Goal: Transaction & Acquisition: Purchase product/service

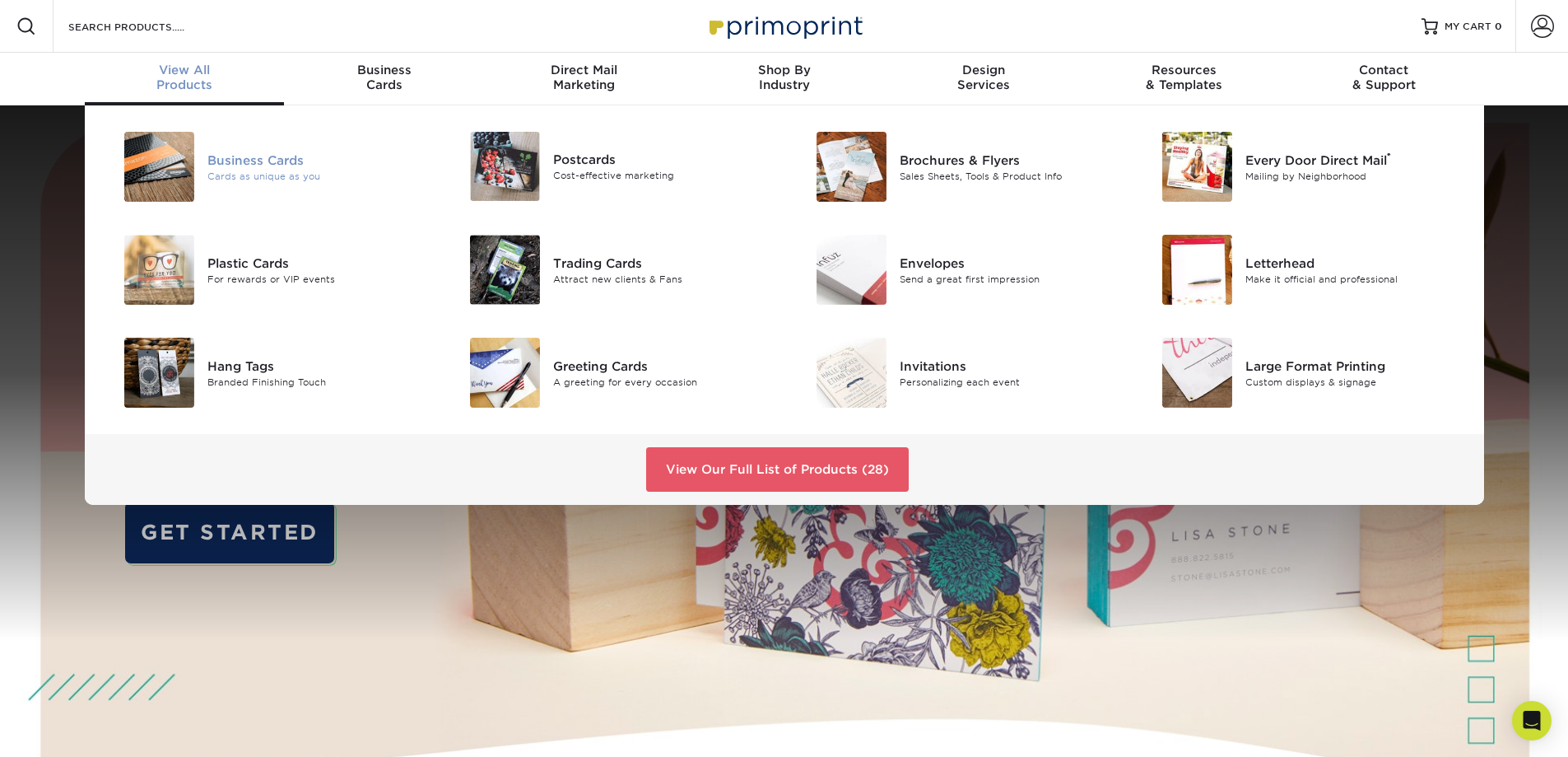
click at [247, 159] on div "Business Cards" at bounding box center [316, 159] width 218 height 18
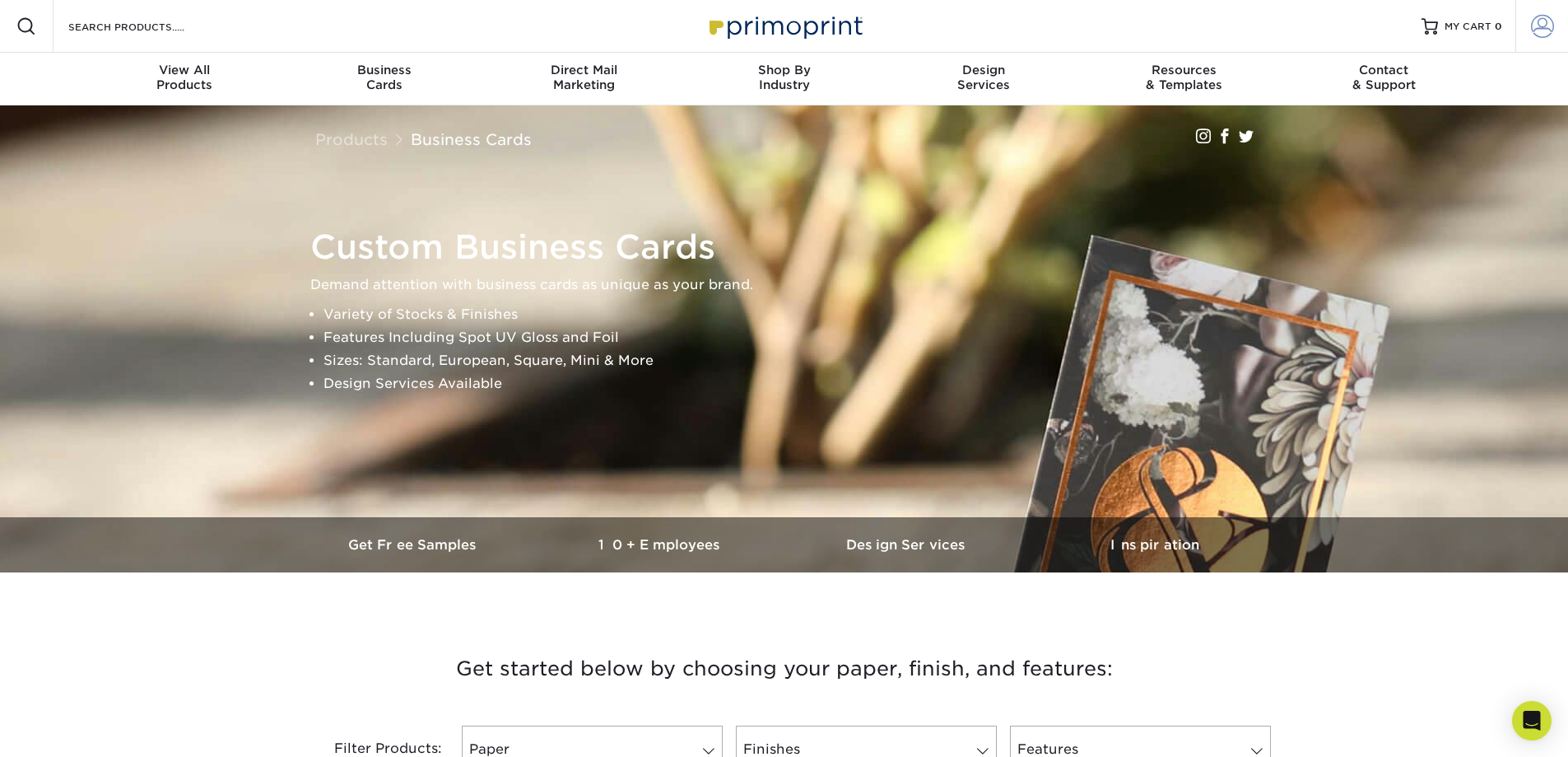
type input "[EMAIL_ADDRESS][DOMAIN_NAME]"
click at [1542, 19] on span at bounding box center [1543, 26] width 23 height 23
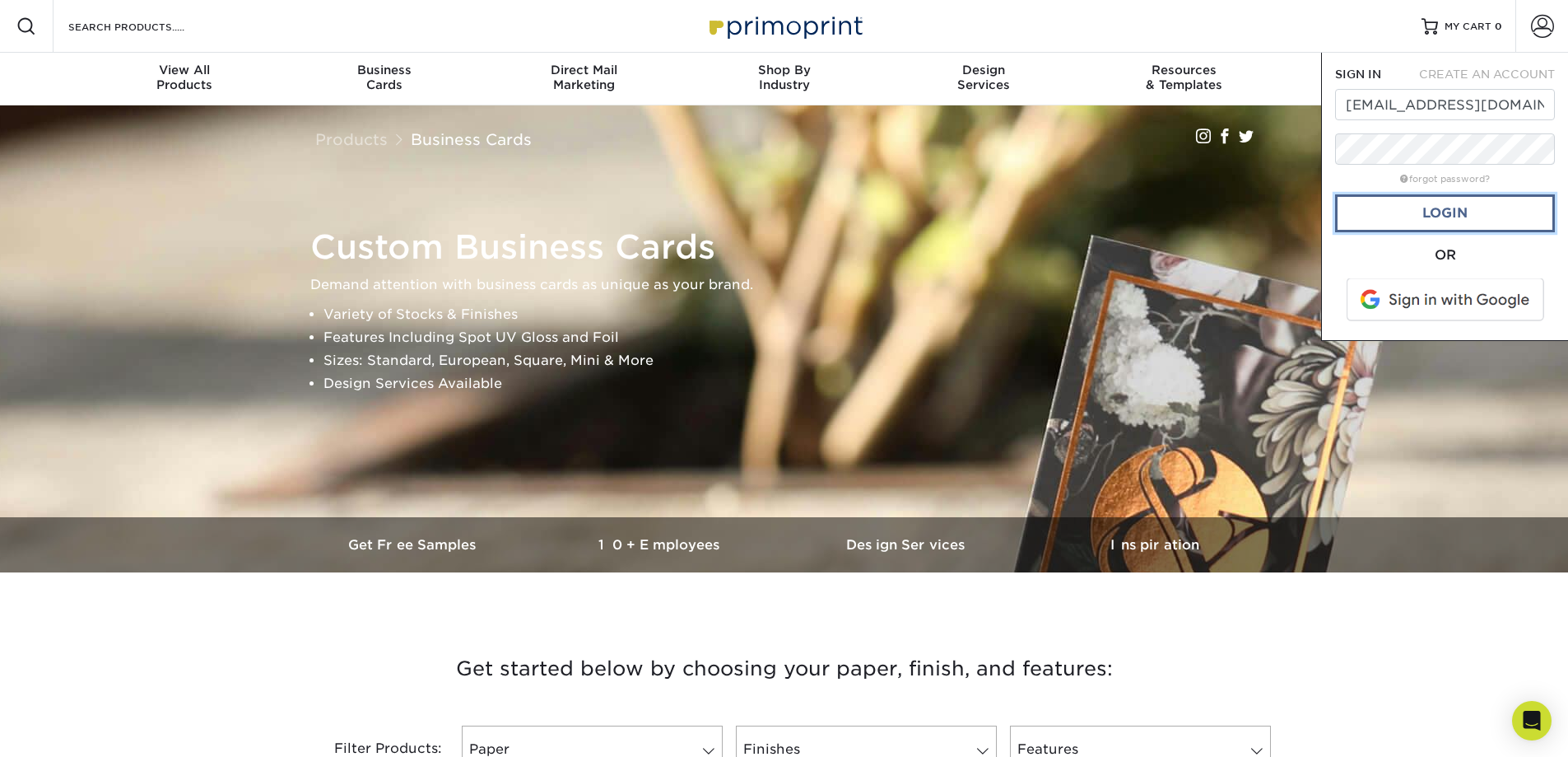
click at [1432, 212] on link "Login" at bounding box center [1445, 212] width 220 height 37
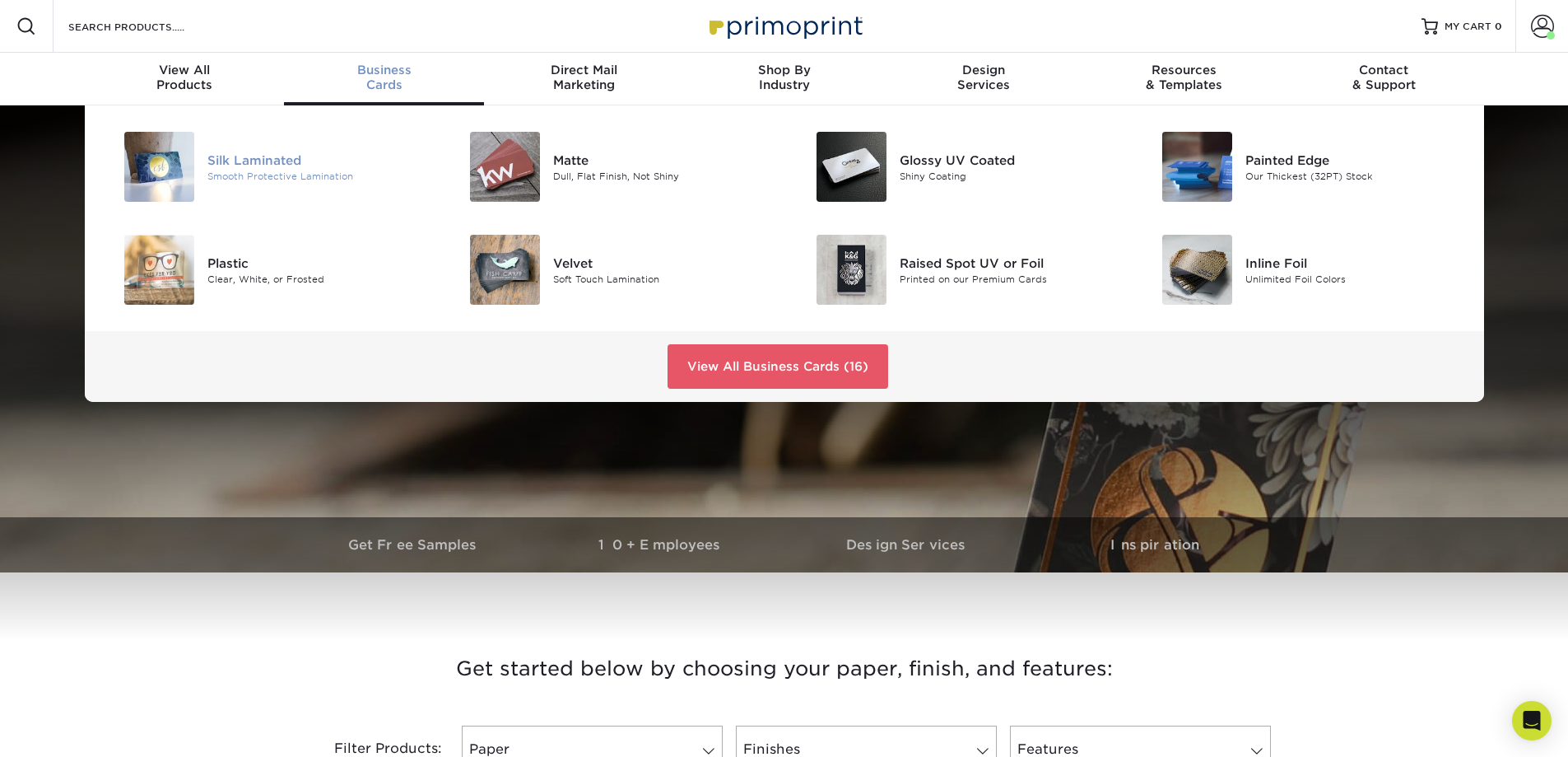
click at [234, 159] on div "Silk Laminated" at bounding box center [316, 159] width 218 height 18
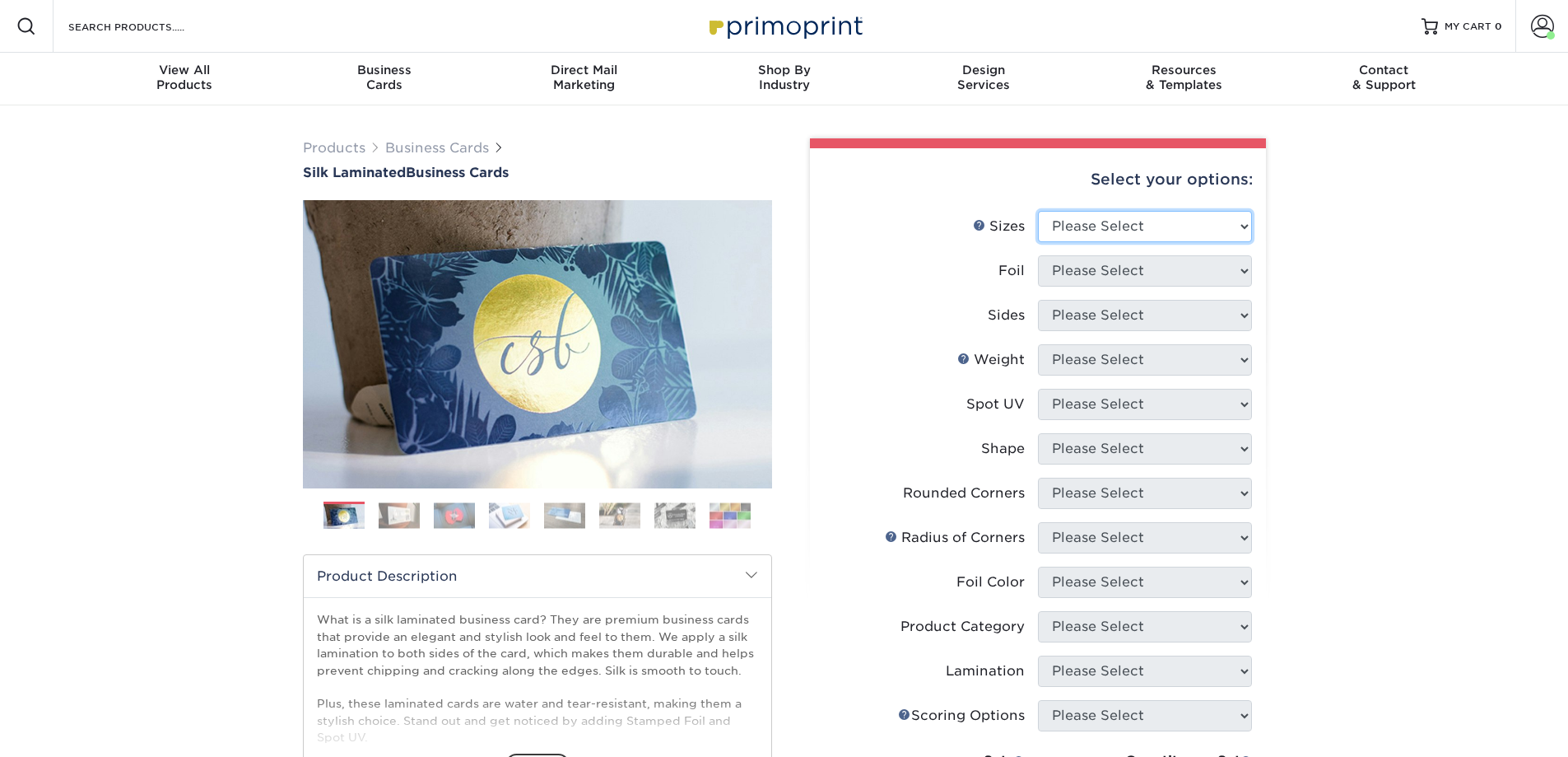
click at [1242, 225] on select "Please Select 1.5" x 3.5" - Mini 1.75" x 3.5" - Mini 2" x 2" - Square 2" x 3" -…" at bounding box center [1145, 226] width 214 height 32
select select "2.00x3.50"
click at [1038, 210] on select "Please Select 1.5" x 3.5" - Mini 1.75" x 3.5" - Mini 2" x 2" - Square 2" x 3" -…" at bounding box center [1145, 226] width 214 height 32
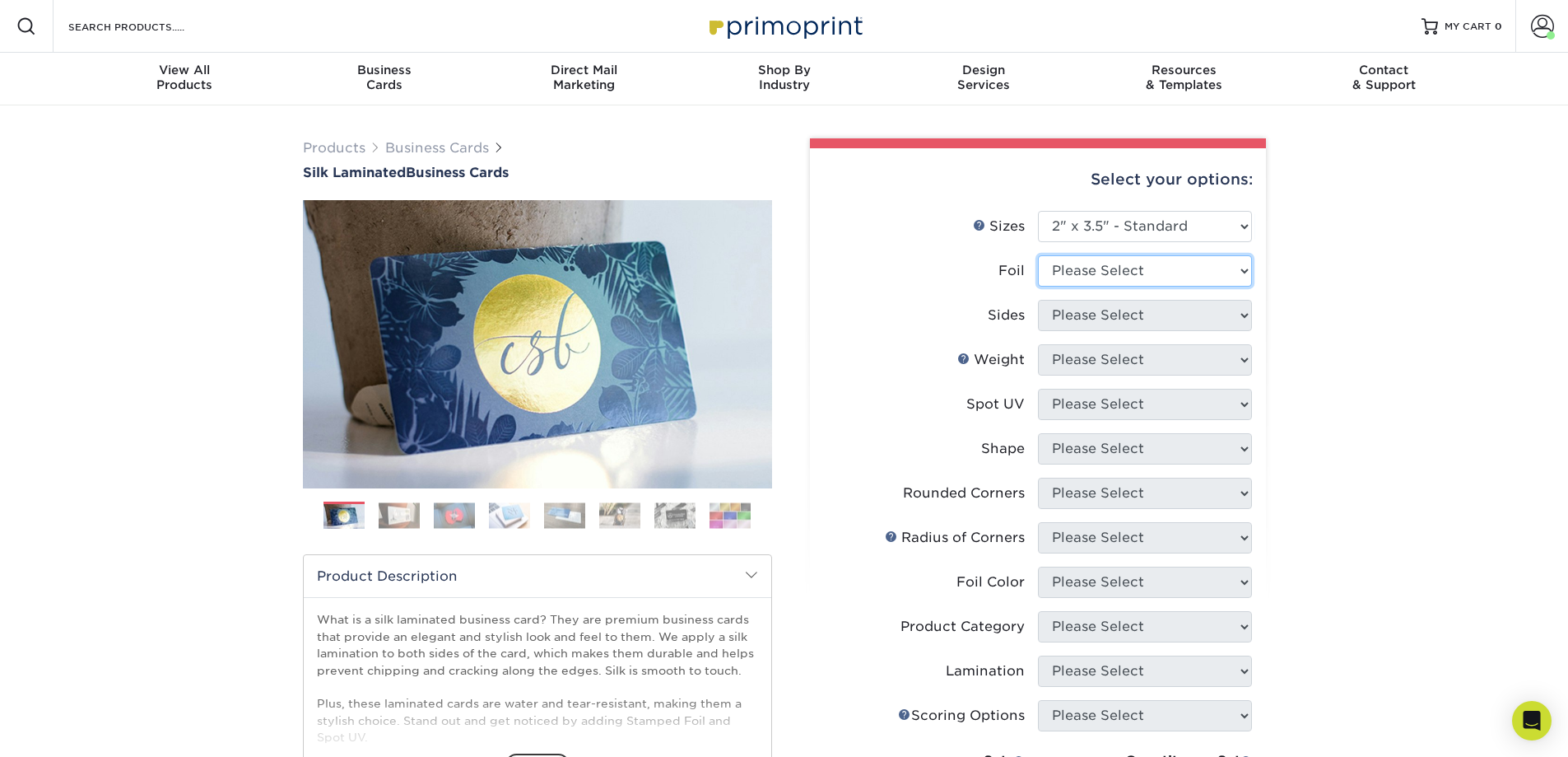
click at [1242, 269] on select "Please Select Yes No" at bounding box center [1145, 271] width 214 height 32
select select "0"
click at [1038, 256] on select "Please Select Yes No" at bounding box center [1145, 271] width 214 height 32
click at [1247, 315] on select "Please Select Print Both Sides Print Front Only" at bounding box center [1145, 315] width 214 height 32
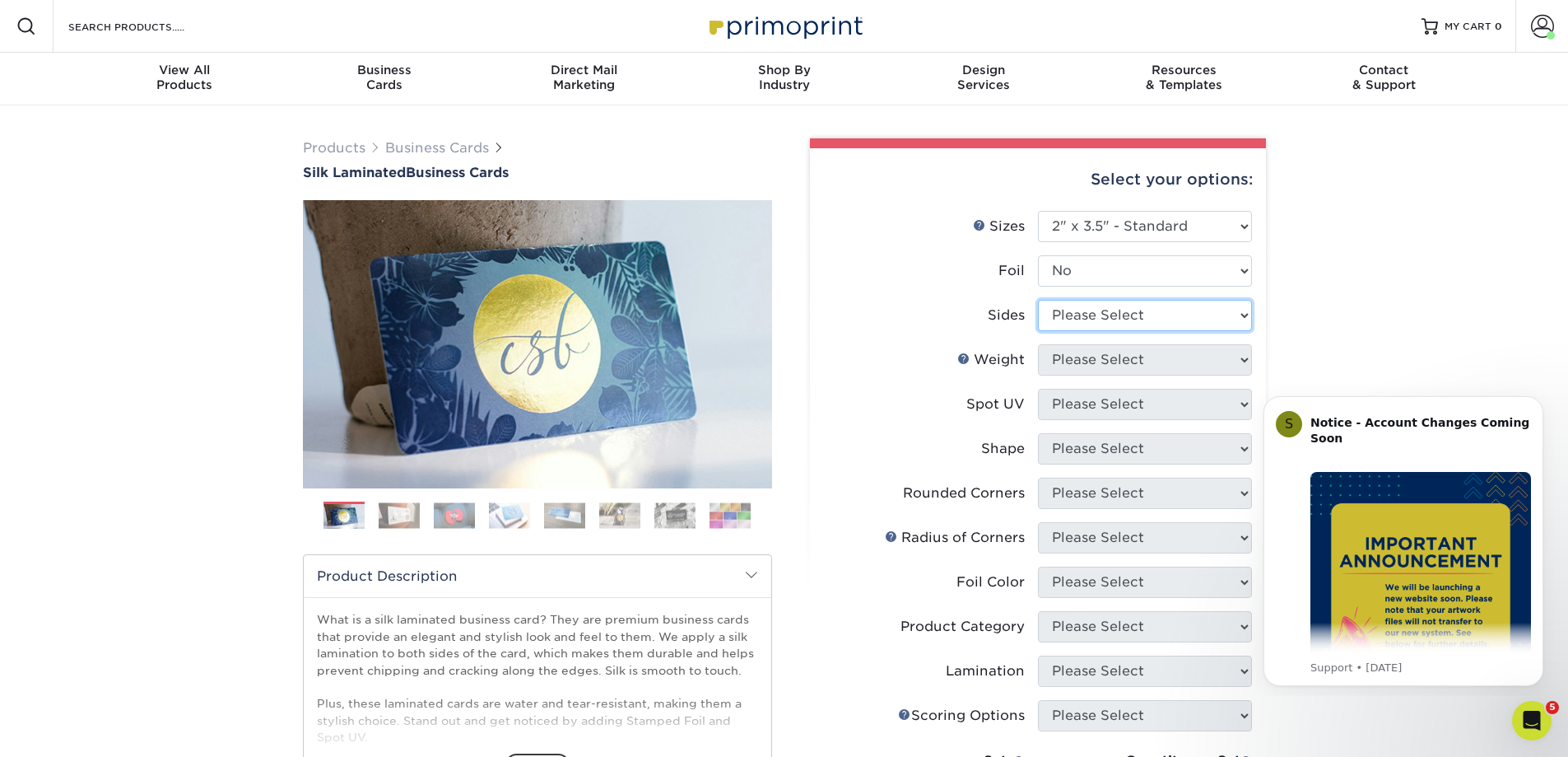
select select "13abbda7-1d64-4f25-8bb2-c179b224825d"
click at [1038, 300] on select "Please Select Print Both Sides Print Front Only" at bounding box center [1145, 315] width 214 height 32
click at [1242, 355] on select "Please Select 16PT" at bounding box center [1145, 359] width 214 height 32
select select "16PT"
click at [1038, 344] on select "Please Select 16PT" at bounding box center [1145, 359] width 214 height 32
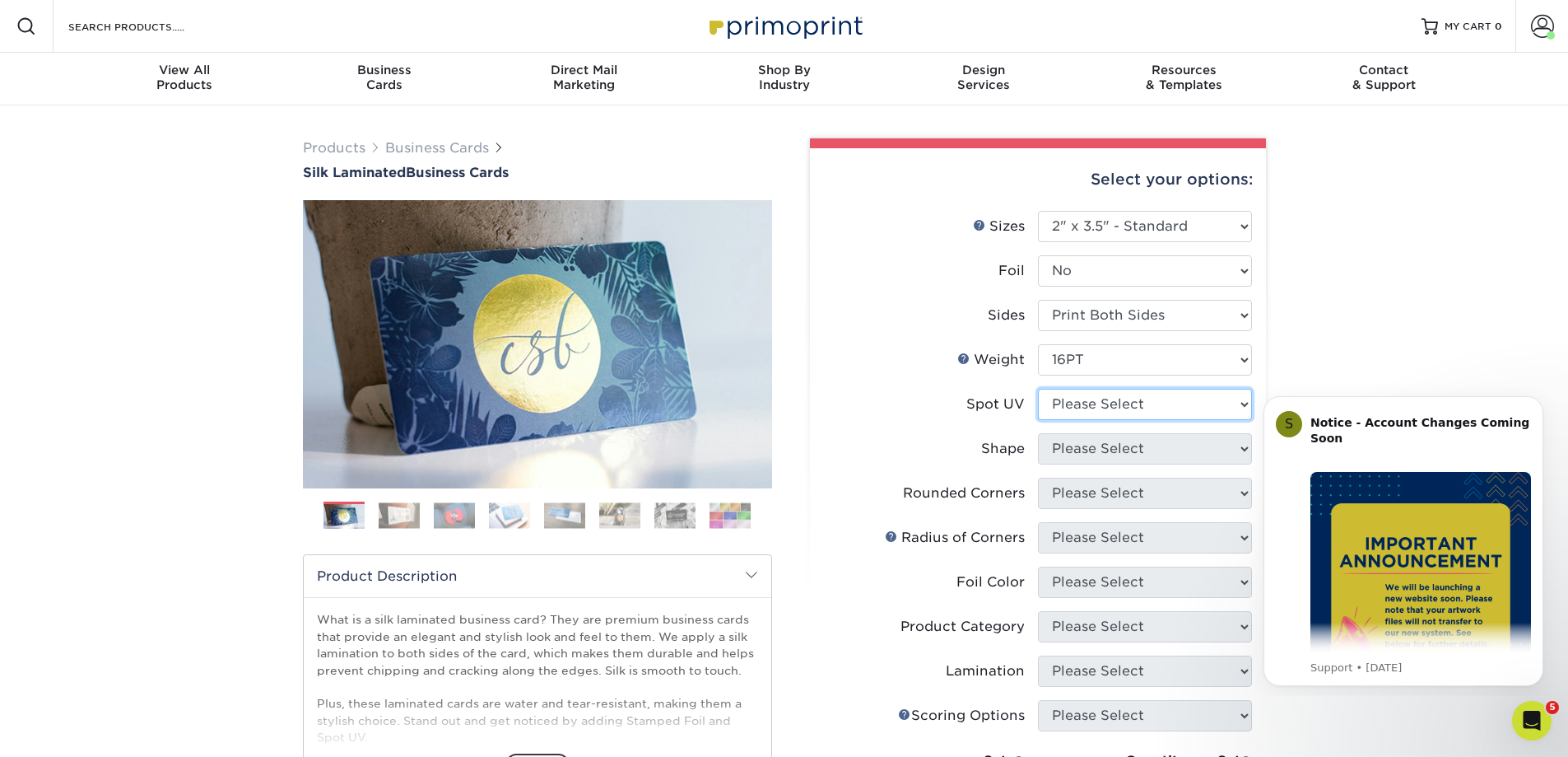
click at [1238, 402] on select "Please Select No Spot UV Front and Back (Both Sides) Front Only Back Only" at bounding box center [1145, 404] width 214 height 32
select select "0"
click at [1038, 389] on select "Please Select No Spot UV Front and Back (Both Sides) Front Only Back Only" at bounding box center [1145, 404] width 214 height 32
click at [1239, 446] on select "Please Select Standard" at bounding box center [1145, 449] width 214 height 32
select select "standard"
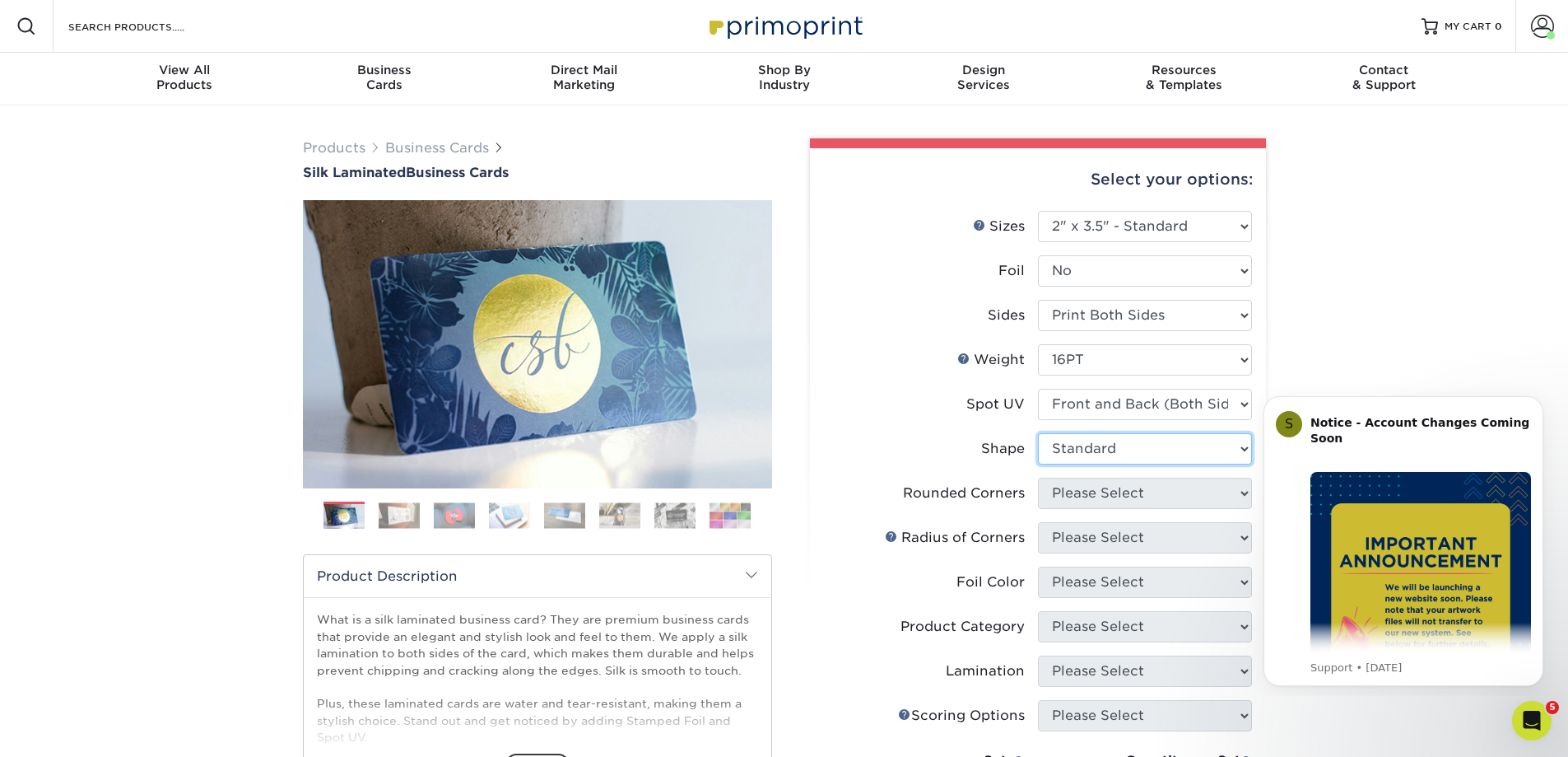
click at [1038, 433] on select "Please Select Standard" at bounding box center [1145, 449] width 214 height 32
drag, startPoint x: 2486, startPoint y: 876, endPoint x: 1239, endPoint y: 494, distance: 1304.2
select select "0"
click at [1038, 477] on select "Please Select Yes - Round 2 Corners Yes - Round 4 Corners No" at bounding box center [1145, 493] width 214 height 32
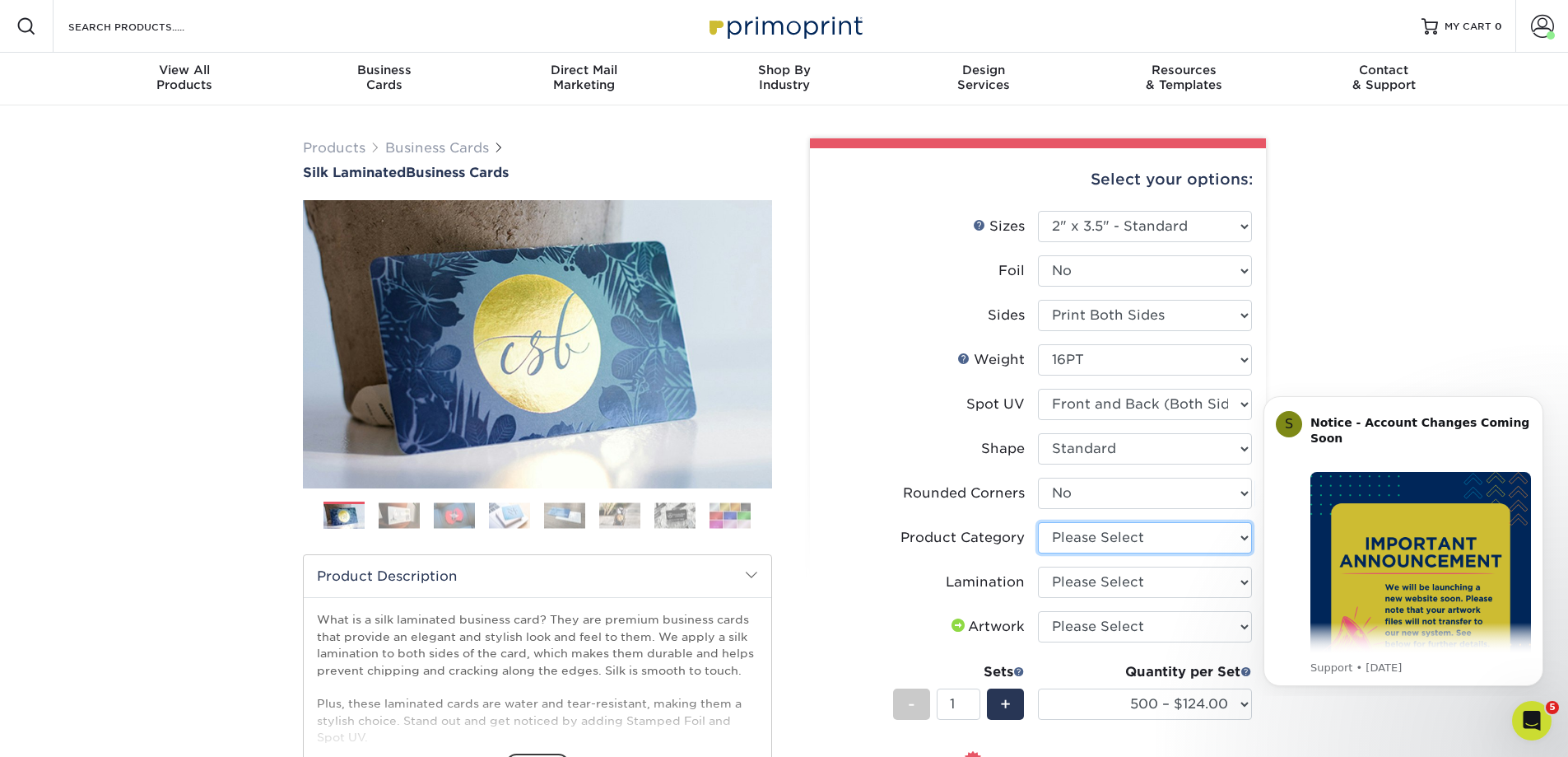
click at [1245, 534] on select "Please Select Business Cards" at bounding box center [1145, 538] width 214 height 32
select select "3b5148f1-0588-4f88-a218-97bcfdce65c1"
click at [1038, 523] on select "Please Select Business Cards" at bounding box center [1145, 538] width 214 height 32
click at [1239, 579] on select "Please Select Silk" at bounding box center [1145, 582] width 214 height 32
select select "ccacb42f-45f7-42d3-bbd3-7c8421cf37f0"
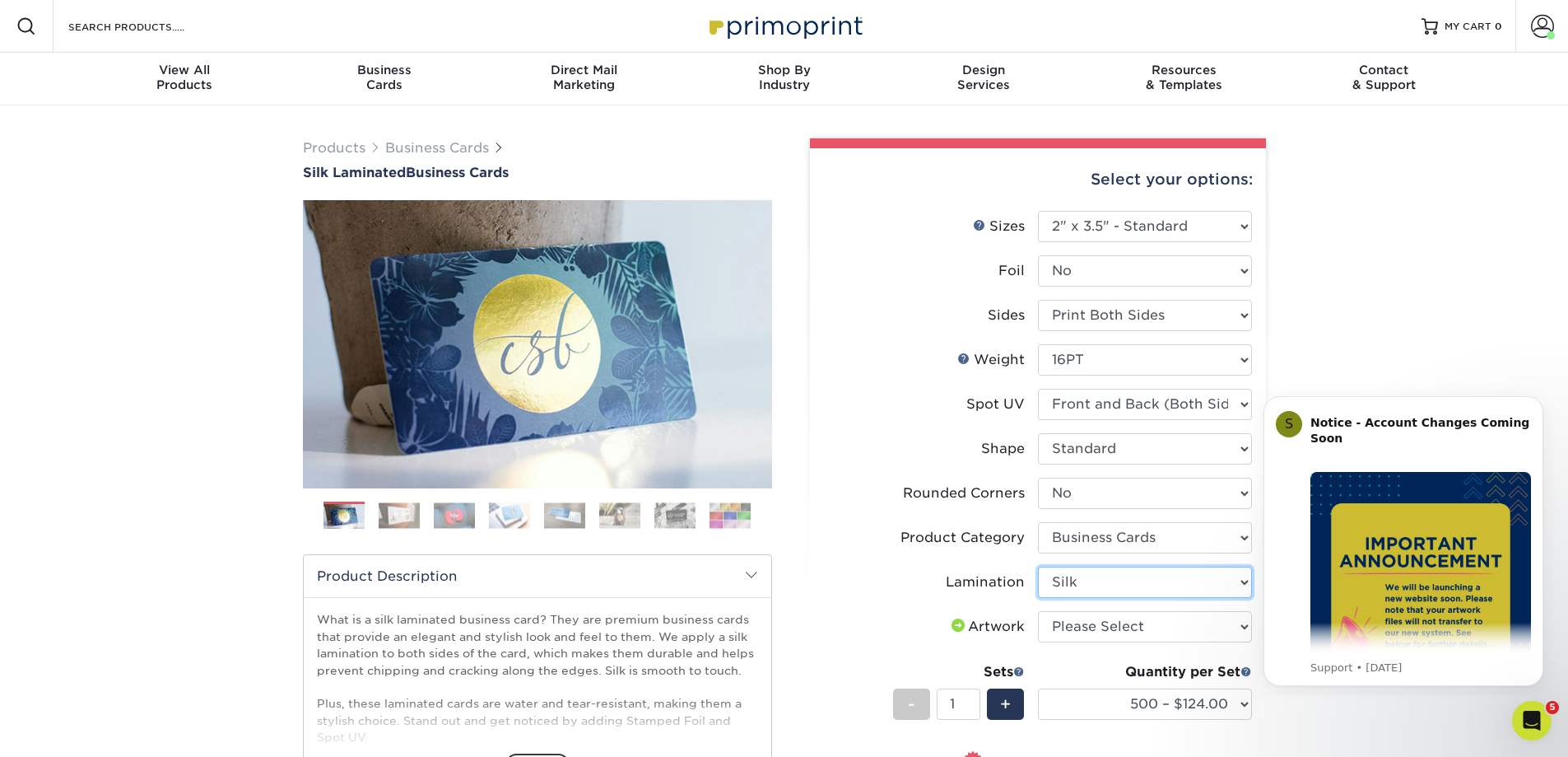
click at [1038, 567] on select "Please Select Silk" at bounding box center [1145, 582] width 214 height 32
click at [1242, 622] on select "Please Select I will upload files I need a design - $100" at bounding box center [1145, 626] width 214 height 32
select select "upload"
click at [1038, 611] on select "Please Select I will upload files I need a design - $100" at bounding box center [1145, 626] width 214 height 32
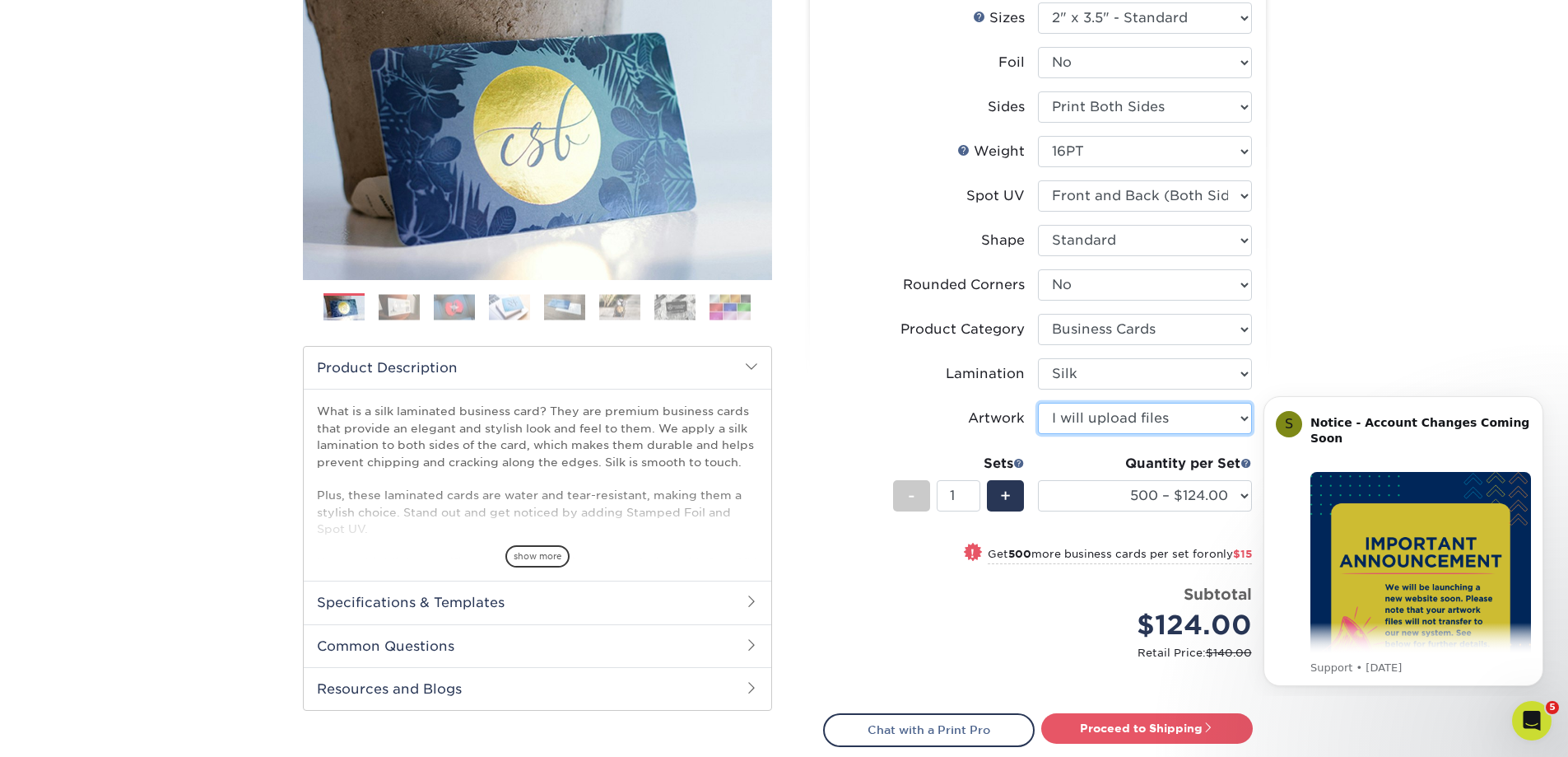
scroll to position [247, 0]
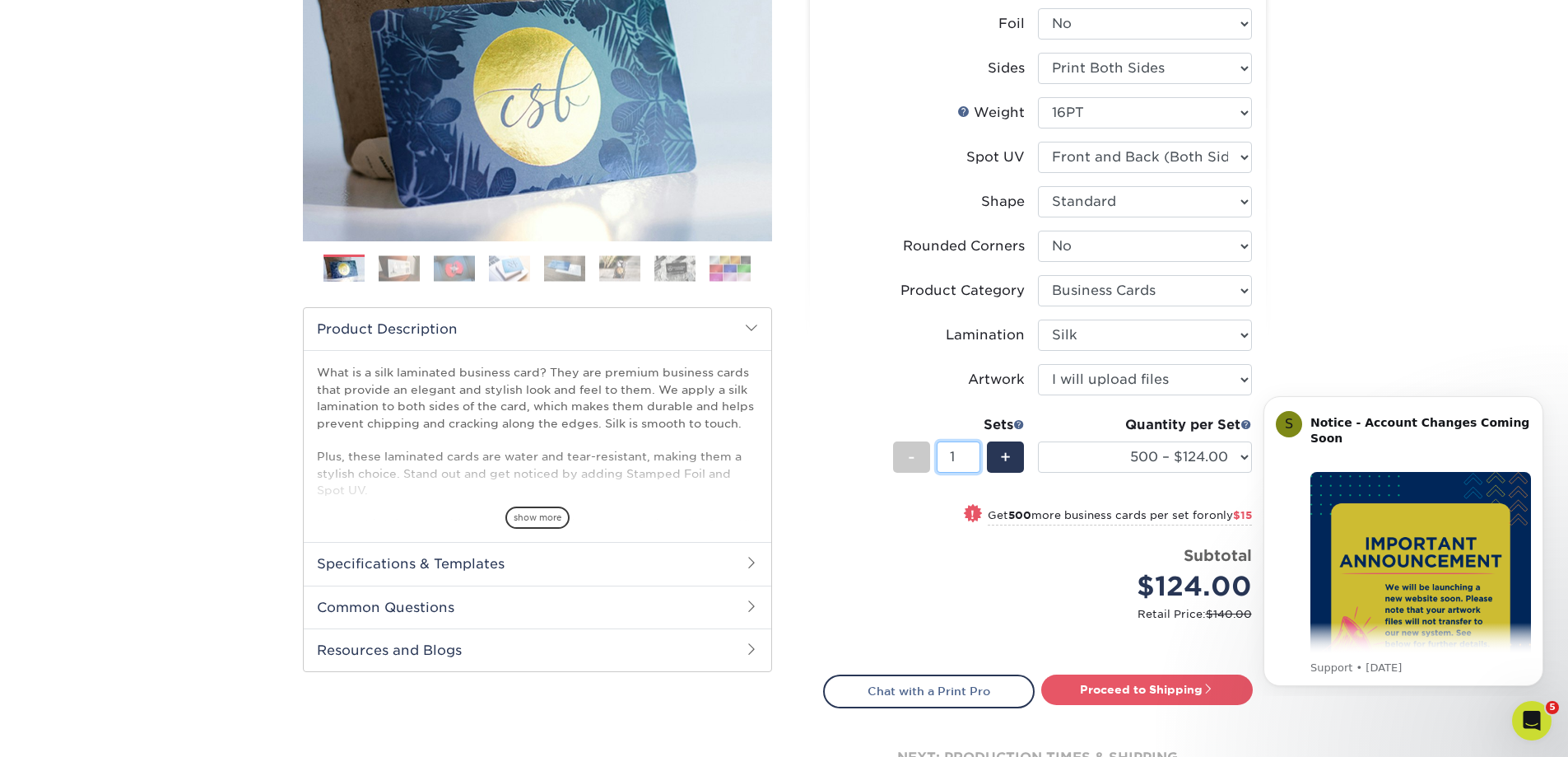
click at [951, 453] on input "1" at bounding box center [958, 457] width 43 height 32
click at [863, 533] on div "! Get 500 more business cards per set for only $15" at bounding box center [1038, 525] width 428 height 39
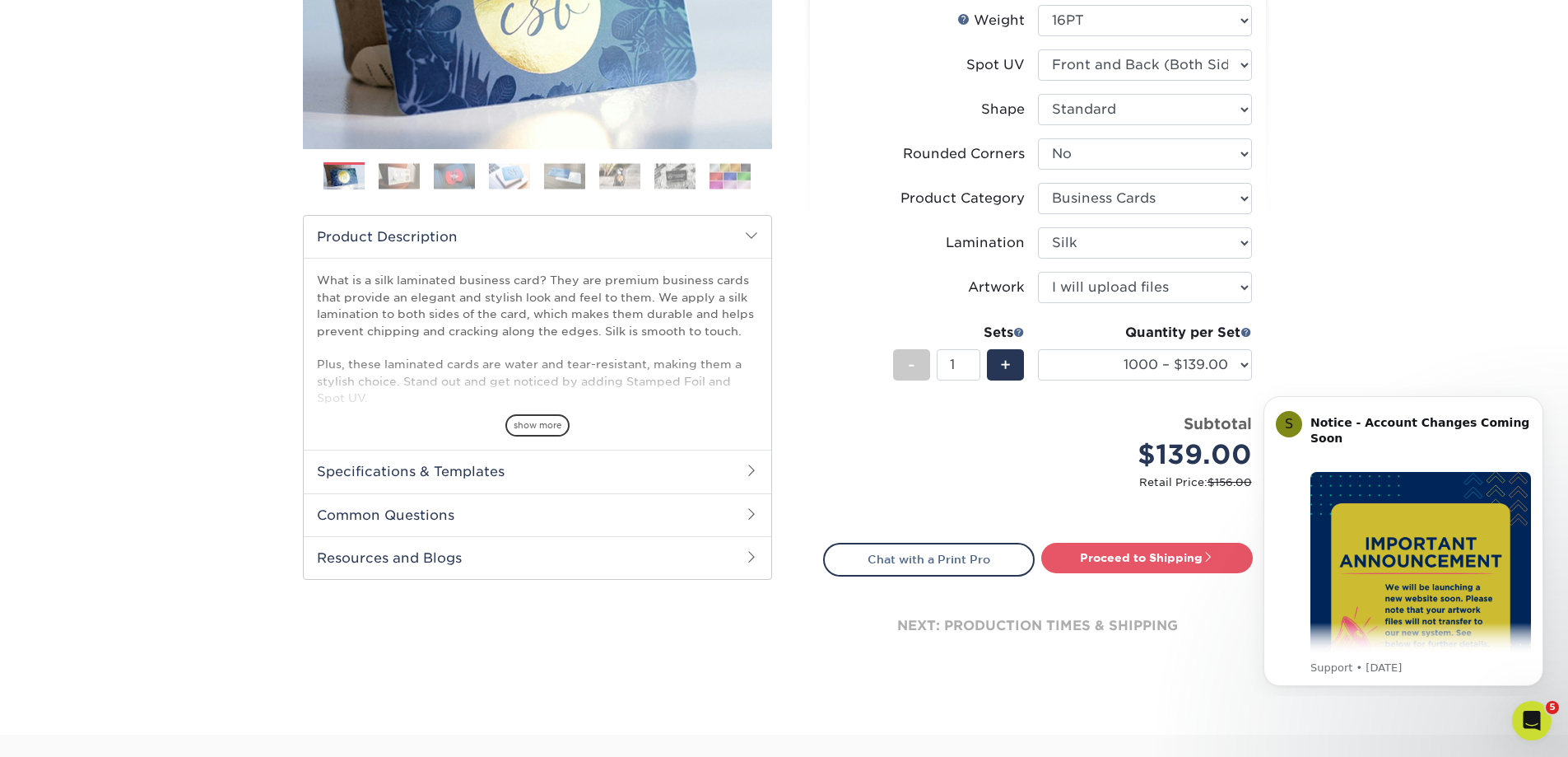
scroll to position [330, 0]
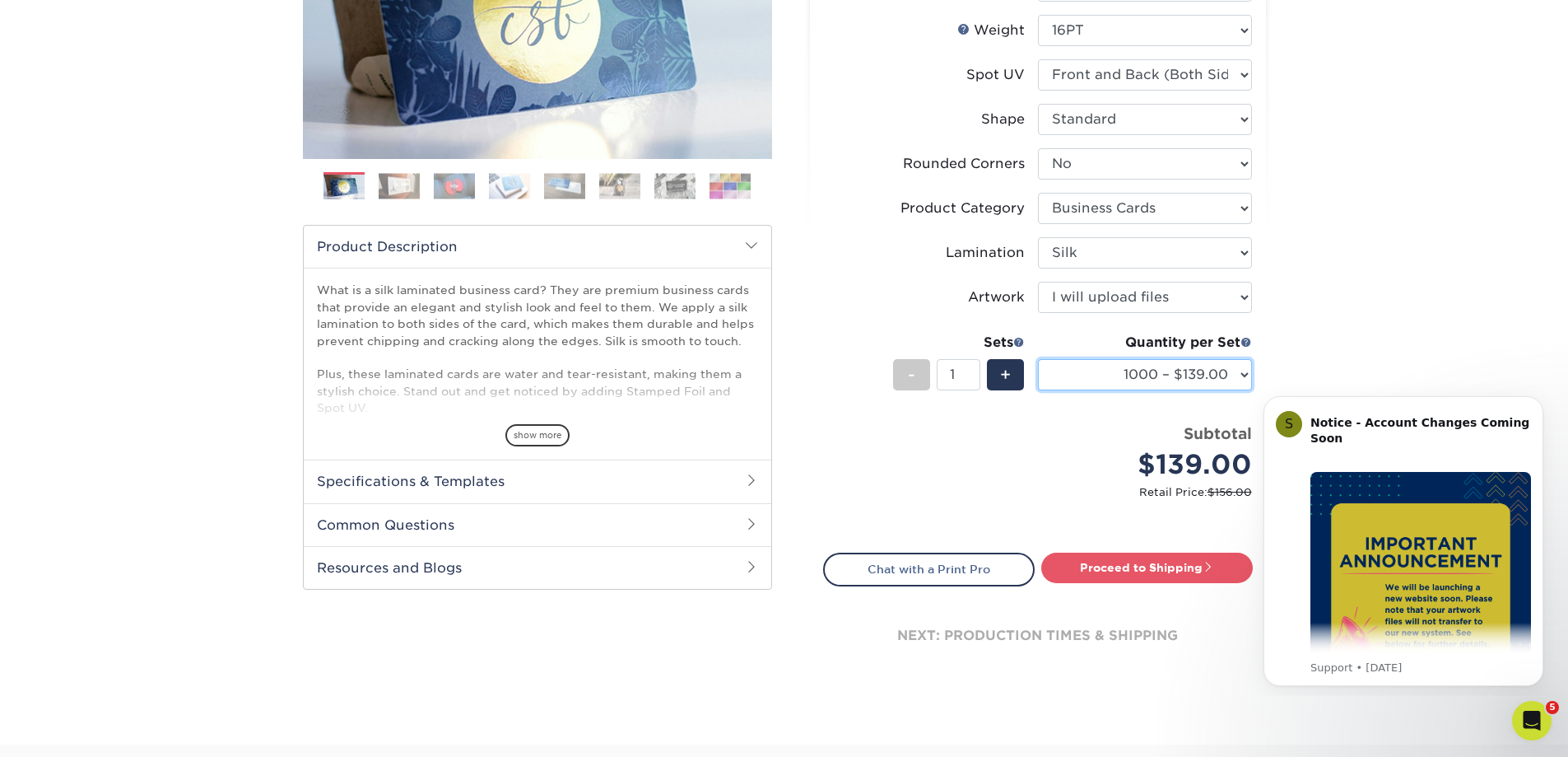
click at [1246, 374] on select "500 – $124.00 1000 – $139.00 2500 – $341.00 5000 – $571.00 10000 – $1028.00" at bounding box center [1145, 375] width 214 height 32
select select "500 – $124.00"
click at [1038, 359] on select "500 – $124.00 1000 – $139.00 2500 – $341.00 5000 – $571.00 10000 – $1028.00" at bounding box center [1145, 375] width 214 height 32
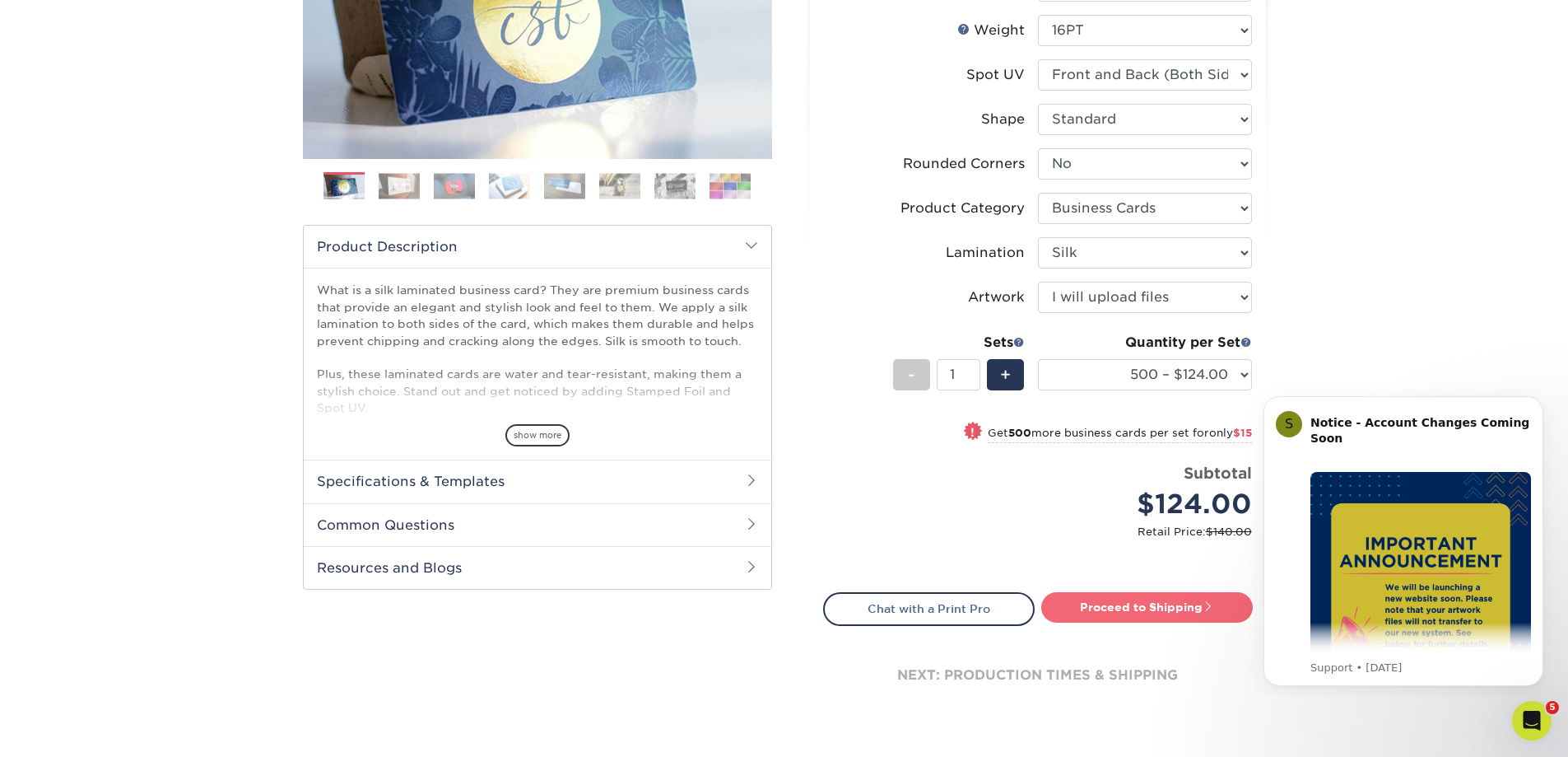
click at [1089, 600] on link "Proceed to Shipping" at bounding box center [1147, 606] width 211 height 30
type input "Set 1"
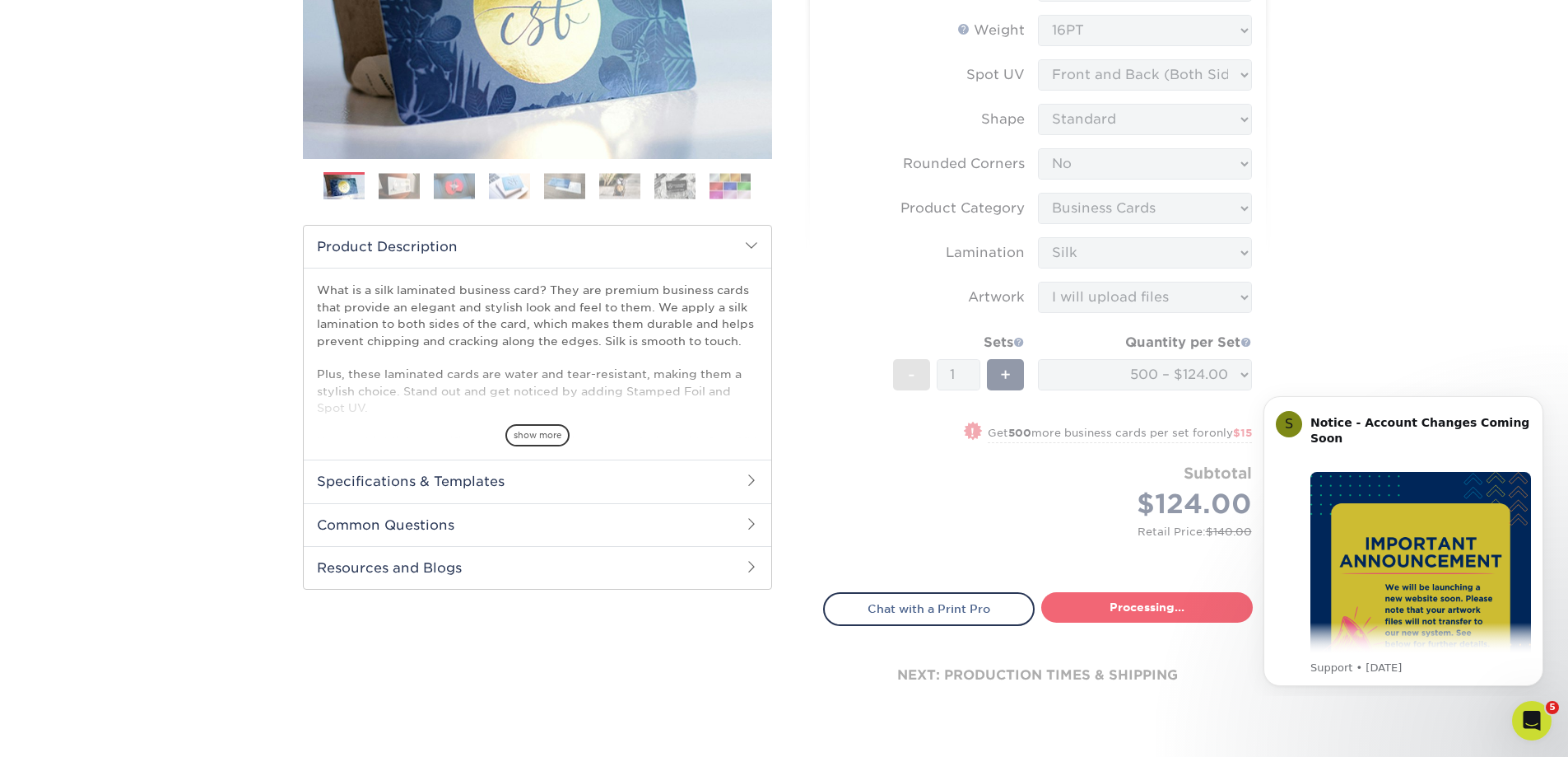
select select "a02e7c76-bdf4-4cc9-8b1d-1aa03151ab1e"
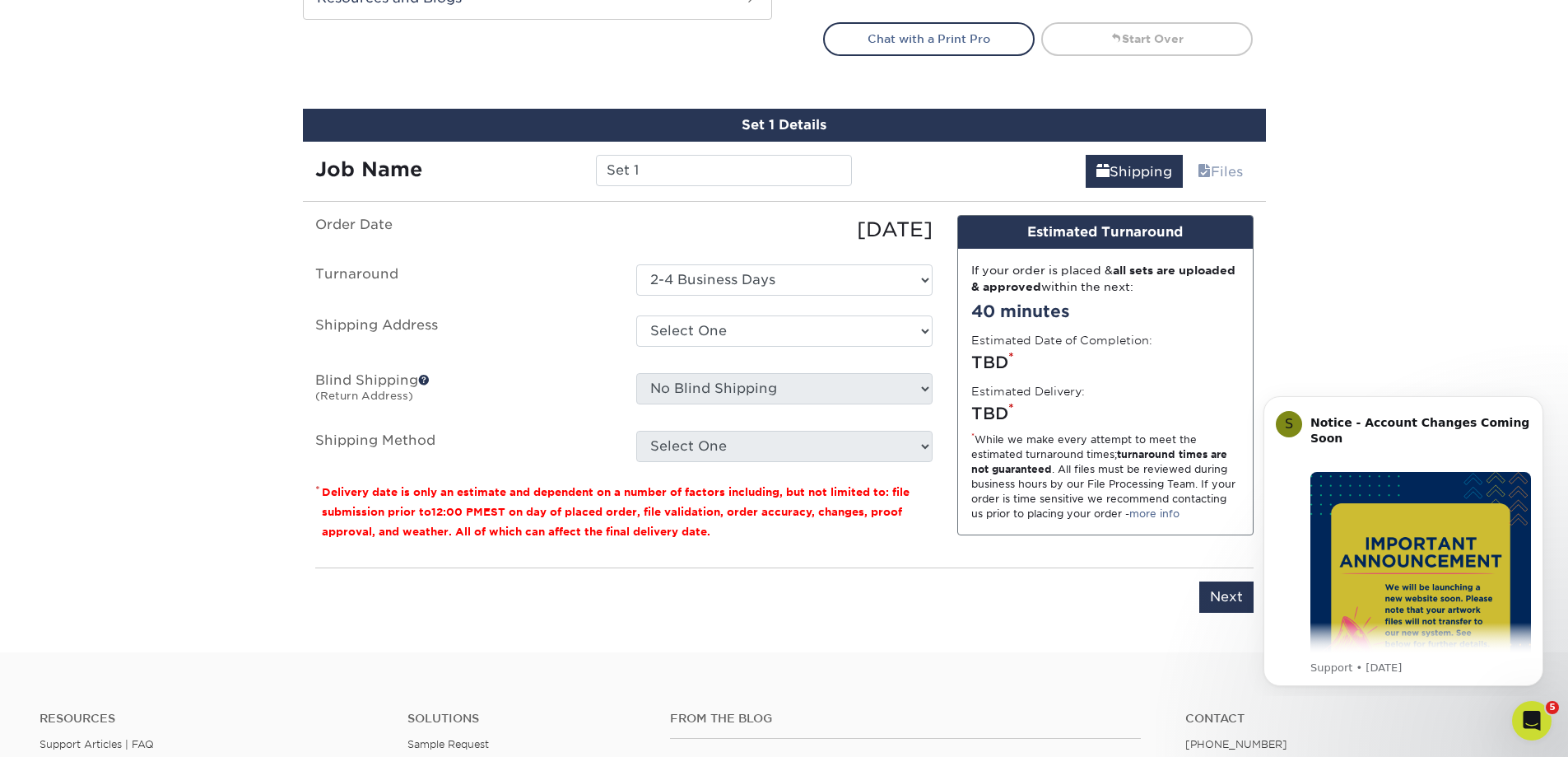
scroll to position [967, 0]
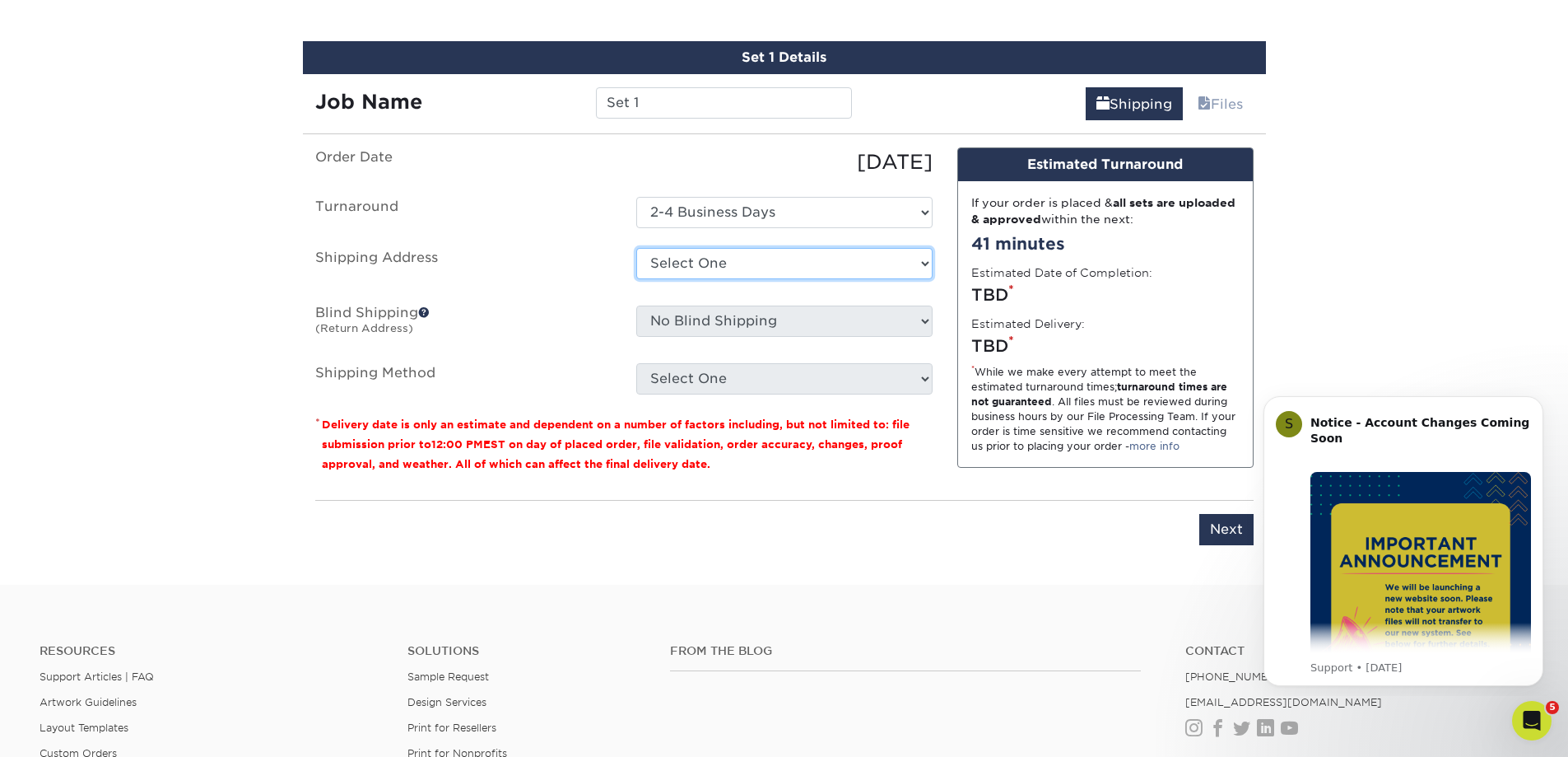
click at [921, 260] on select "Select One ABC Printing + Add New Address" at bounding box center [784, 263] width 297 height 32
select select "160865"
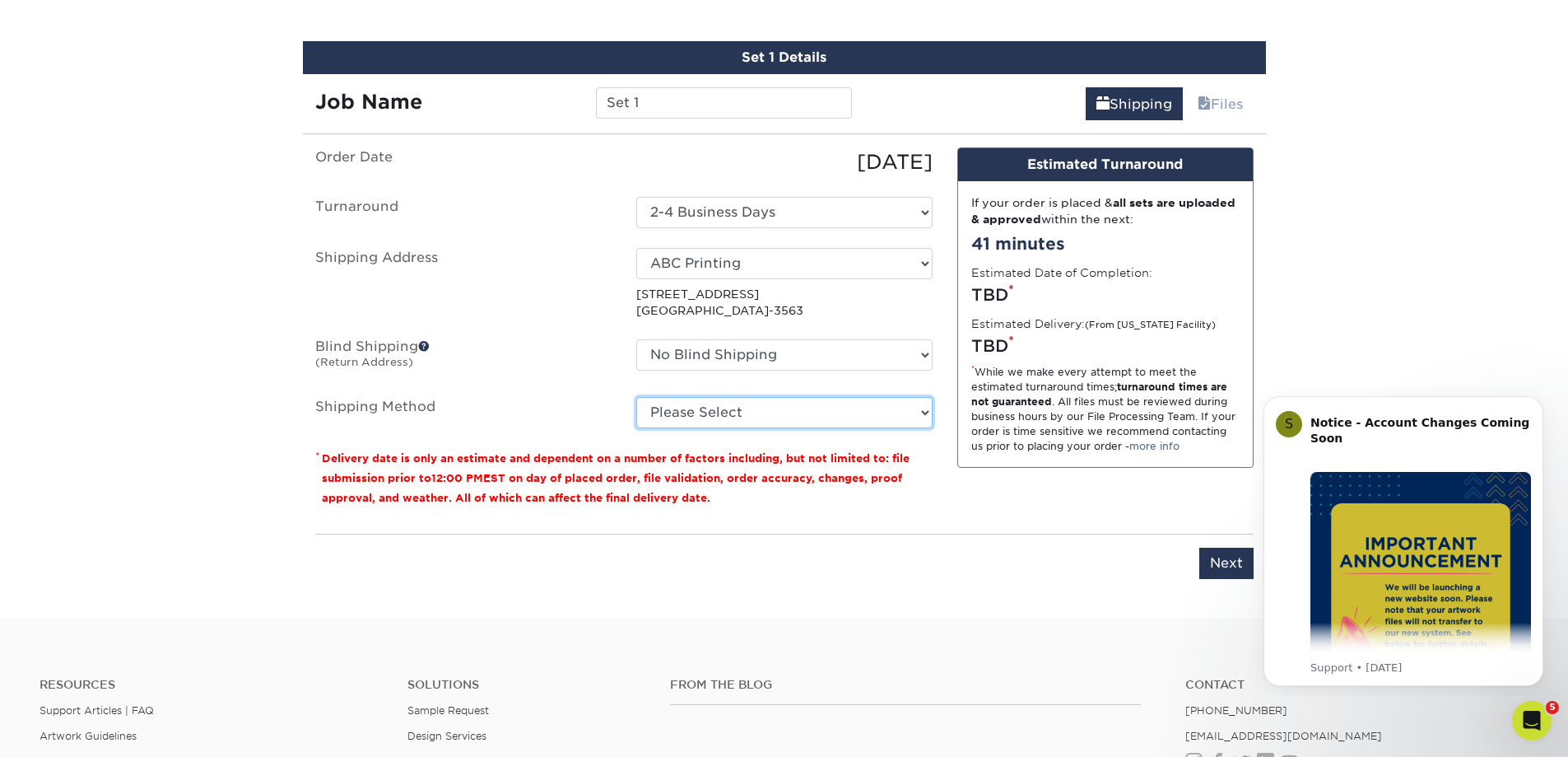
click at [922, 413] on select "Please Select Ground Shipping (+$8.96) 3 Day Shipping Service (+$18.69) 2 Day A…" at bounding box center [784, 412] width 297 height 32
select select "03"
click at [637, 397] on select "Please Select Ground Shipping (+$8.96) 3 Day Shipping Service (+$18.69) 2 Day A…" at bounding box center [784, 412] width 297 height 32
click at [1214, 559] on input "Next" at bounding box center [1226, 563] width 55 height 32
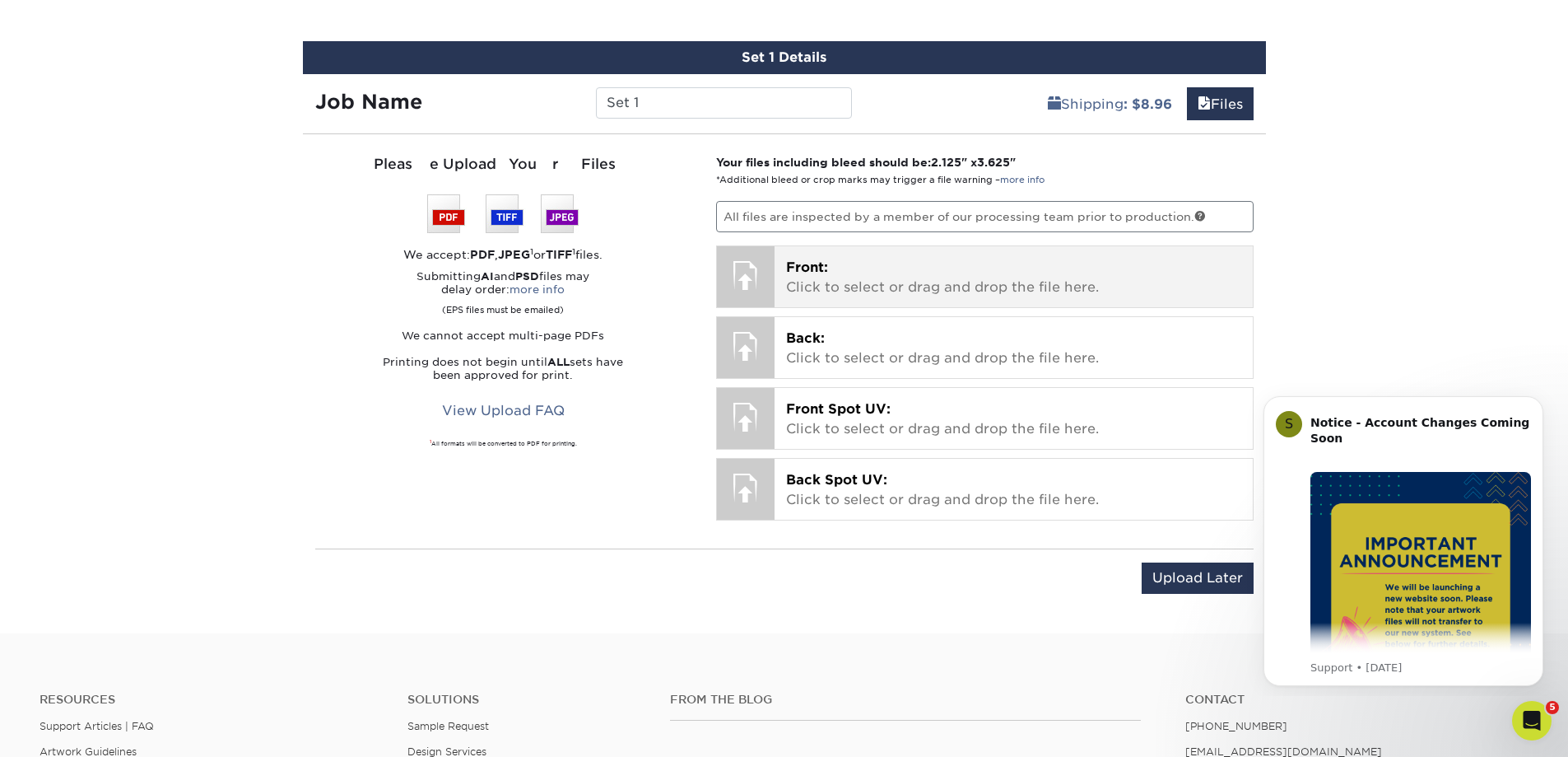
click at [758, 277] on div at bounding box center [746, 275] width 58 height 58
click at [794, 281] on p "Front: Click to select or drag and drop the file here." at bounding box center [1014, 277] width 455 height 39
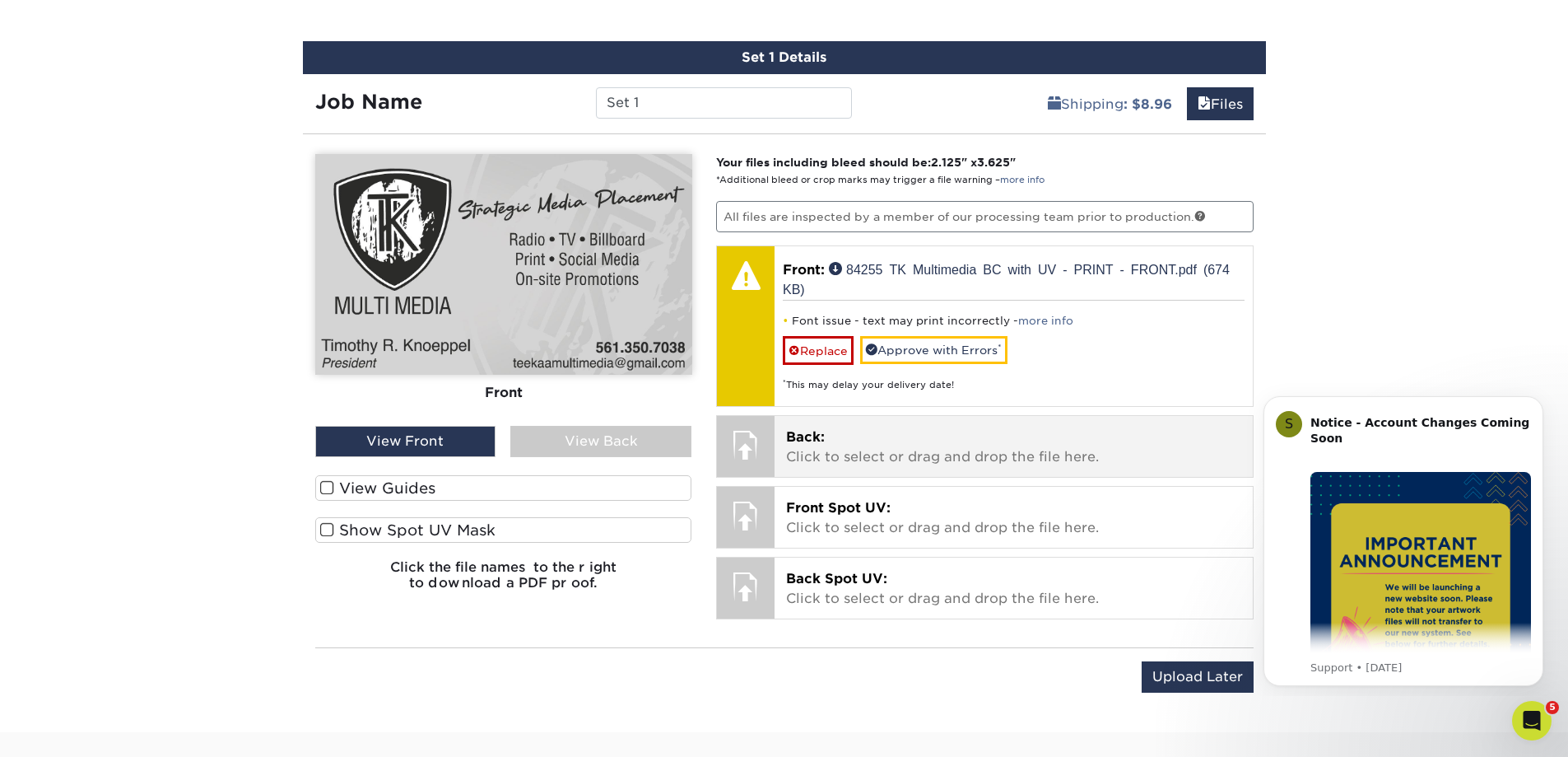
click at [800, 430] on span "Back:" at bounding box center [806, 437] width 38 height 15
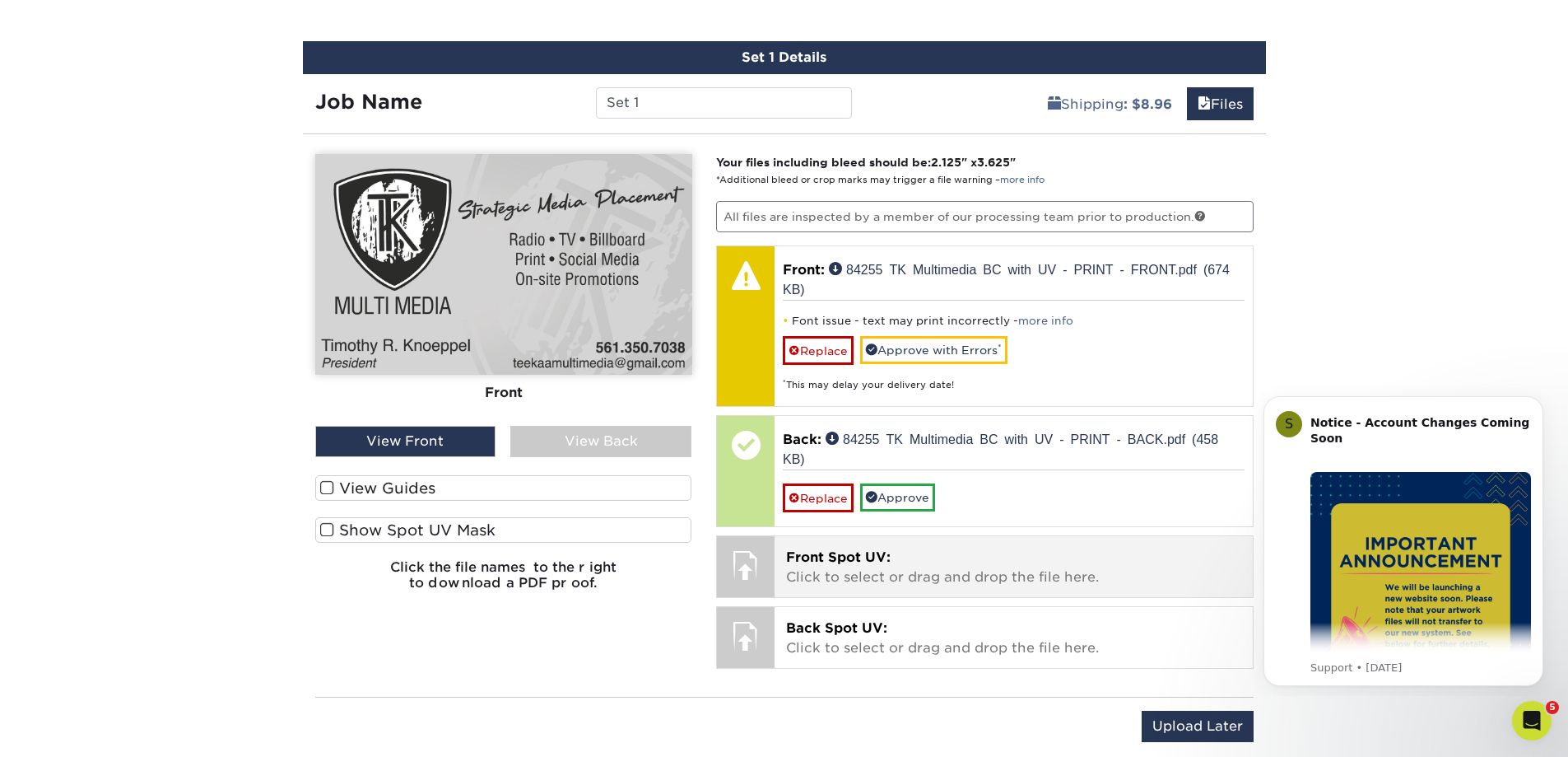
click at [811, 553] on span "Front Spot UV:" at bounding box center [838, 557] width 105 height 15
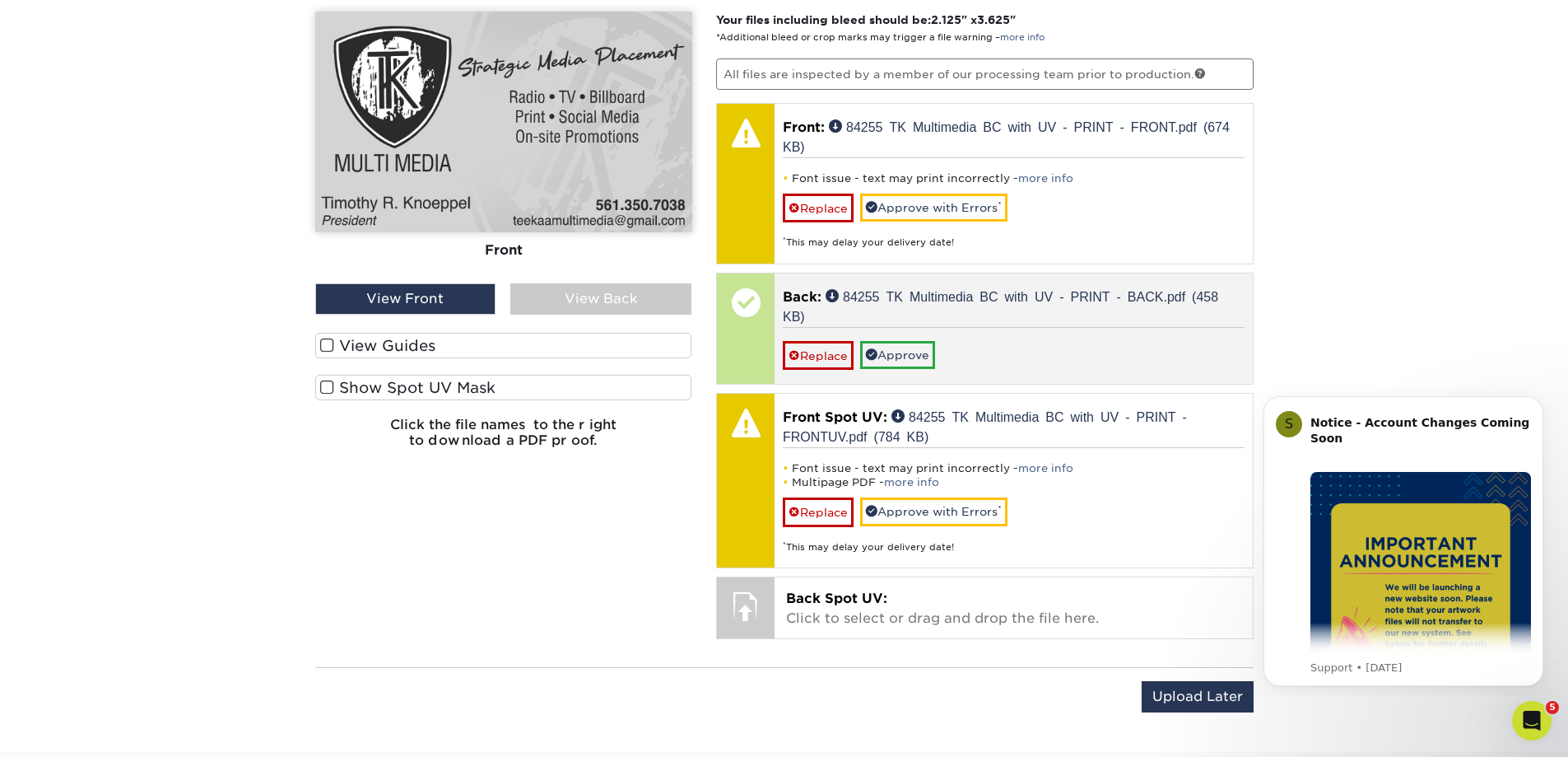
scroll to position [1132, 0]
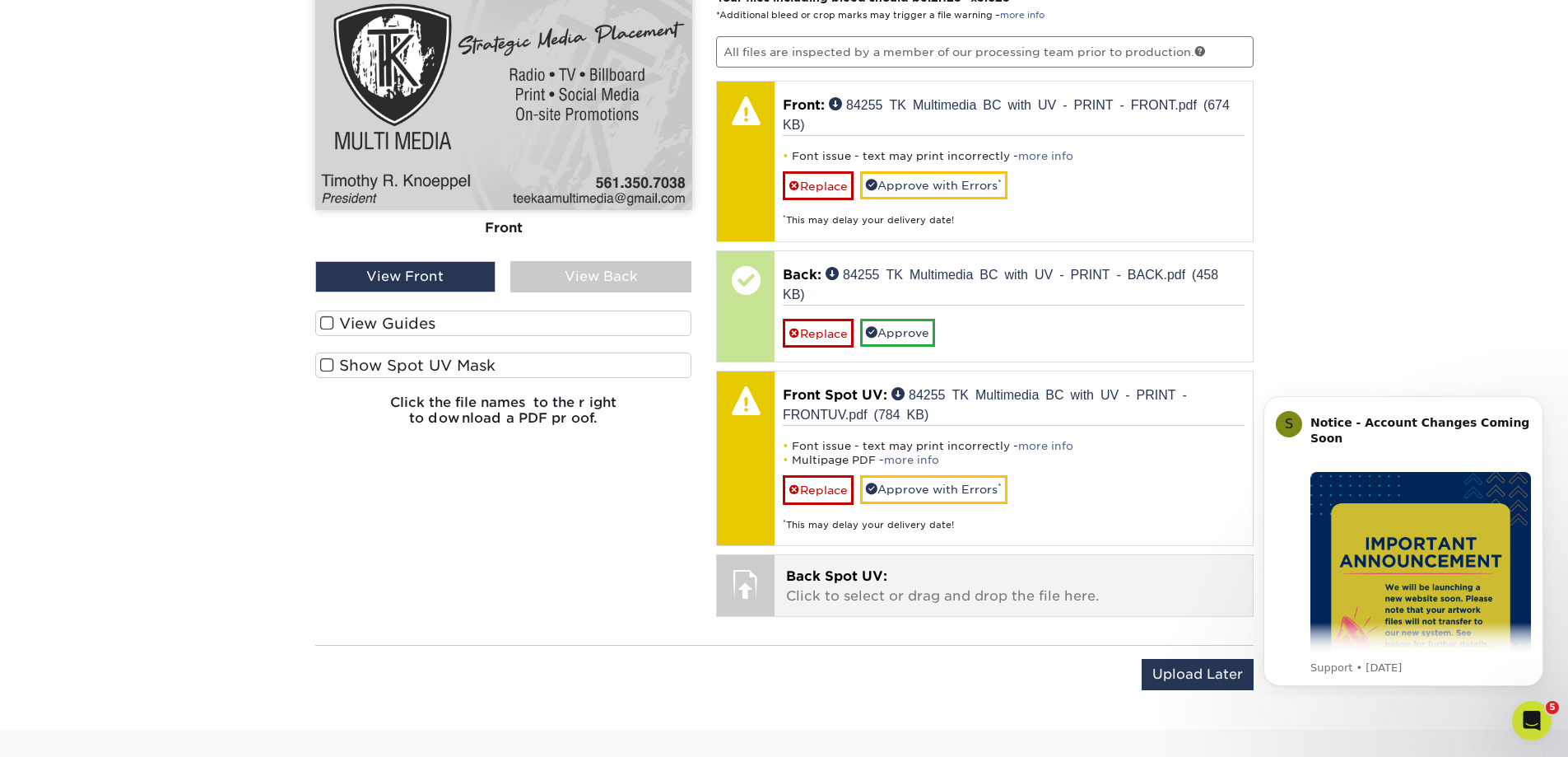
click at [824, 575] on span "Back Spot UV:" at bounding box center [836, 576] width 101 height 15
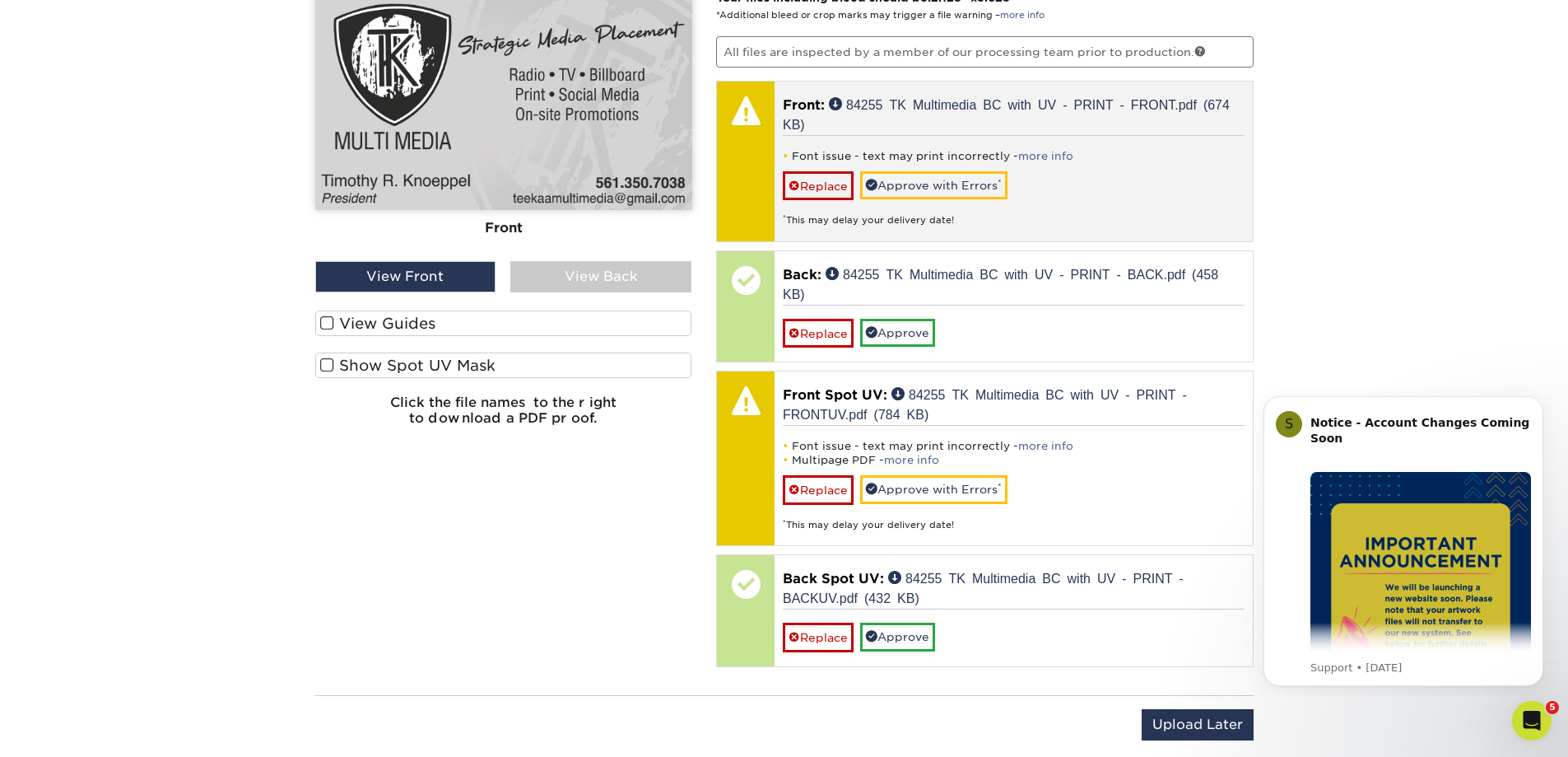
click at [750, 151] on div at bounding box center [746, 161] width 58 height 159
click at [1027, 153] on link "more info" at bounding box center [1046, 156] width 55 height 12
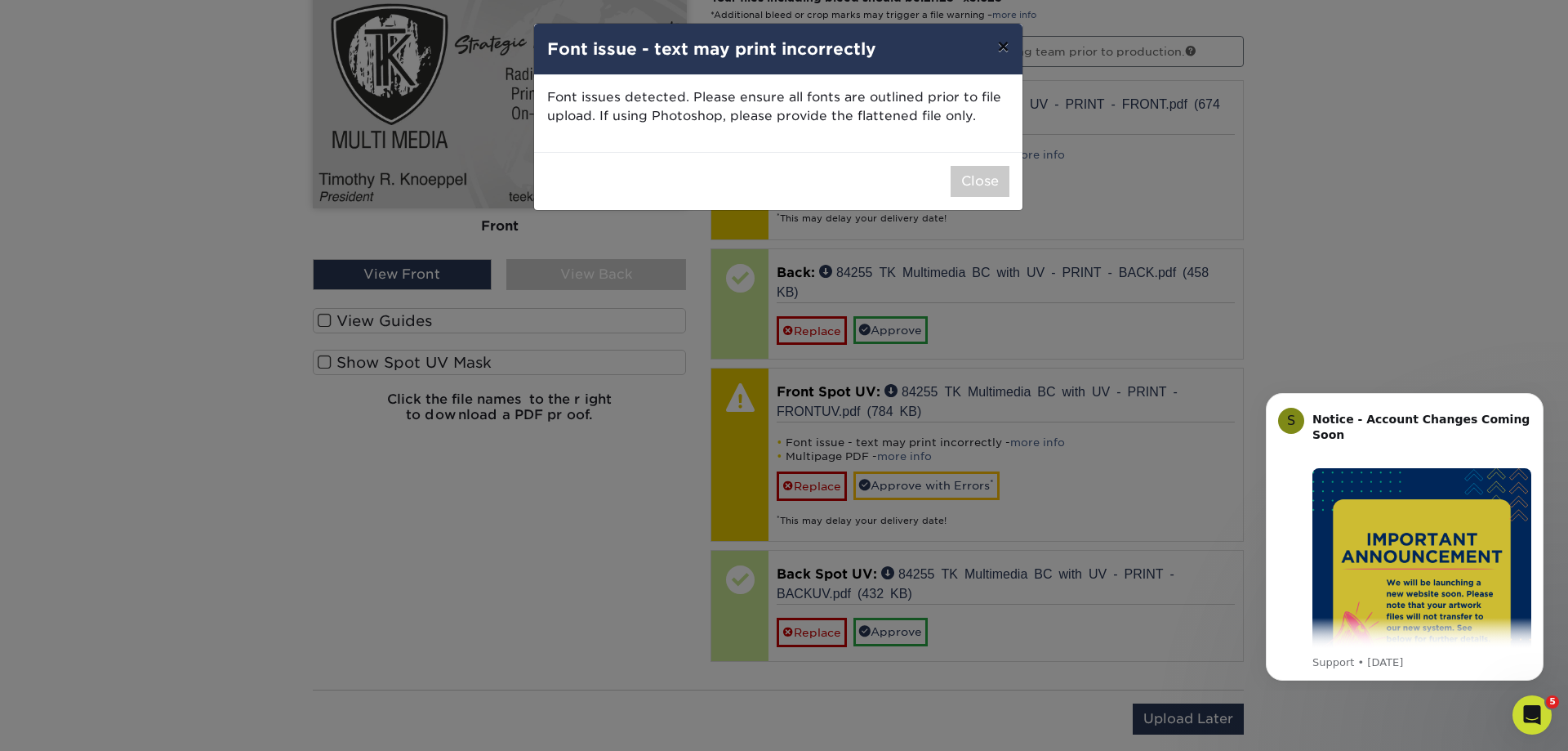
click at [997, 43] on button "×" at bounding box center [1002, 47] width 37 height 46
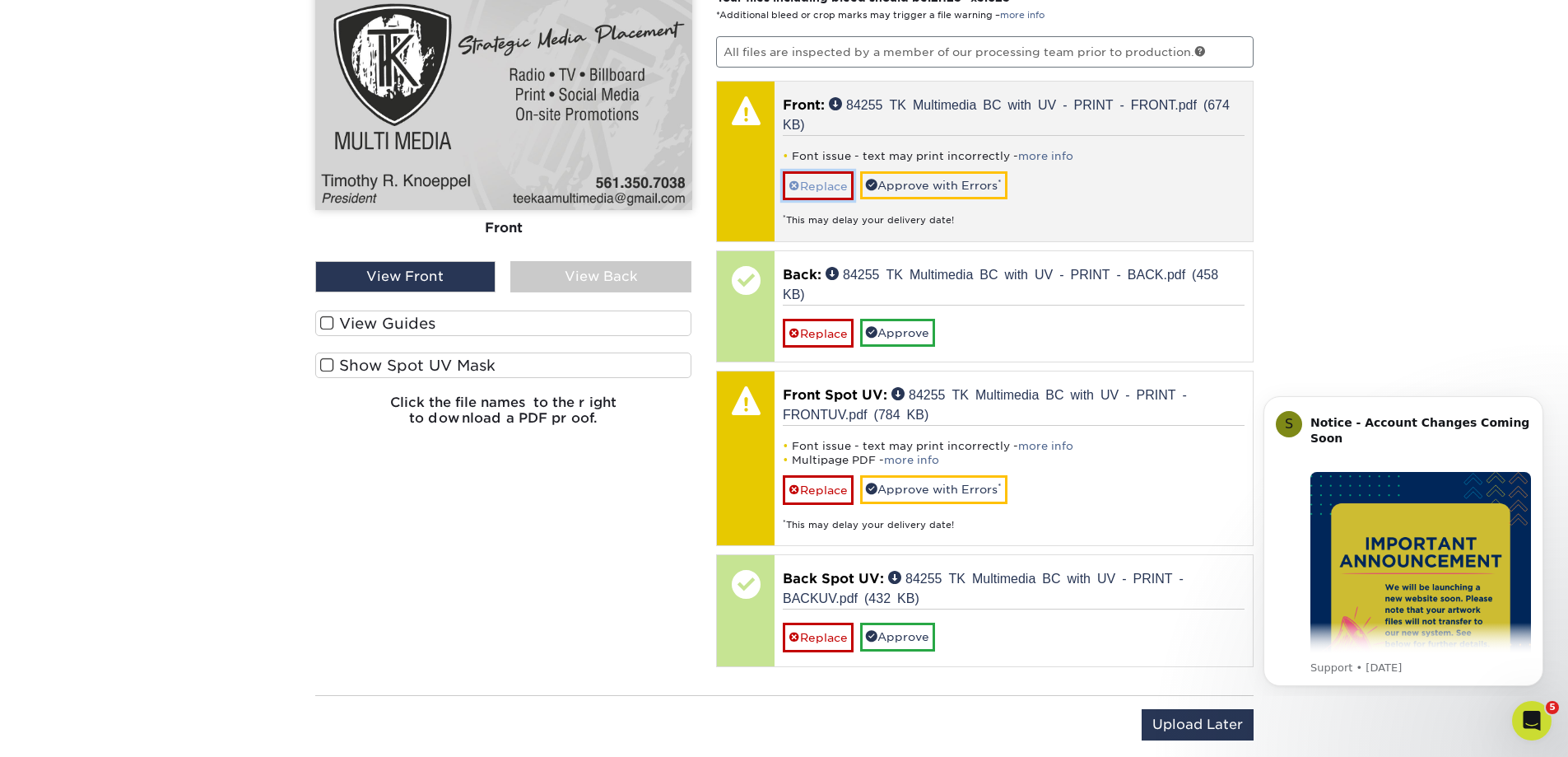
click at [824, 180] on link "Replace" at bounding box center [818, 185] width 71 height 29
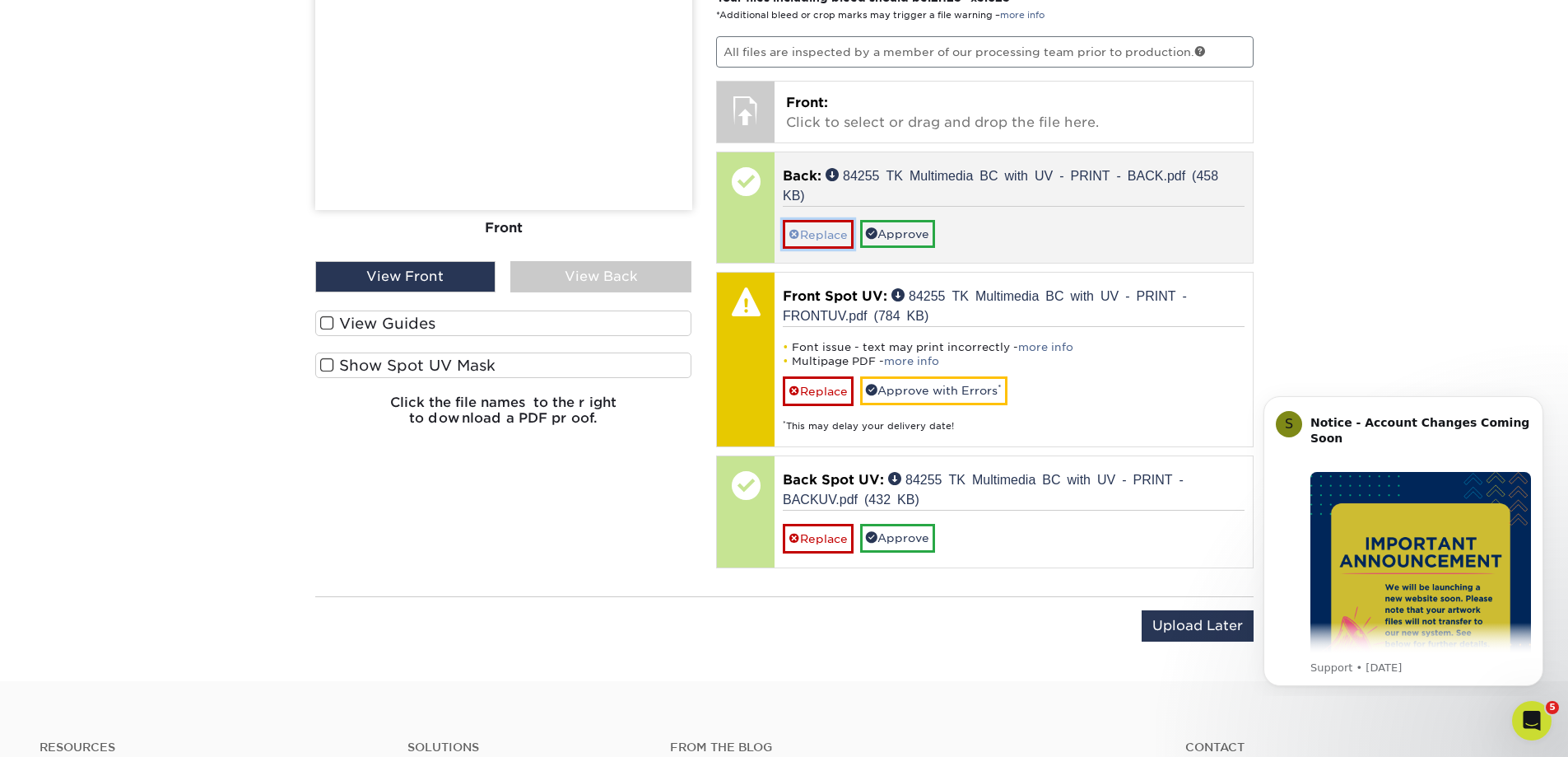
click at [813, 227] on link "Replace" at bounding box center [818, 234] width 71 height 29
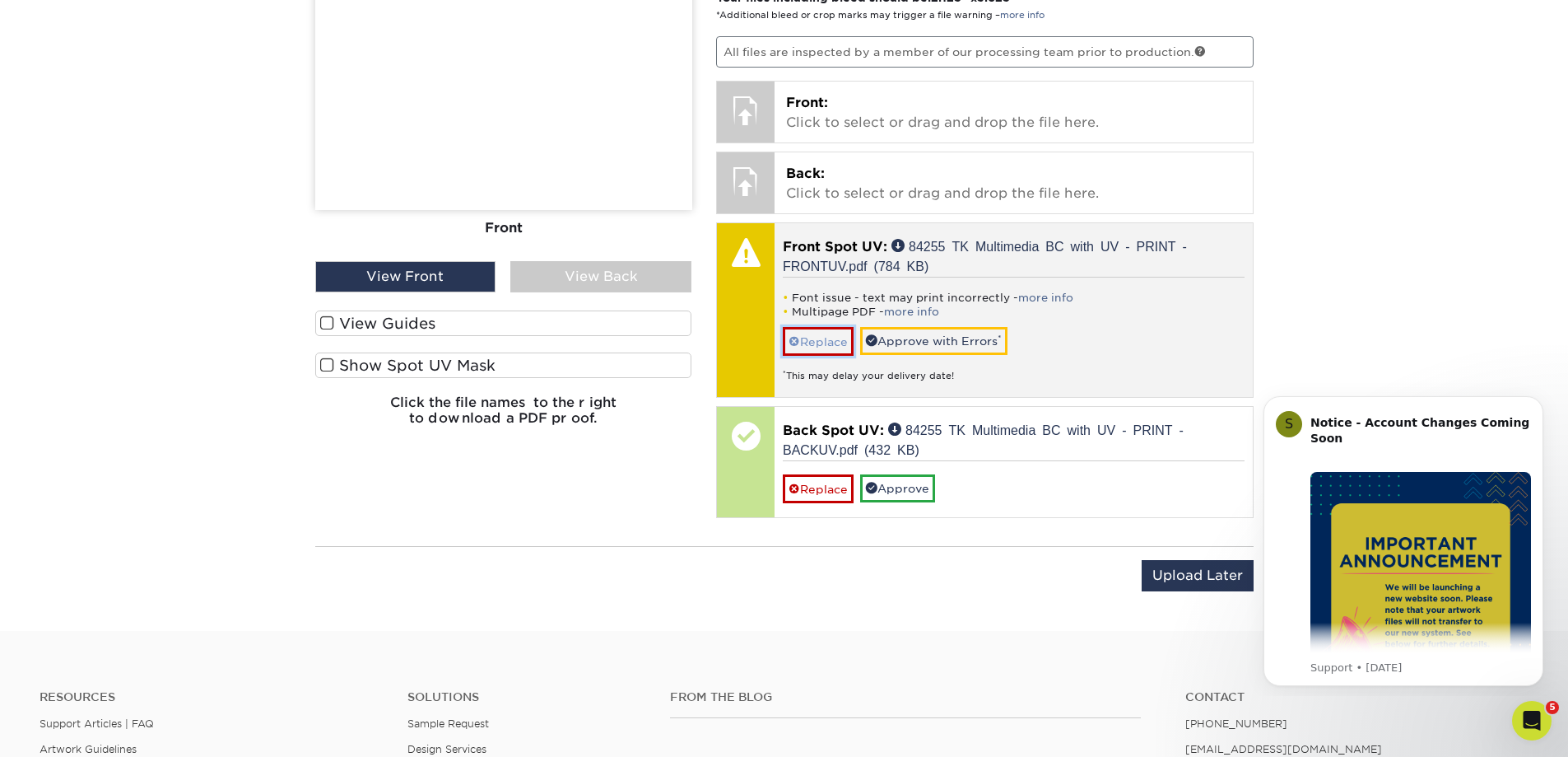
click at [817, 338] on link "Replace" at bounding box center [818, 341] width 71 height 29
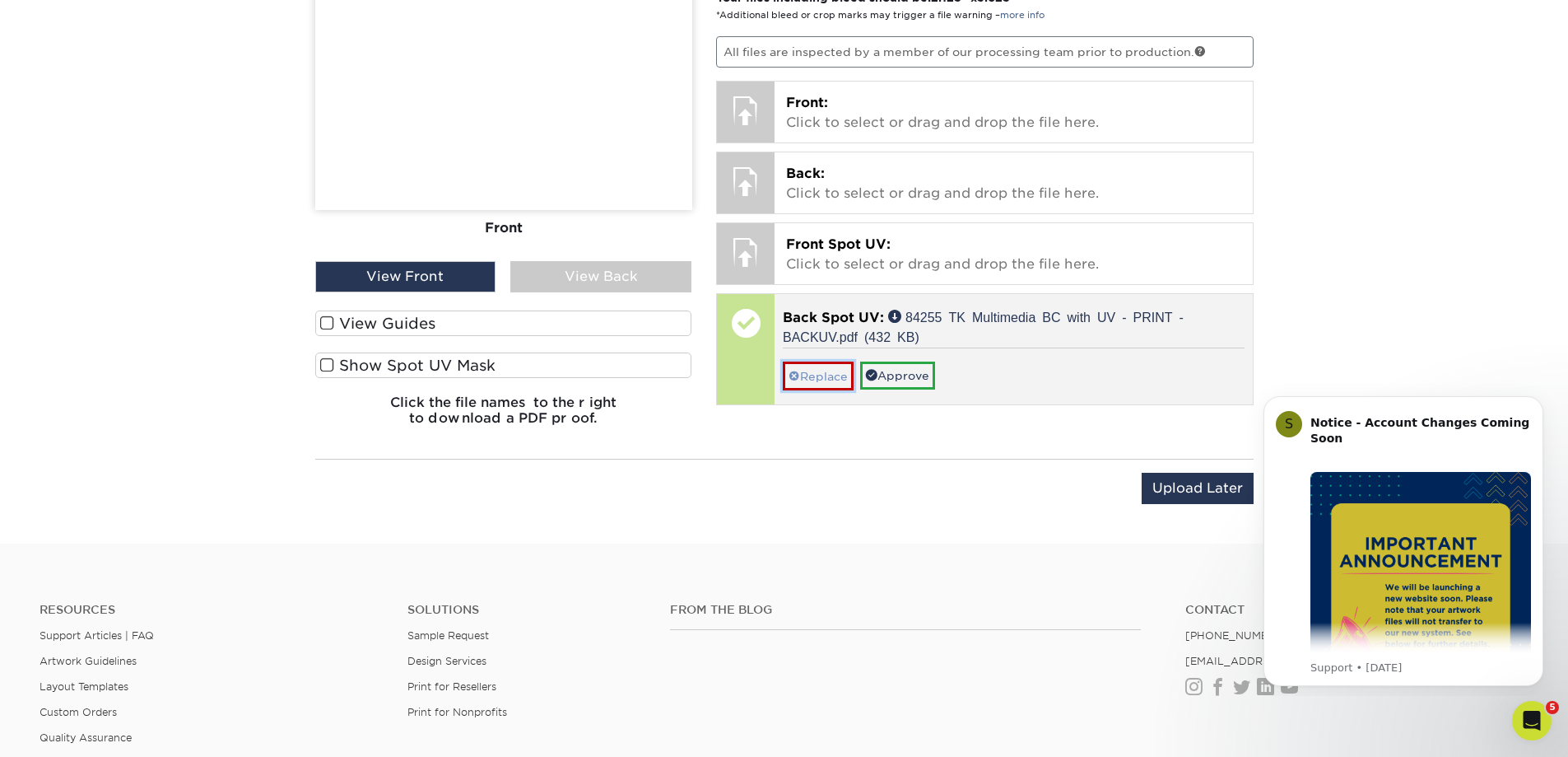
click at [825, 371] on link "Replace" at bounding box center [818, 376] width 71 height 29
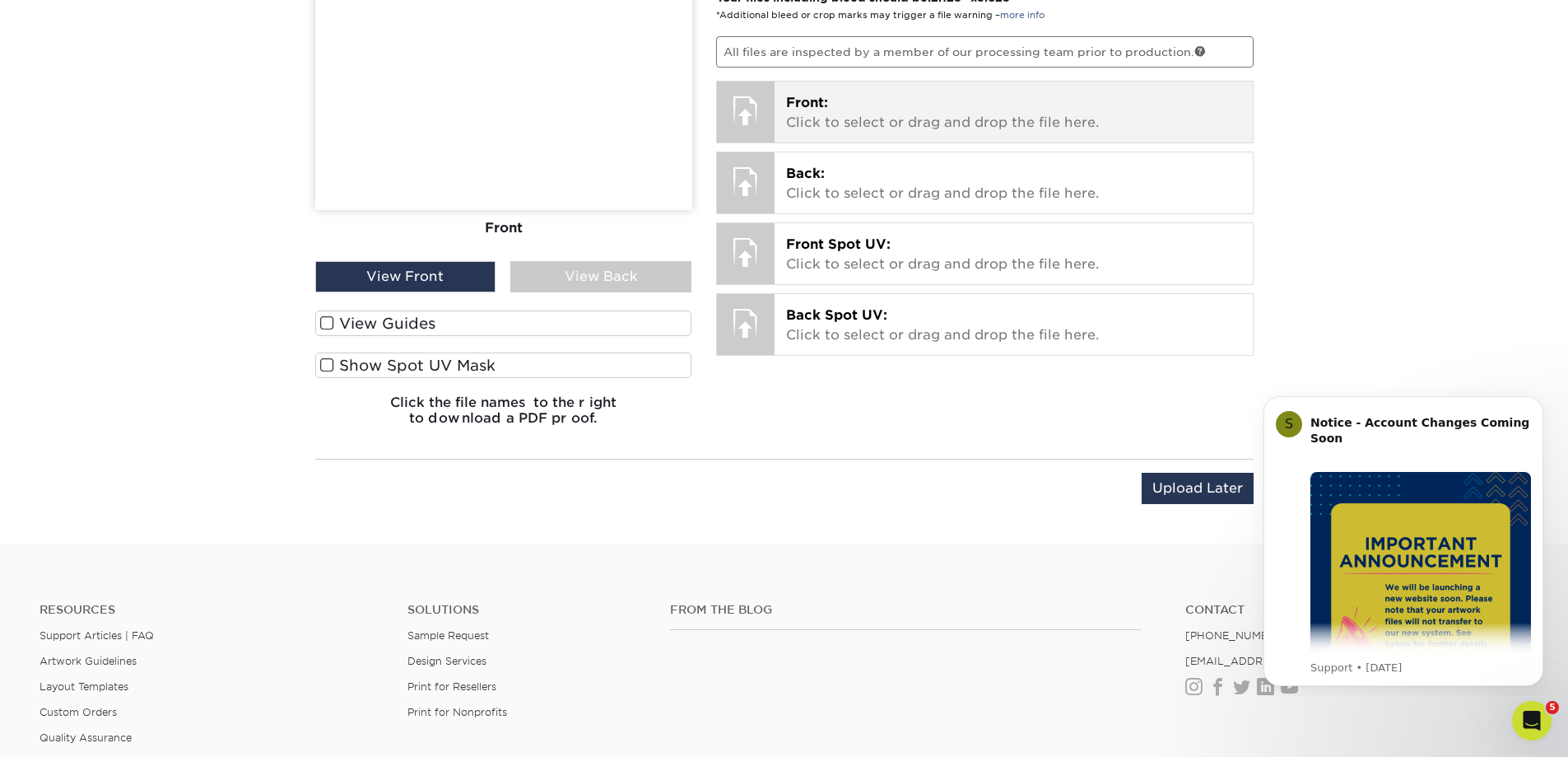
click at [820, 107] on span "Front:" at bounding box center [808, 103] width 42 height 15
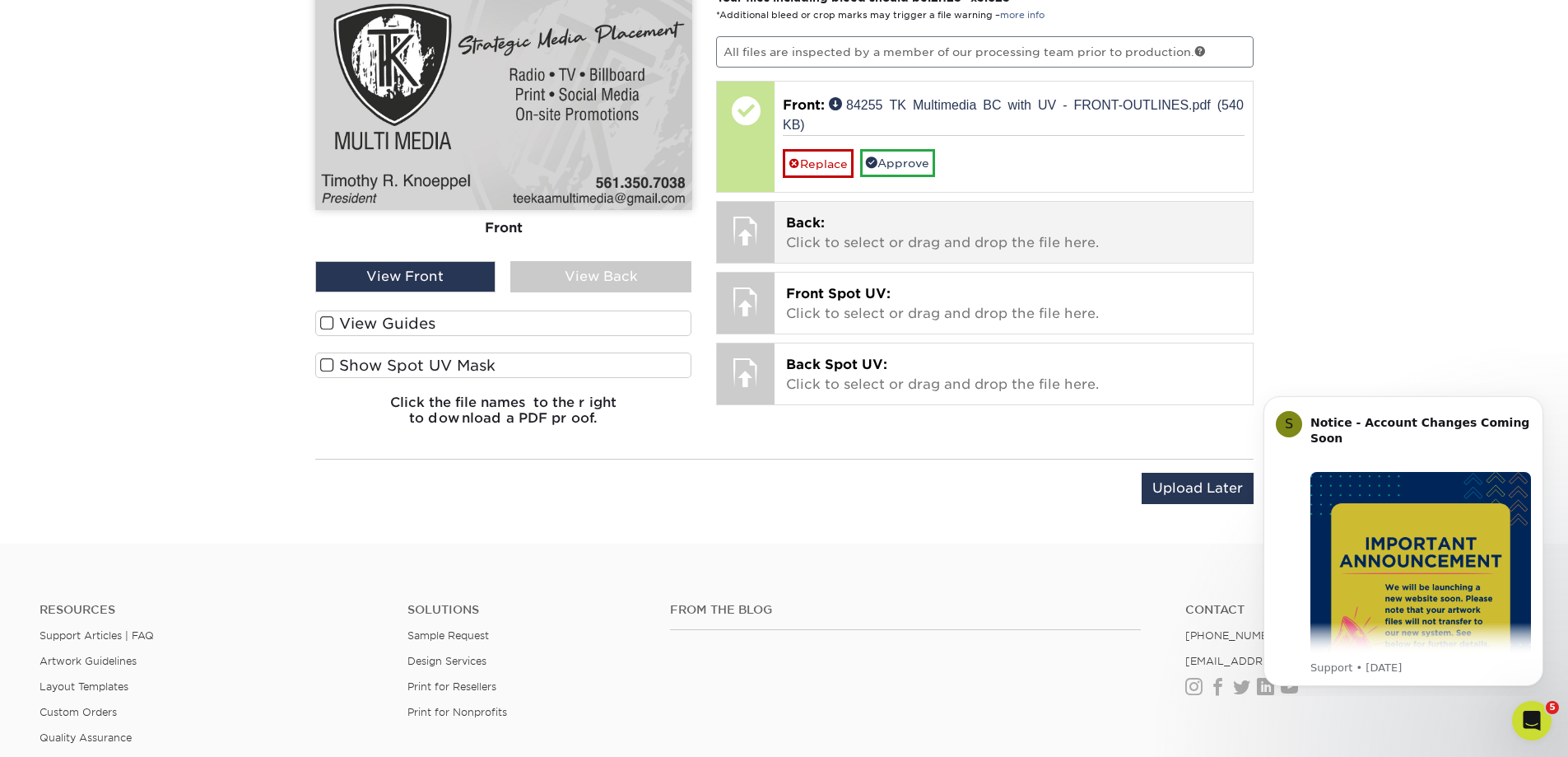
click at [811, 225] on span "Back:" at bounding box center [806, 223] width 38 height 15
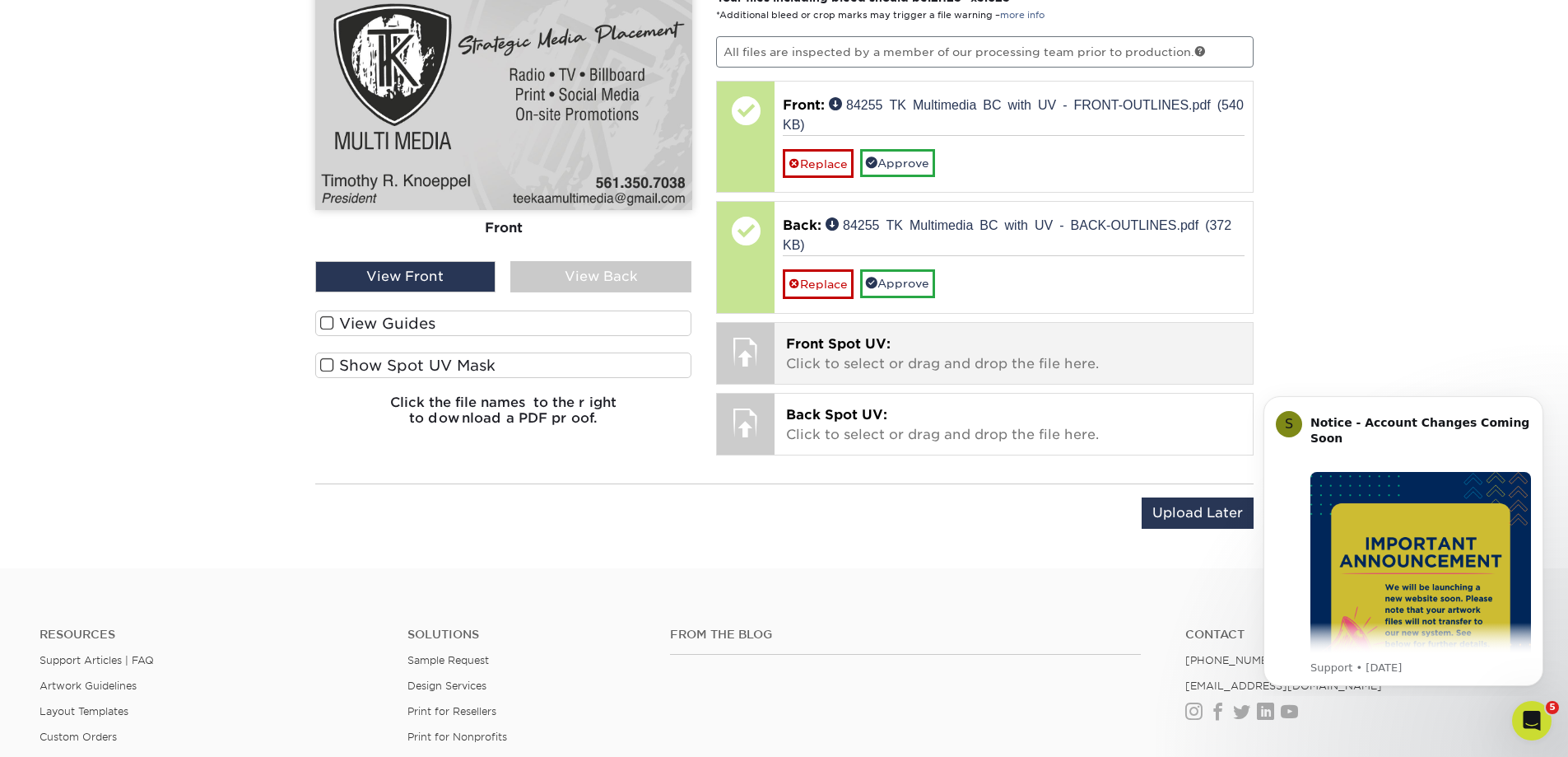
click at [823, 345] on span "Front Spot UV:" at bounding box center [838, 344] width 105 height 15
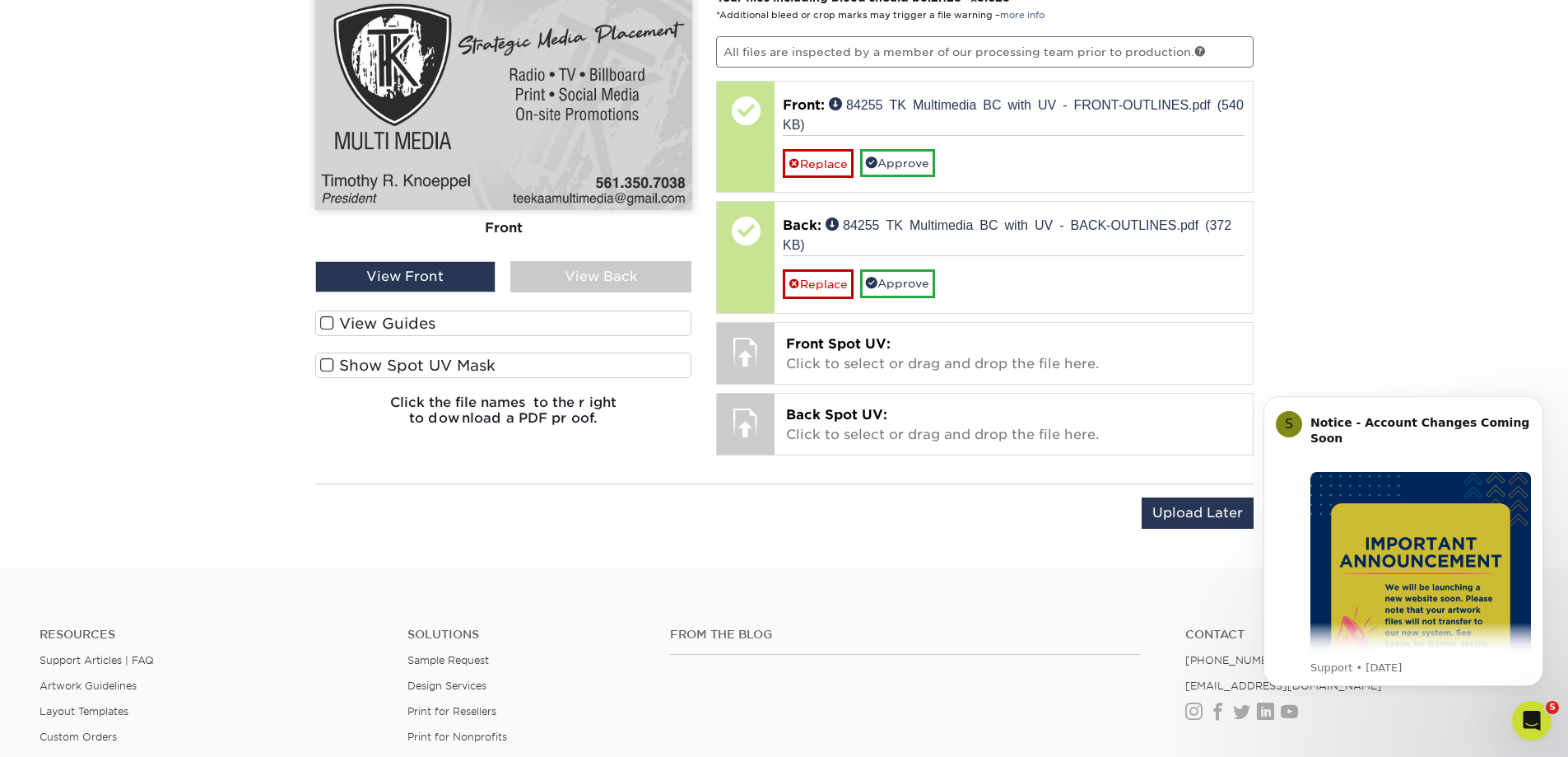
click at [601, 275] on div "View Back" at bounding box center [601, 277] width 181 height 32
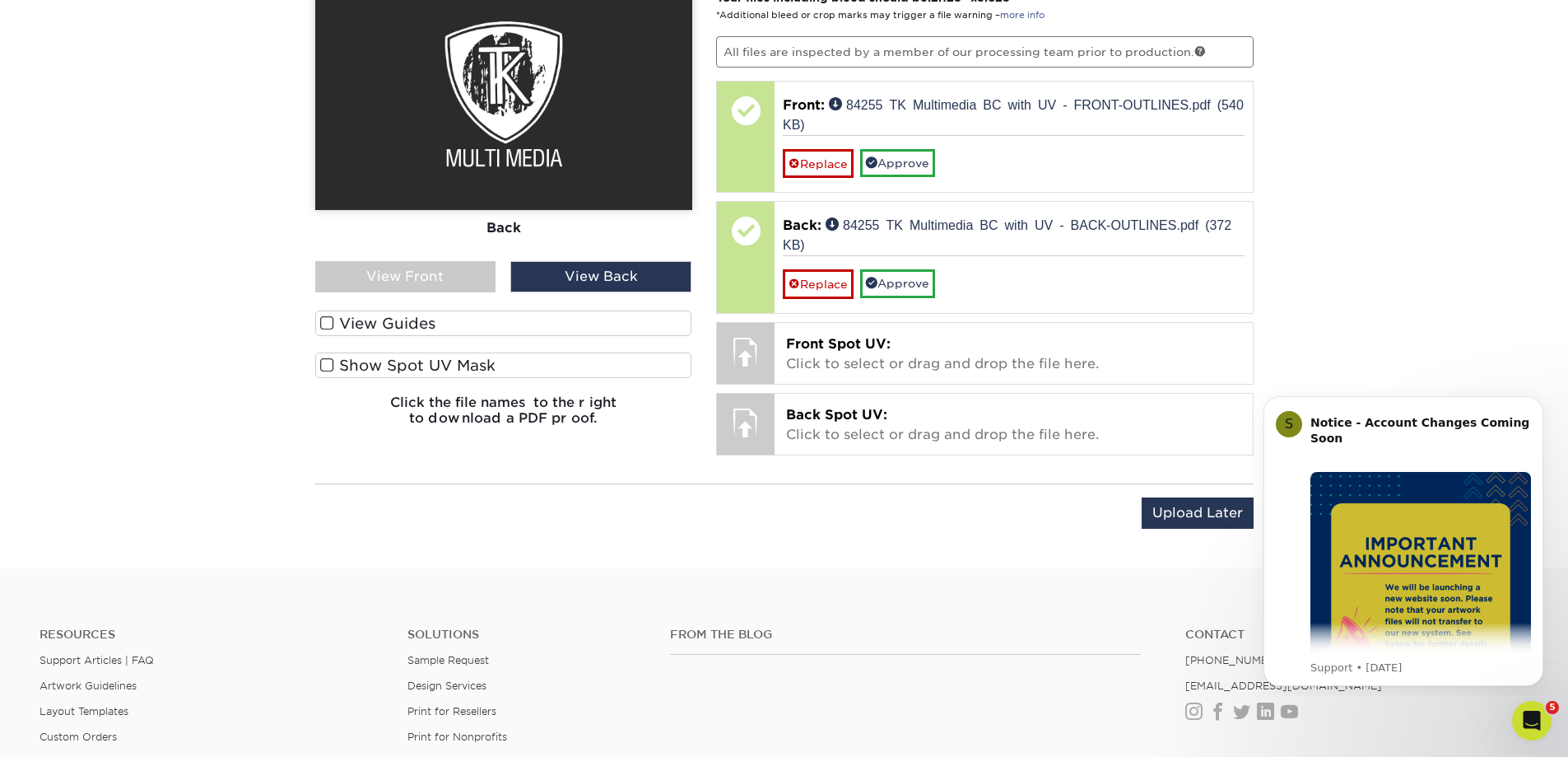
click at [442, 275] on div "View Front" at bounding box center [405, 277] width 181 height 32
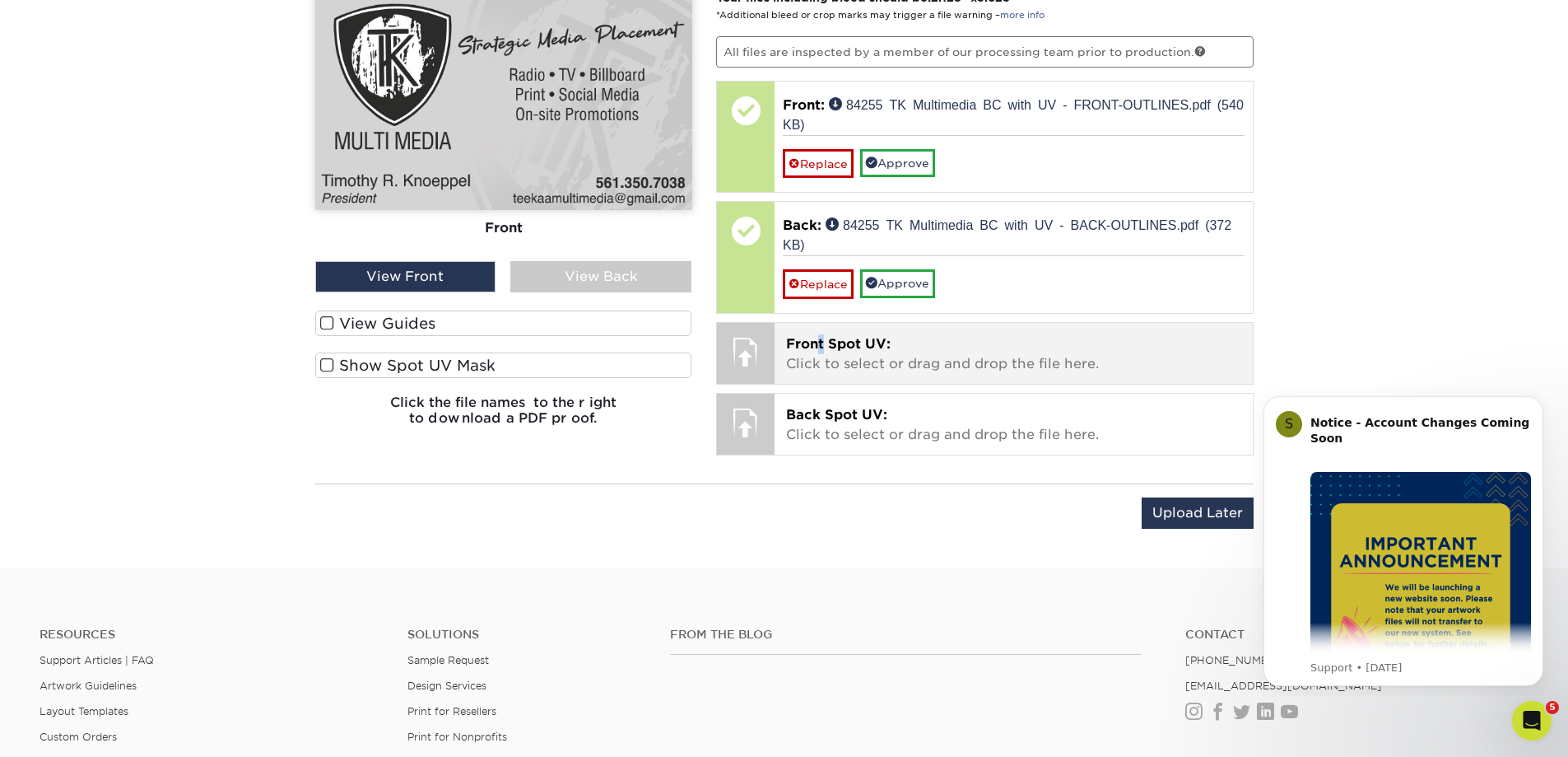
click at [823, 350] on span "Front Spot UV:" at bounding box center [838, 344] width 105 height 15
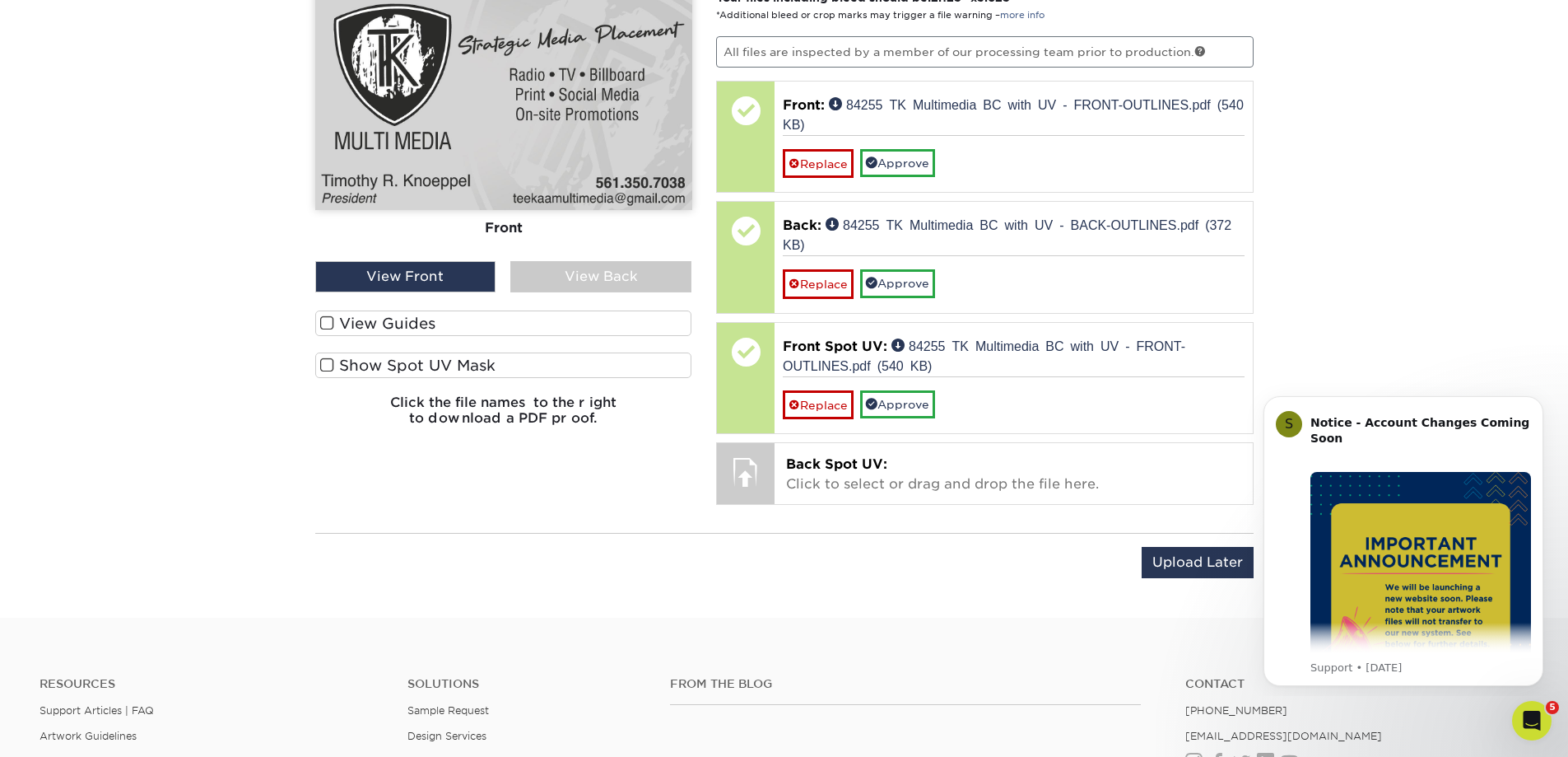
click at [548, 269] on div "View Back" at bounding box center [601, 277] width 181 height 32
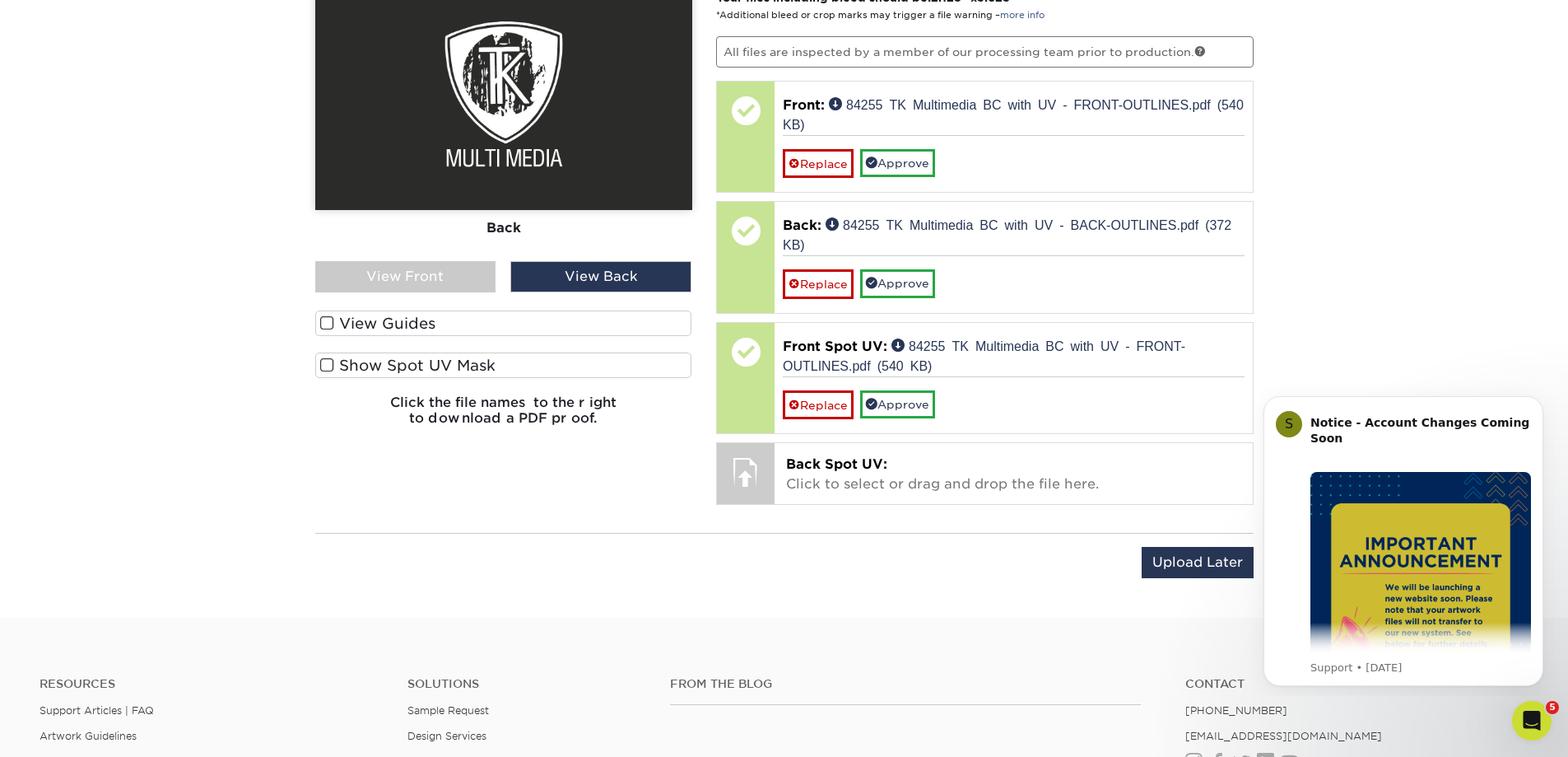
click at [474, 274] on div "View Front" at bounding box center [405, 277] width 181 height 32
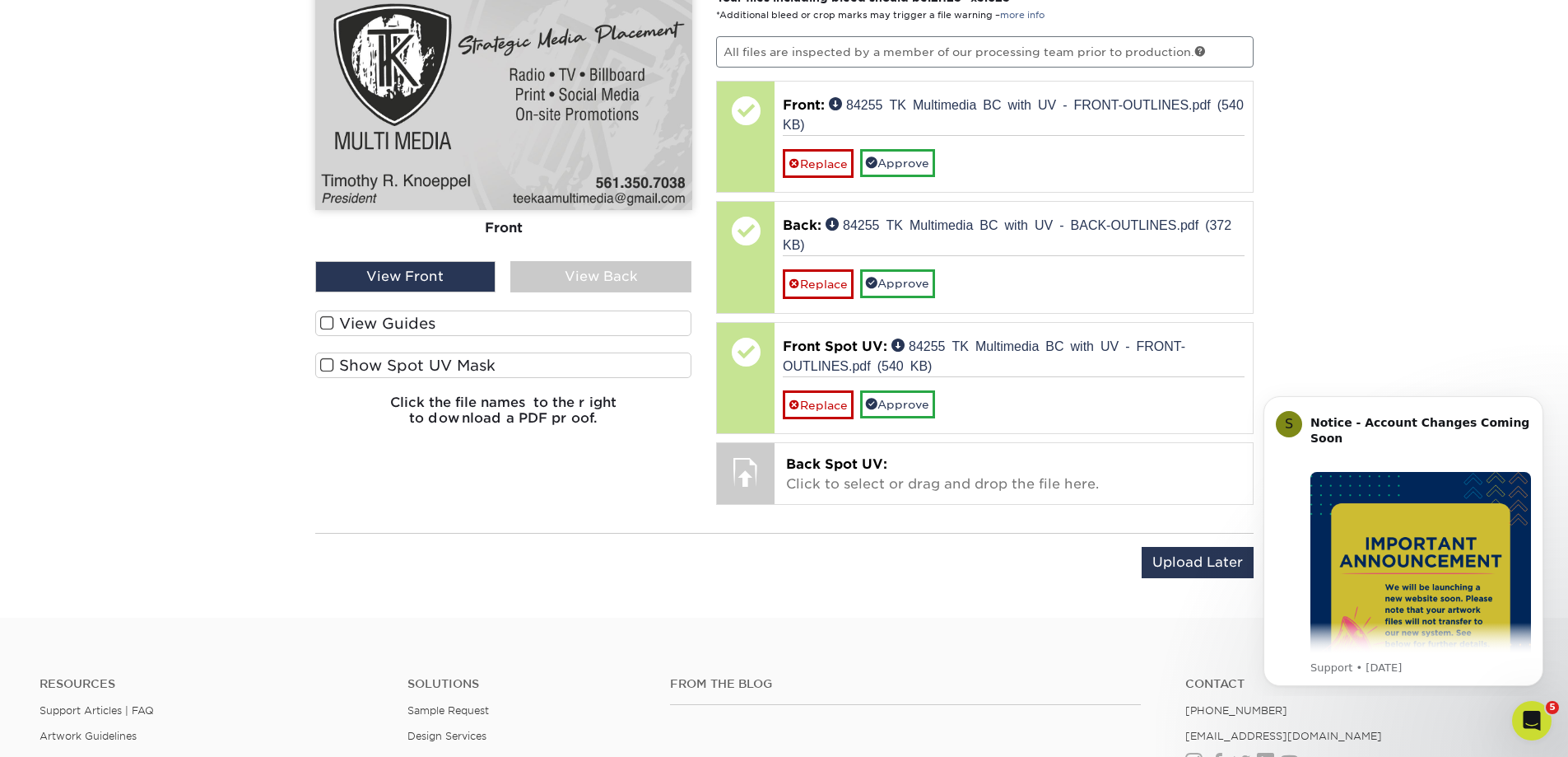
click at [605, 275] on div "View Back" at bounding box center [601, 277] width 181 height 32
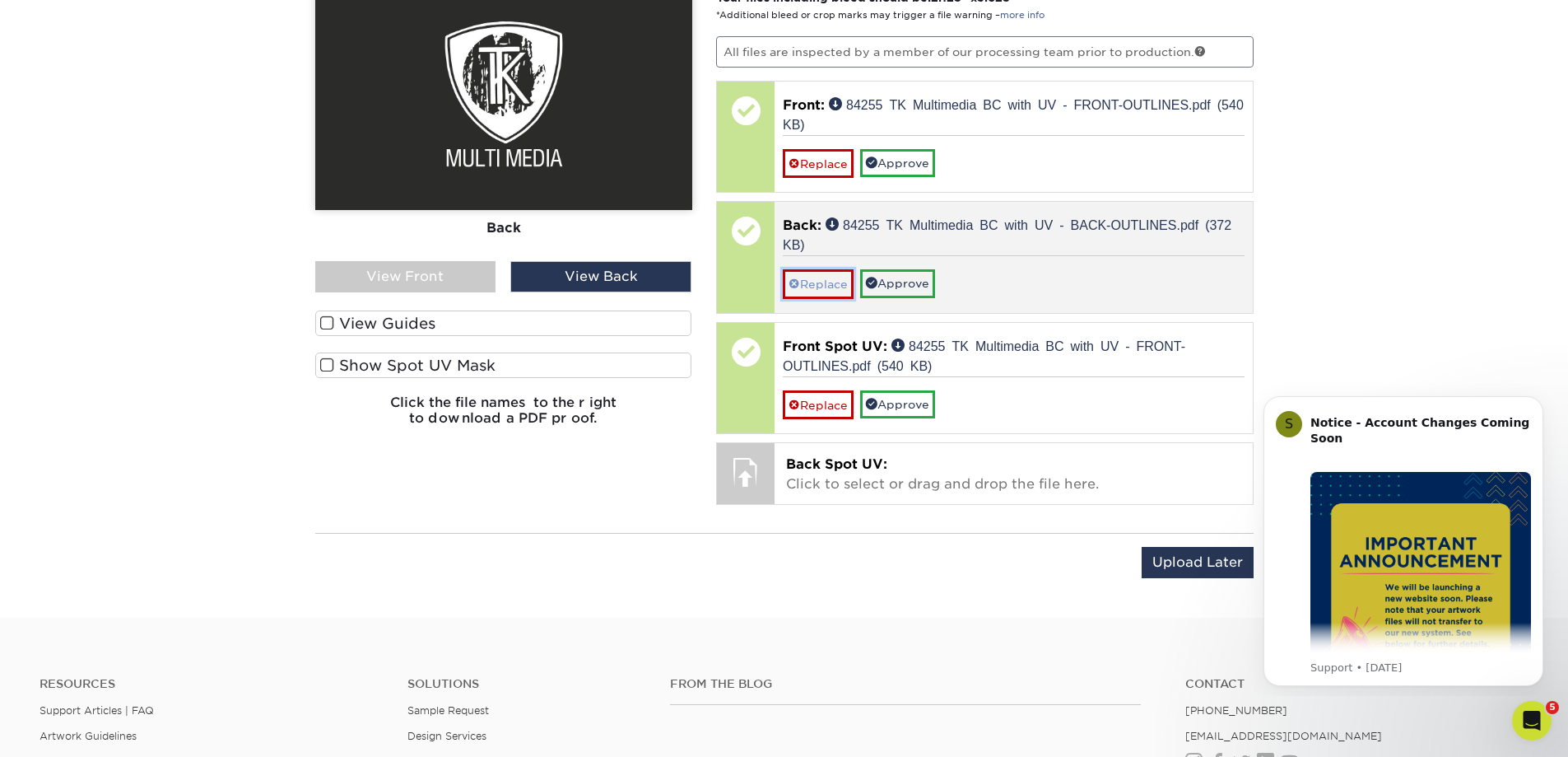
click at [817, 276] on link "Replace" at bounding box center [818, 283] width 71 height 29
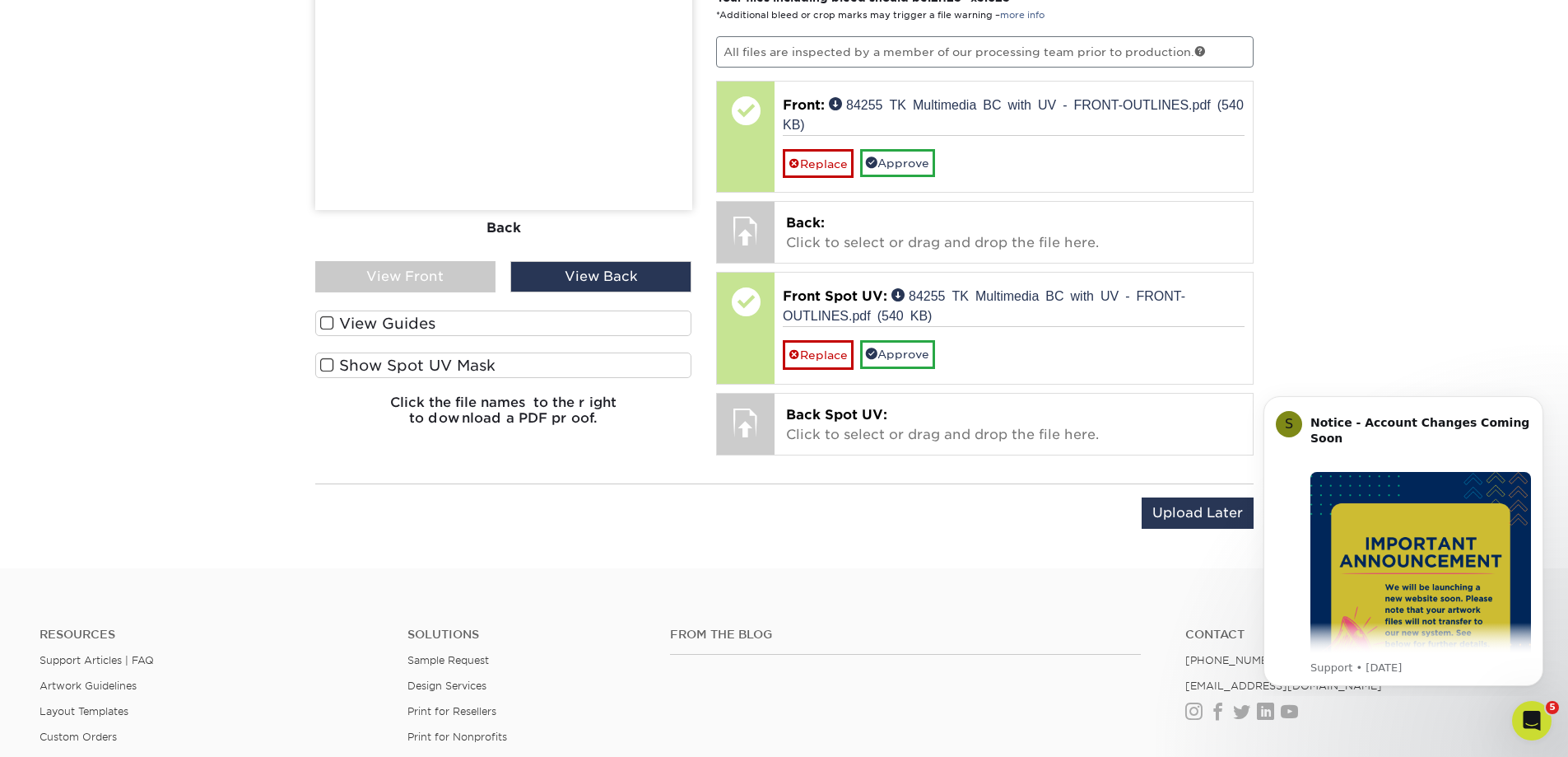
click at [431, 278] on div "View Front" at bounding box center [405, 277] width 181 height 32
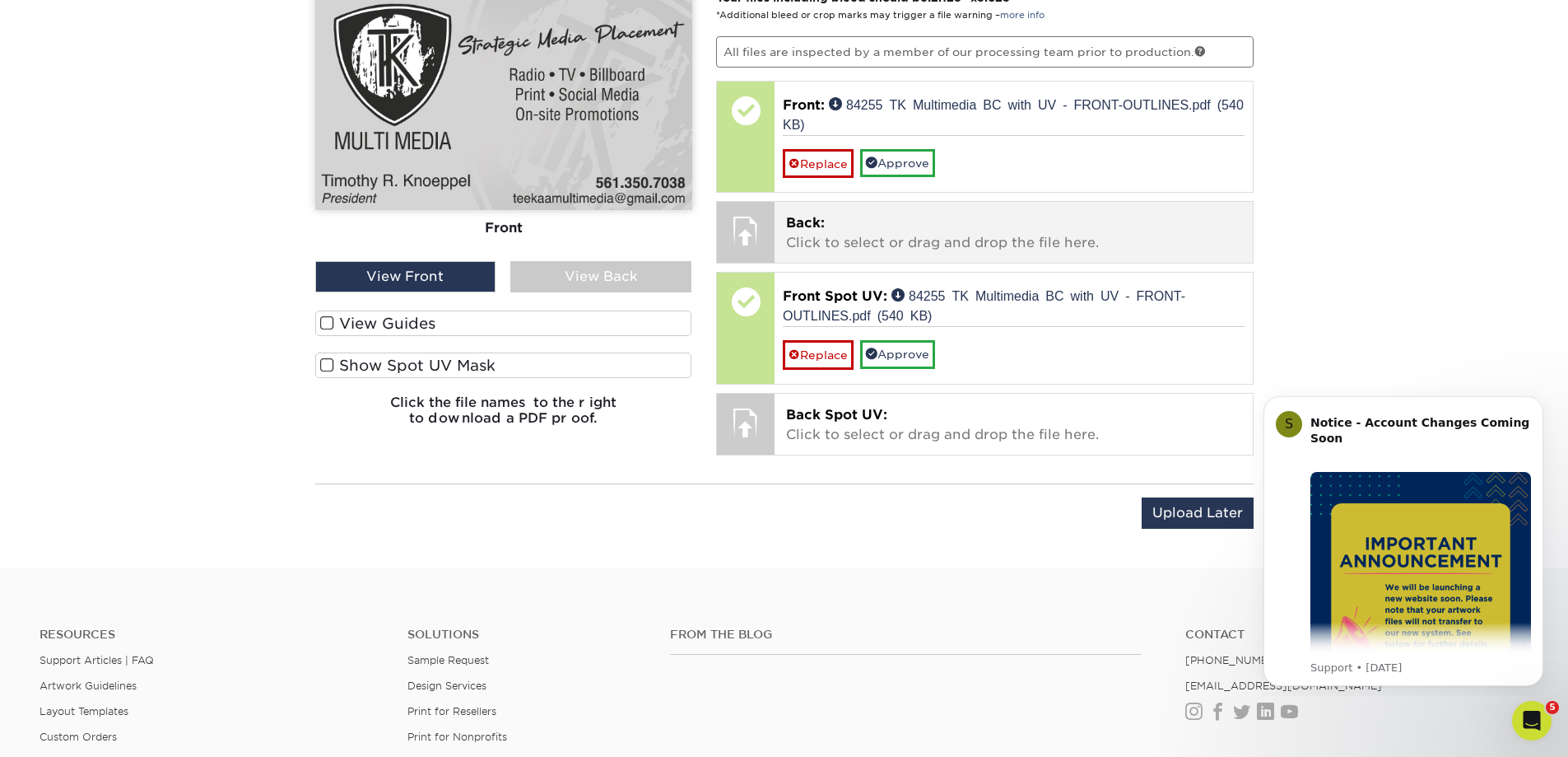
click at [817, 221] on span "Back:" at bounding box center [806, 223] width 38 height 15
click at [812, 219] on span "Back:" at bounding box center [806, 223] width 38 height 15
click at [808, 218] on span "Back:" at bounding box center [806, 223] width 38 height 15
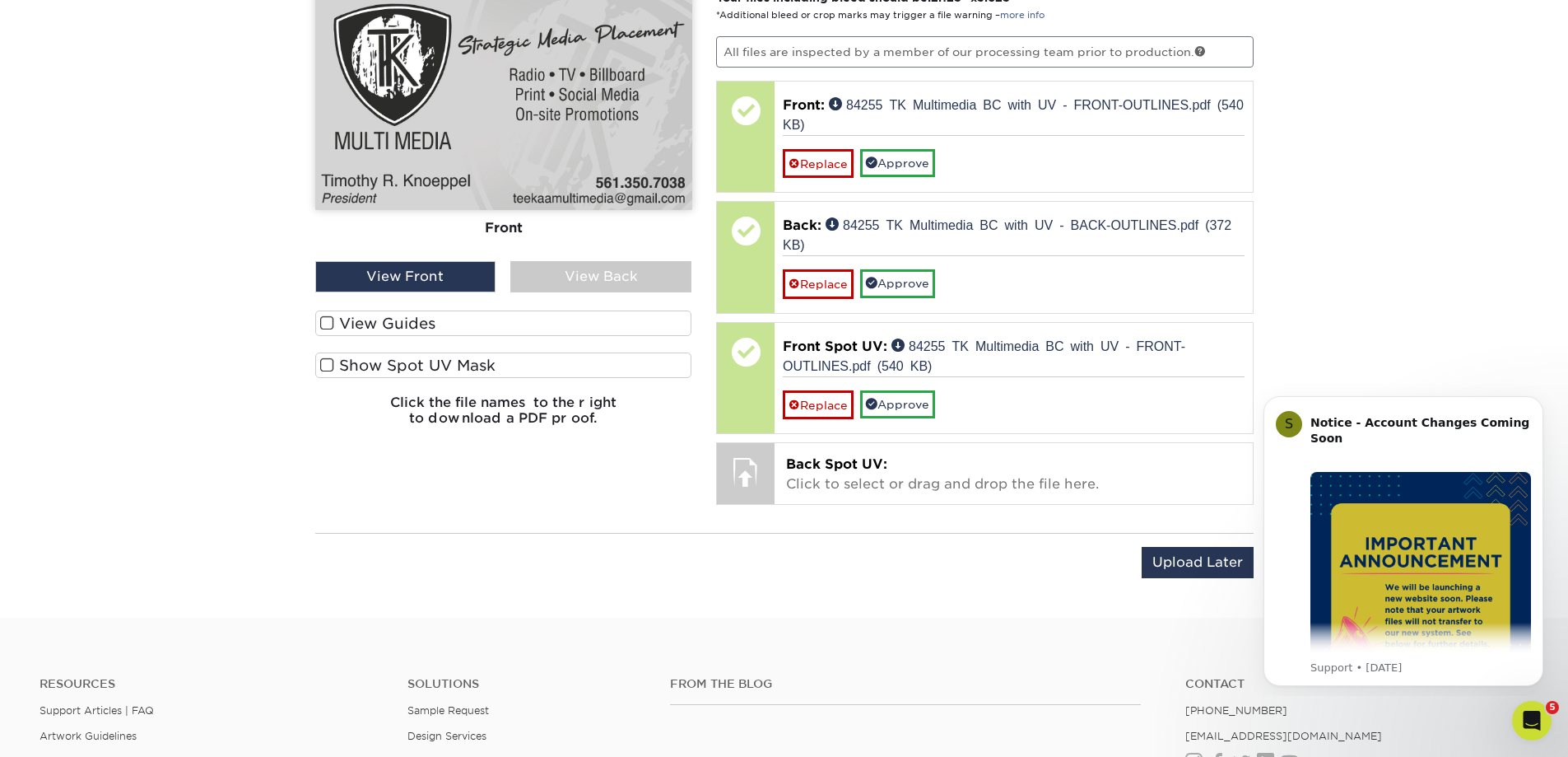
click at [547, 269] on div "View Back" at bounding box center [601, 277] width 181 height 32
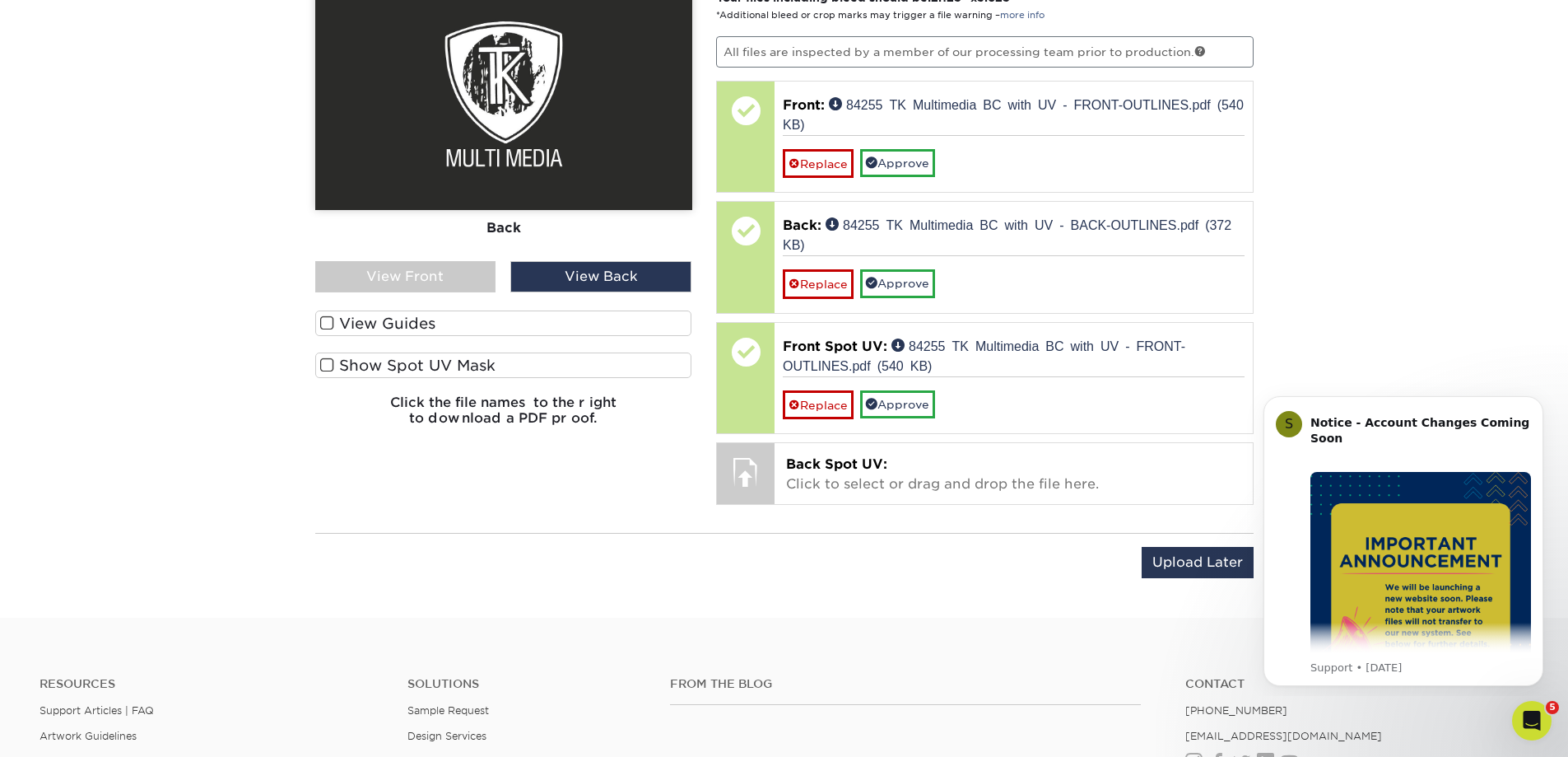
click at [459, 276] on div "View Front" at bounding box center [405, 277] width 181 height 32
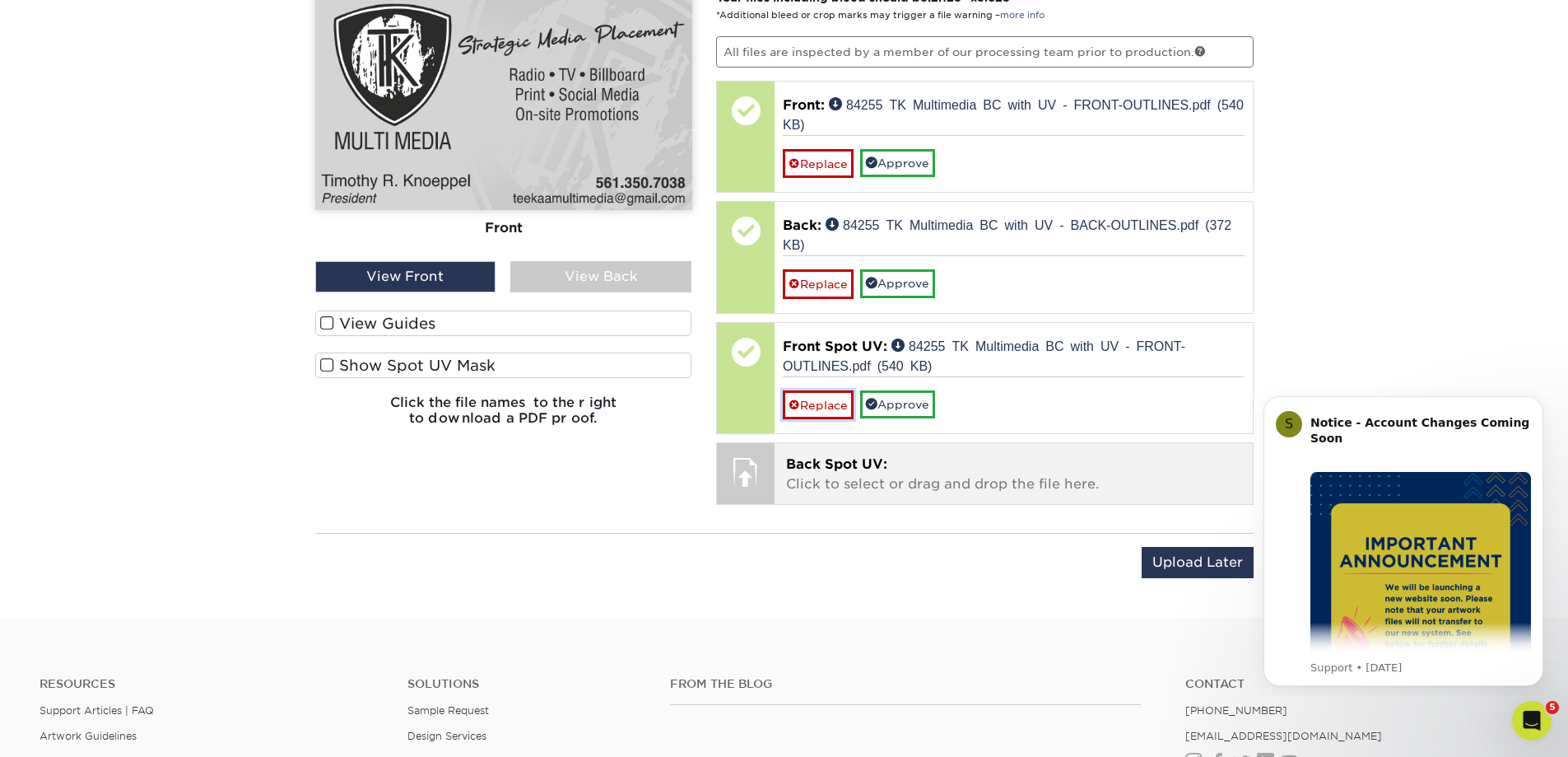
click at [813, 397] on link "Replace" at bounding box center [818, 404] width 71 height 29
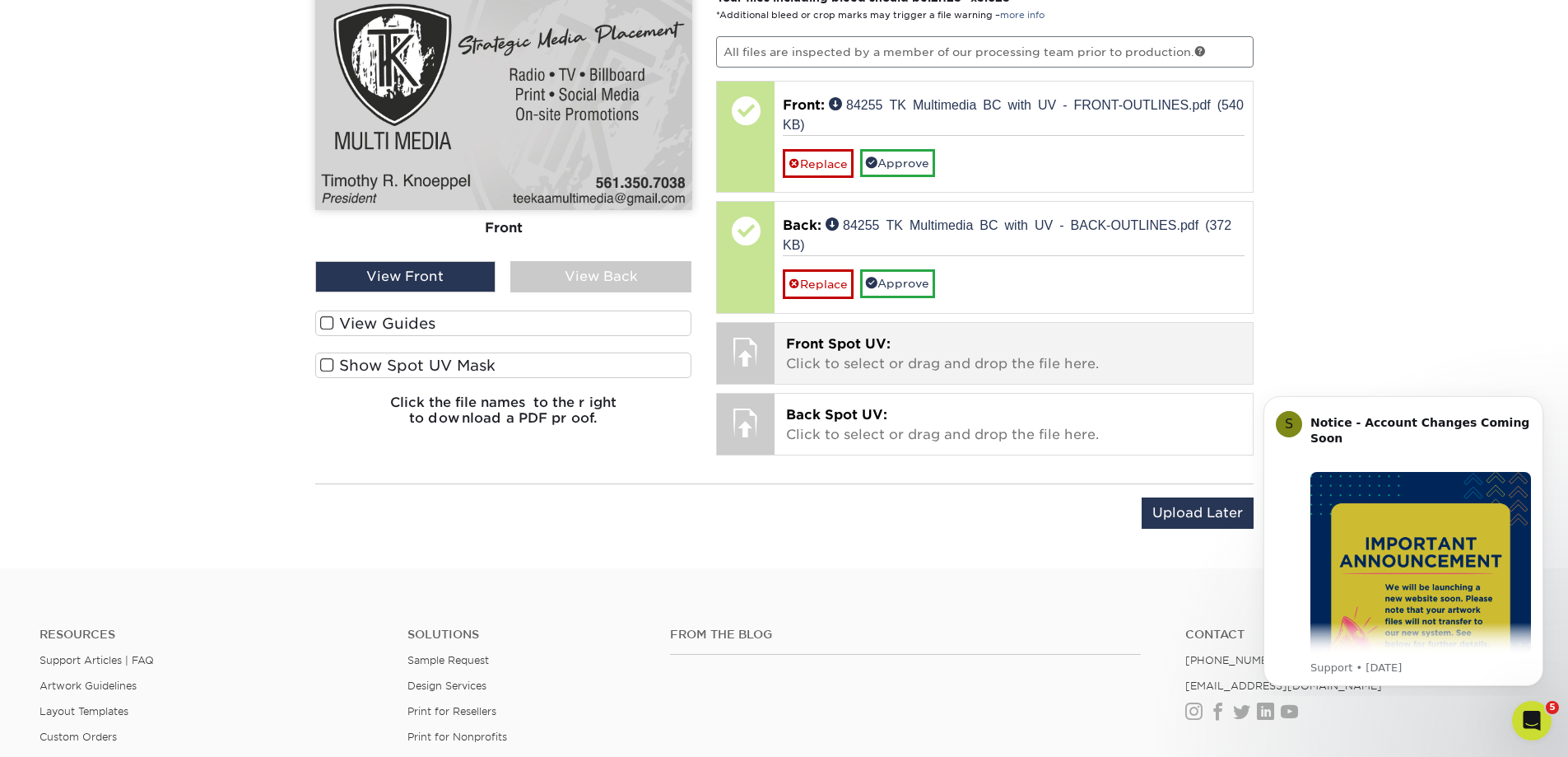
click at [823, 344] on span "Front Spot UV:" at bounding box center [838, 344] width 105 height 15
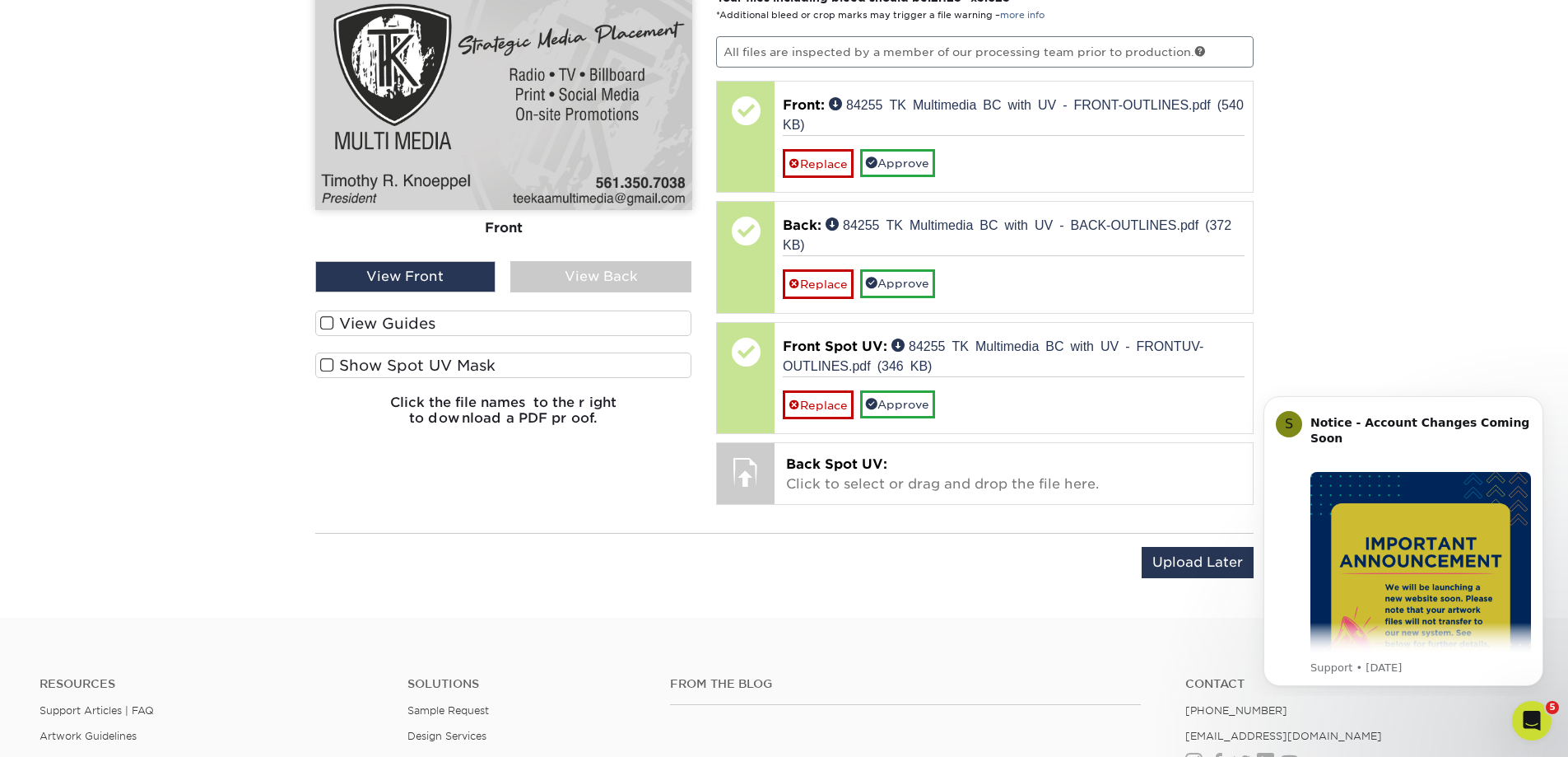
click at [326, 367] on span at bounding box center [327, 365] width 14 height 15
click at [0, 0] on input "Show Spot UV Mask" at bounding box center [0, 0] width 0 height 0
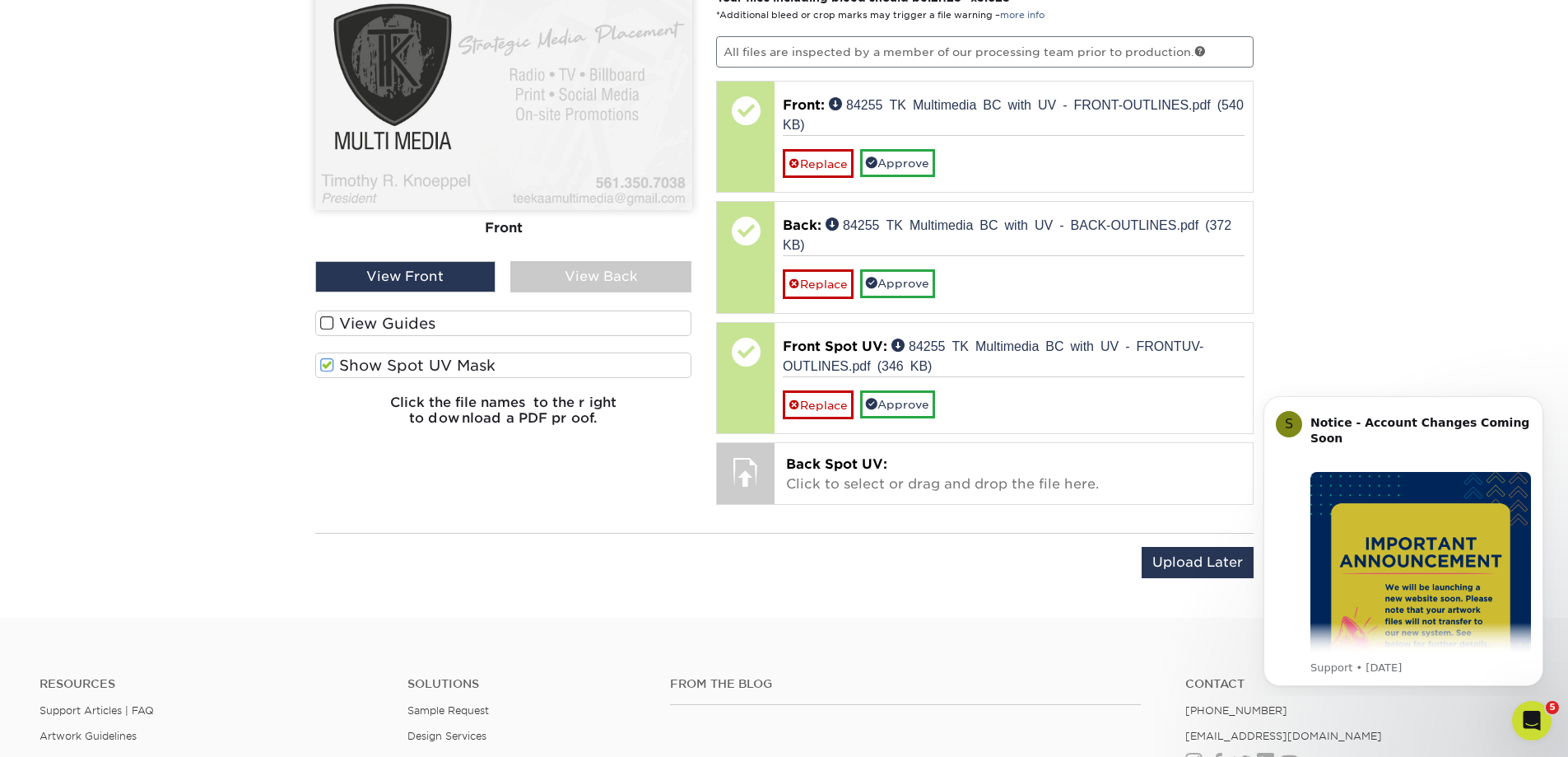
click at [329, 363] on span at bounding box center [327, 365] width 14 height 15
click at [0, 0] on input "Show Spot UV Mask" at bounding box center [0, 0] width 0 height 0
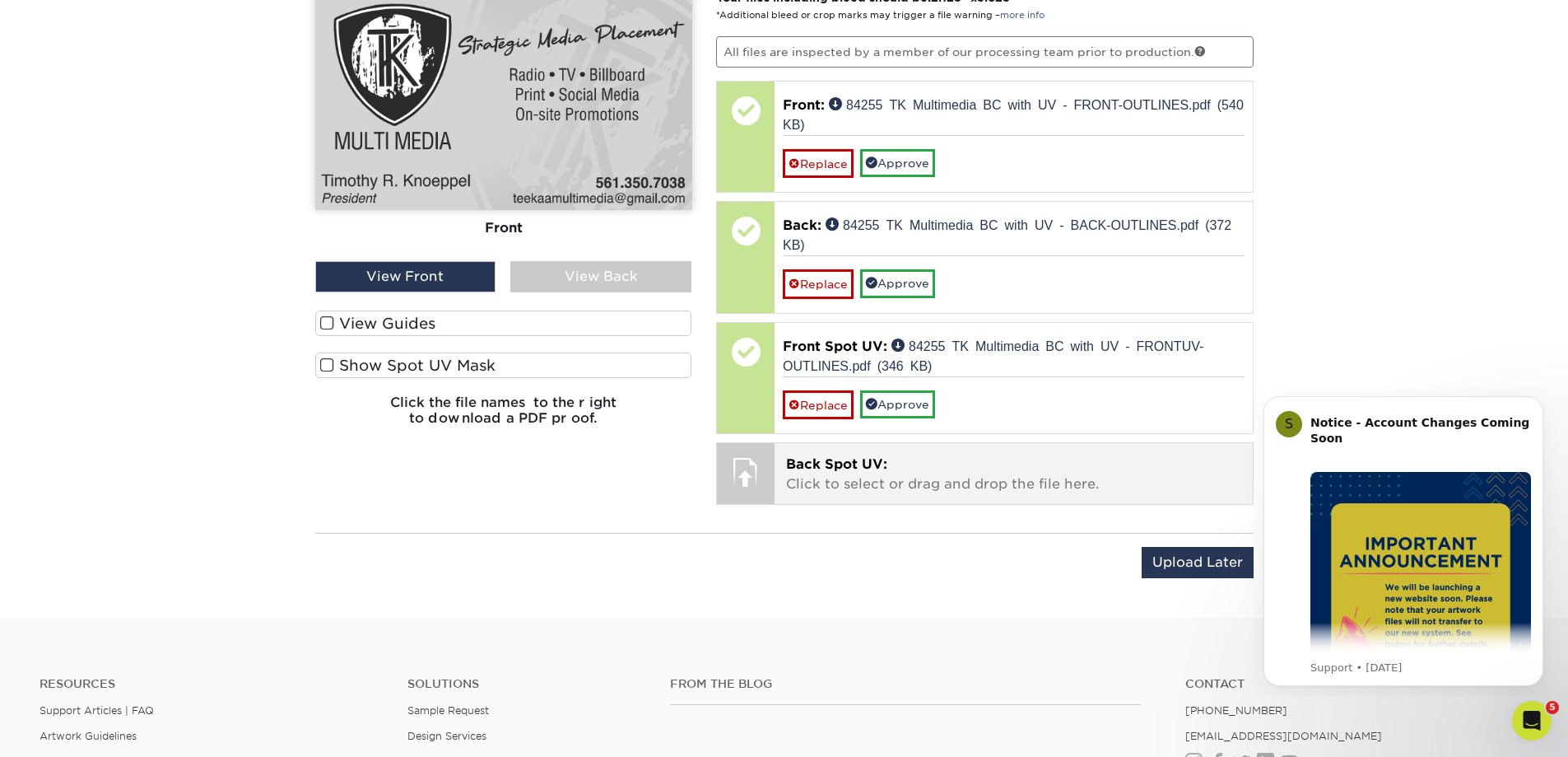
click at [817, 456] on span "Back Spot UV:" at bounding box center [836, 464] width 101 height 15
click at [888, 466] on p "Back Spot UV: Click to select or drag and drop the file here." at bounding box center [1014, 474] width 455 height 39
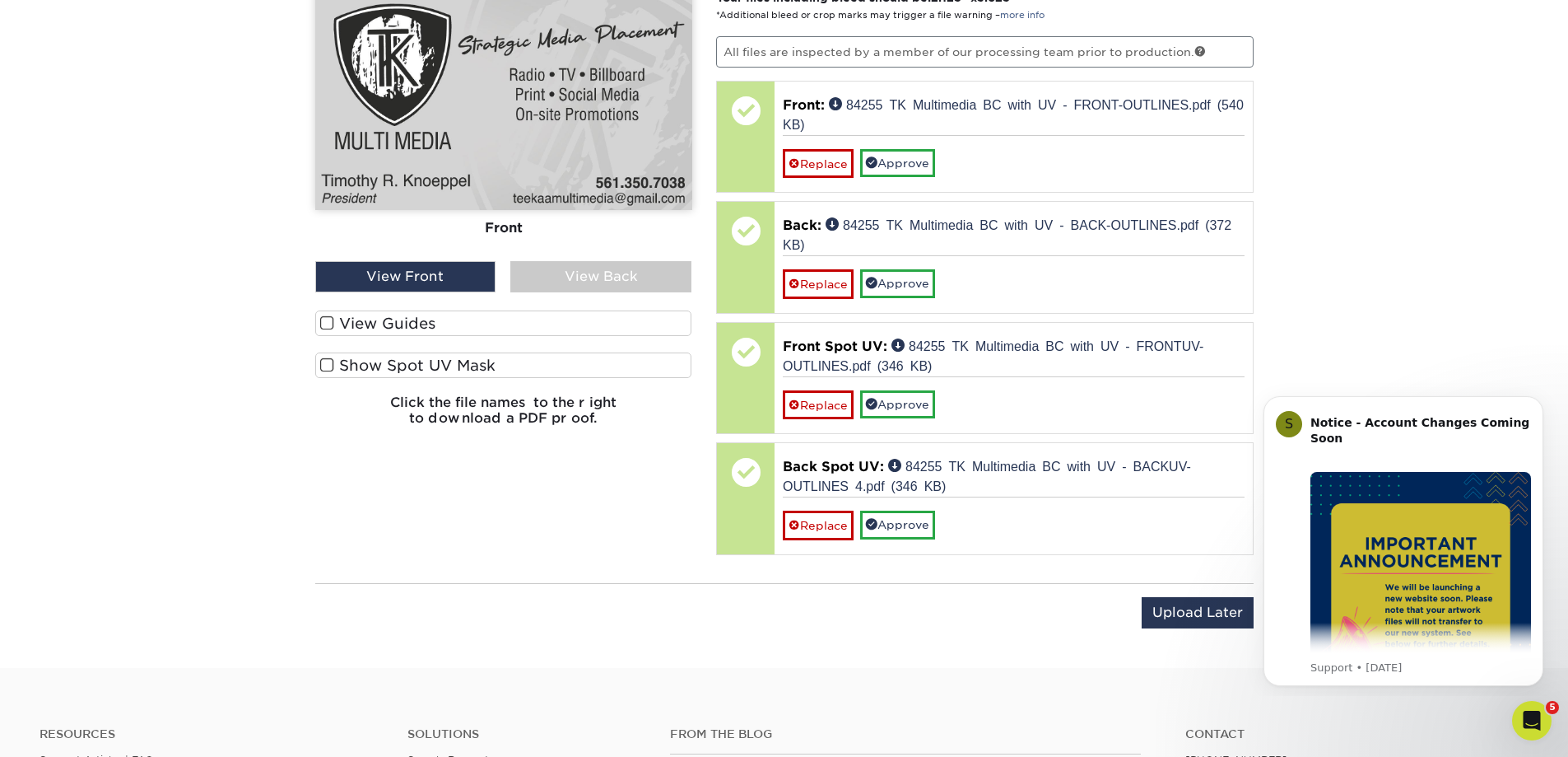
click at [329, 360] on span at bounding box center [327, 365] width 14 height 15
click at [0, 0] on input "Show Spot UV Mask" at bounding box center [0, 0] width 0 height 0
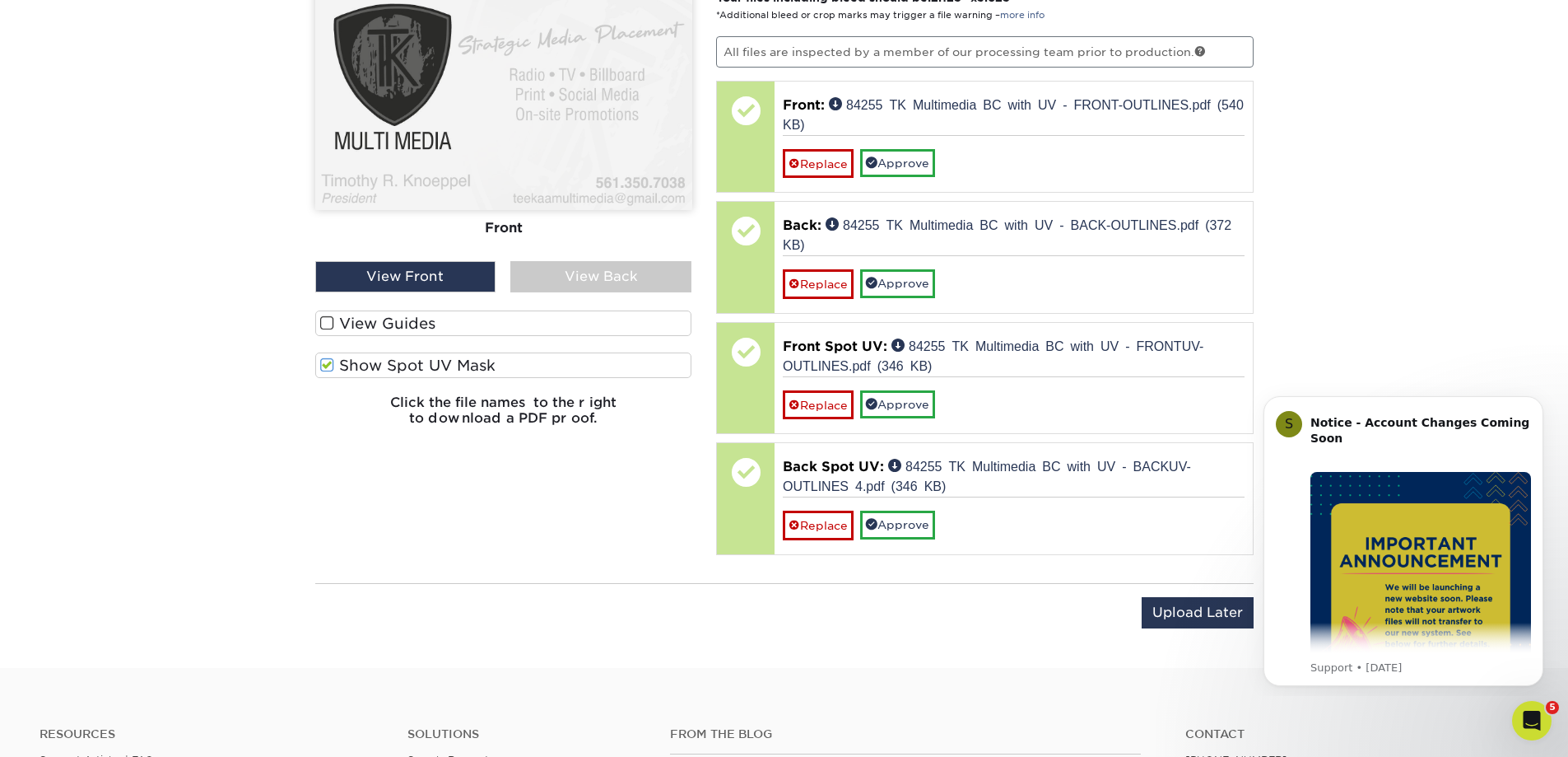
click at [540, 279] on div "View Back" at bounding box center [601, 277] width 181 height 32
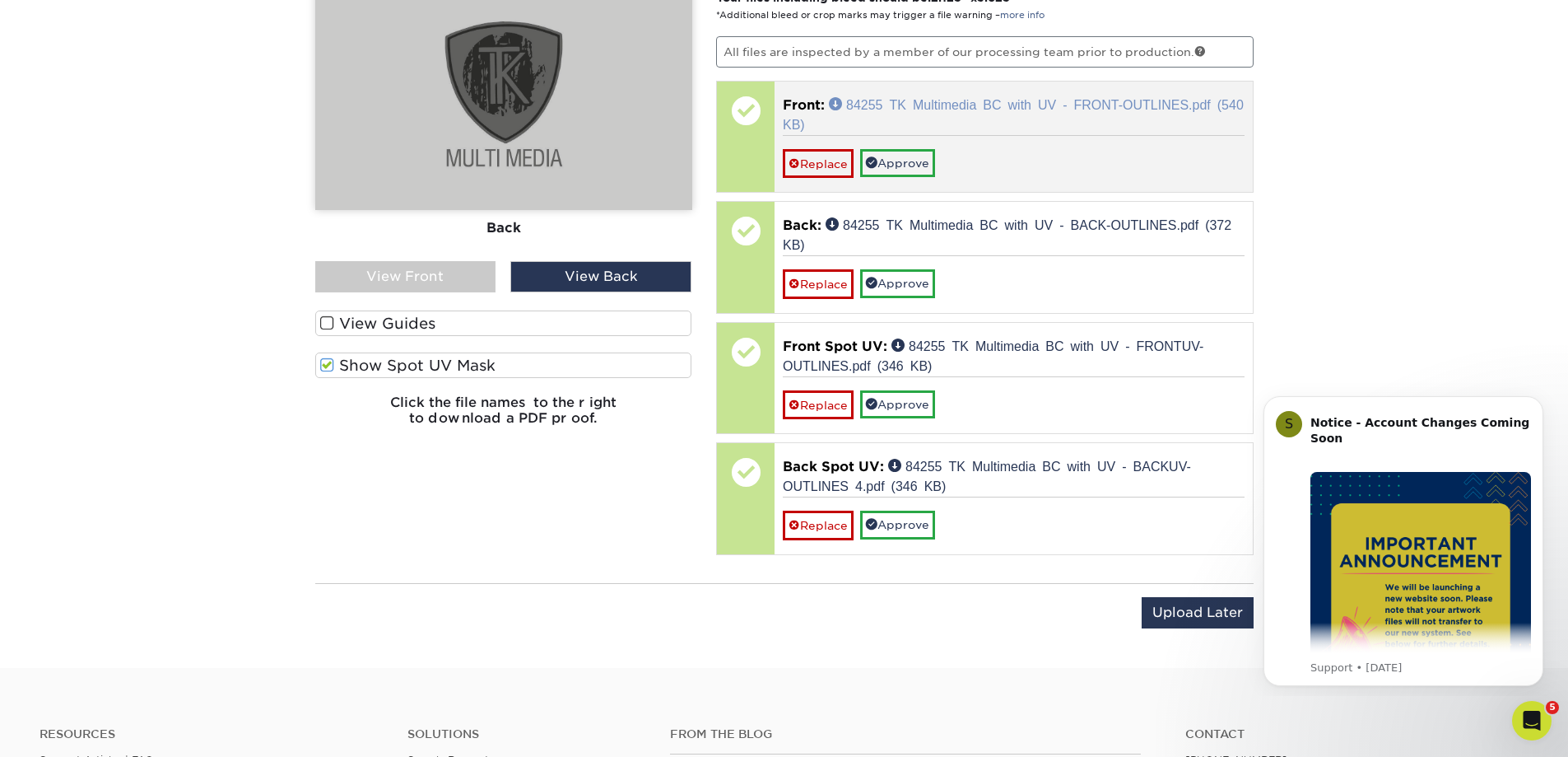
click at [1025, 108] on link "84255 TK Multimedia BC with UV - FRONT-OUTLINES.pdf (540 KB)" at bounding box center [1013, 113] width 461 height 33
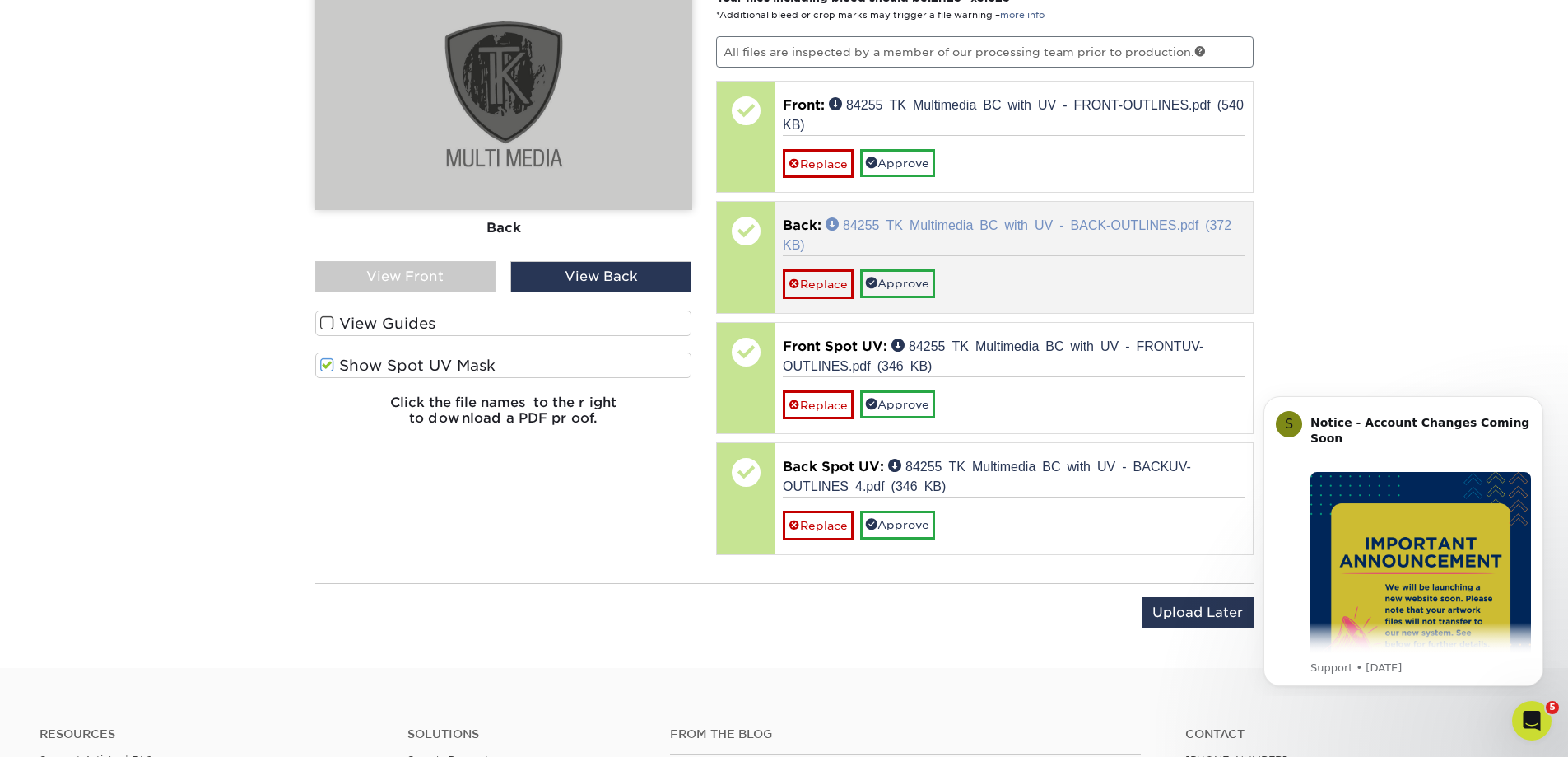
click at [950, 222] on link "84255 TK Multimedia BC with UV - BACK-OUTLINES.pdf (372 KB)" at bounding box center [1006, 233] width 448 height 33
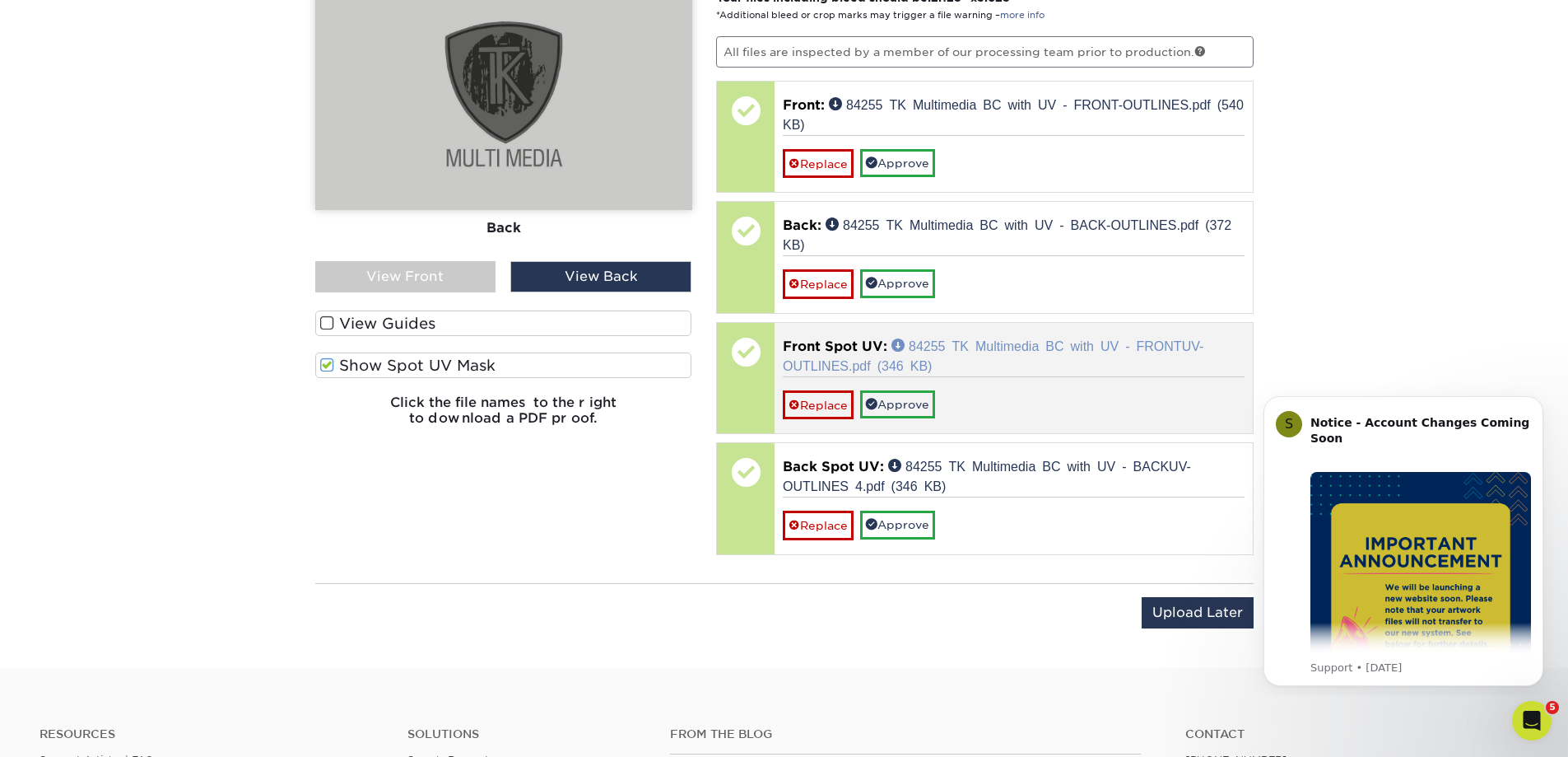
click at [955, 347] on link "84255 TK Multimedia BC with UV - FRONTUV-OUTLINES.pdf (346 KB)" at bounding box center [993, 354] width 421 height 33
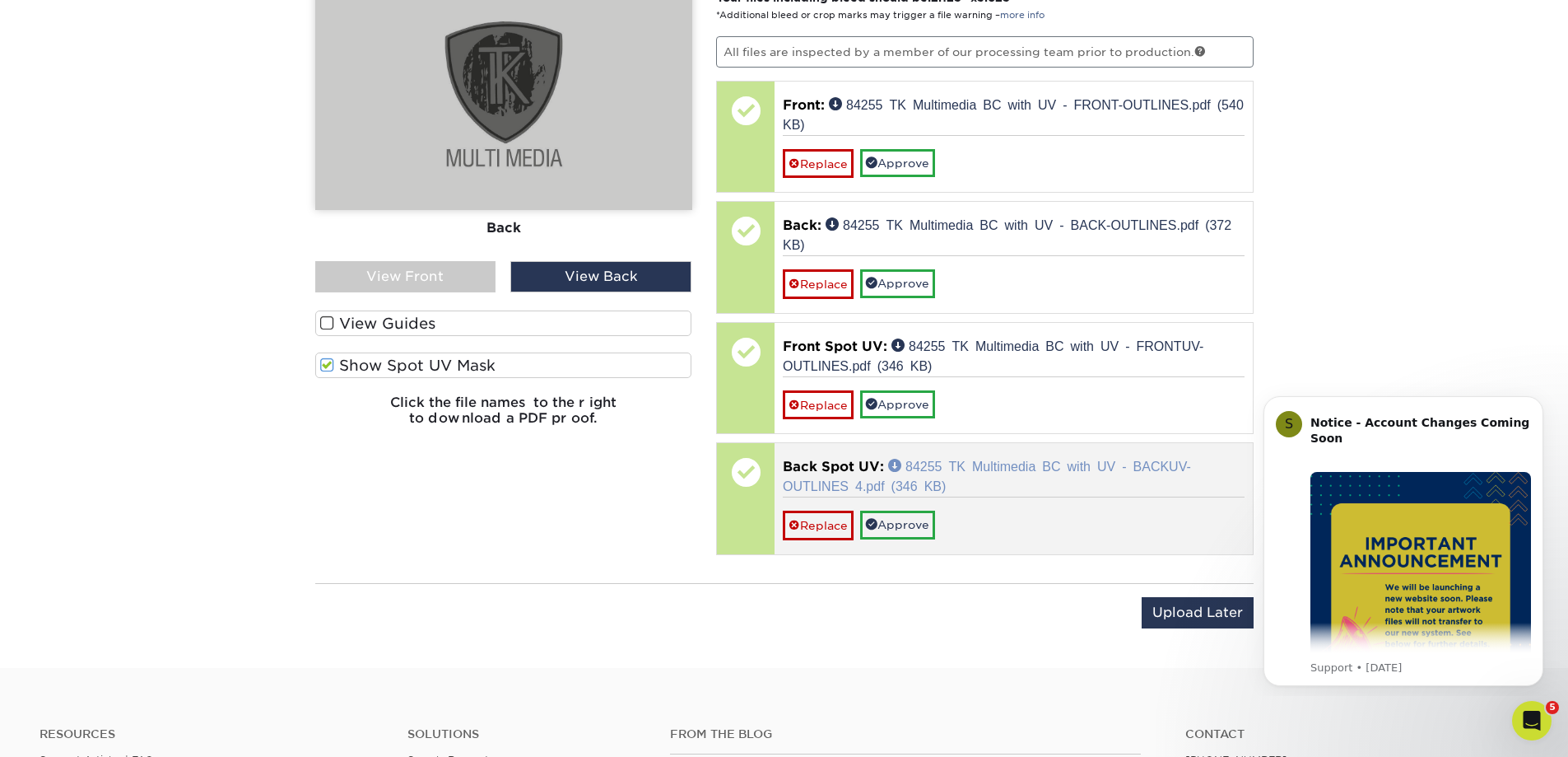
click at [920, 466] on link "84255 TK Multimedia BC with UV - BACKUV-OUTLINES 4.pdf (346 KB)" at bounding box center [986, 476] width 408 height 33
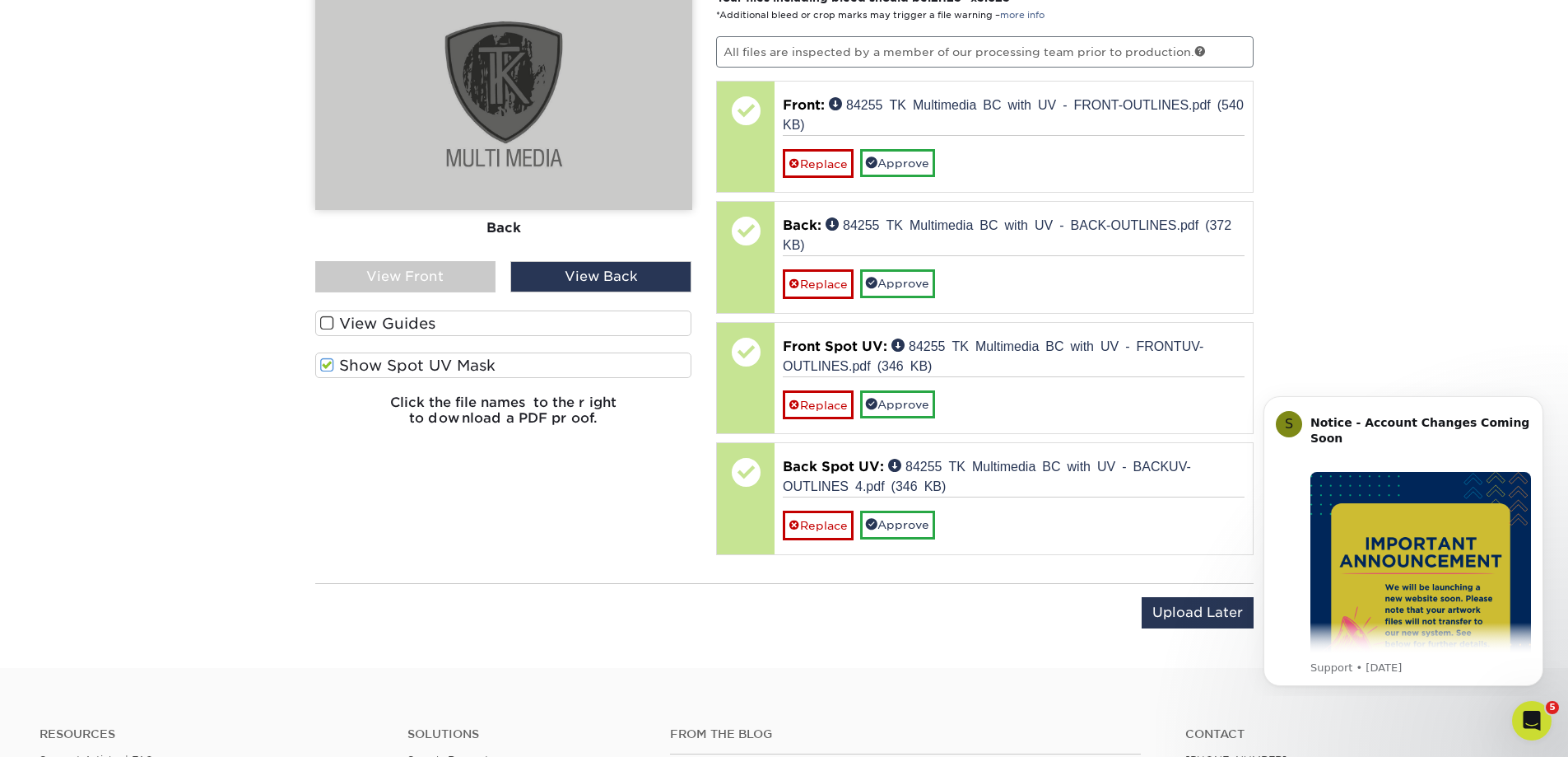
click at [439, 278] on div "View Front" at bounding box center [405, 277] width 181 height 32
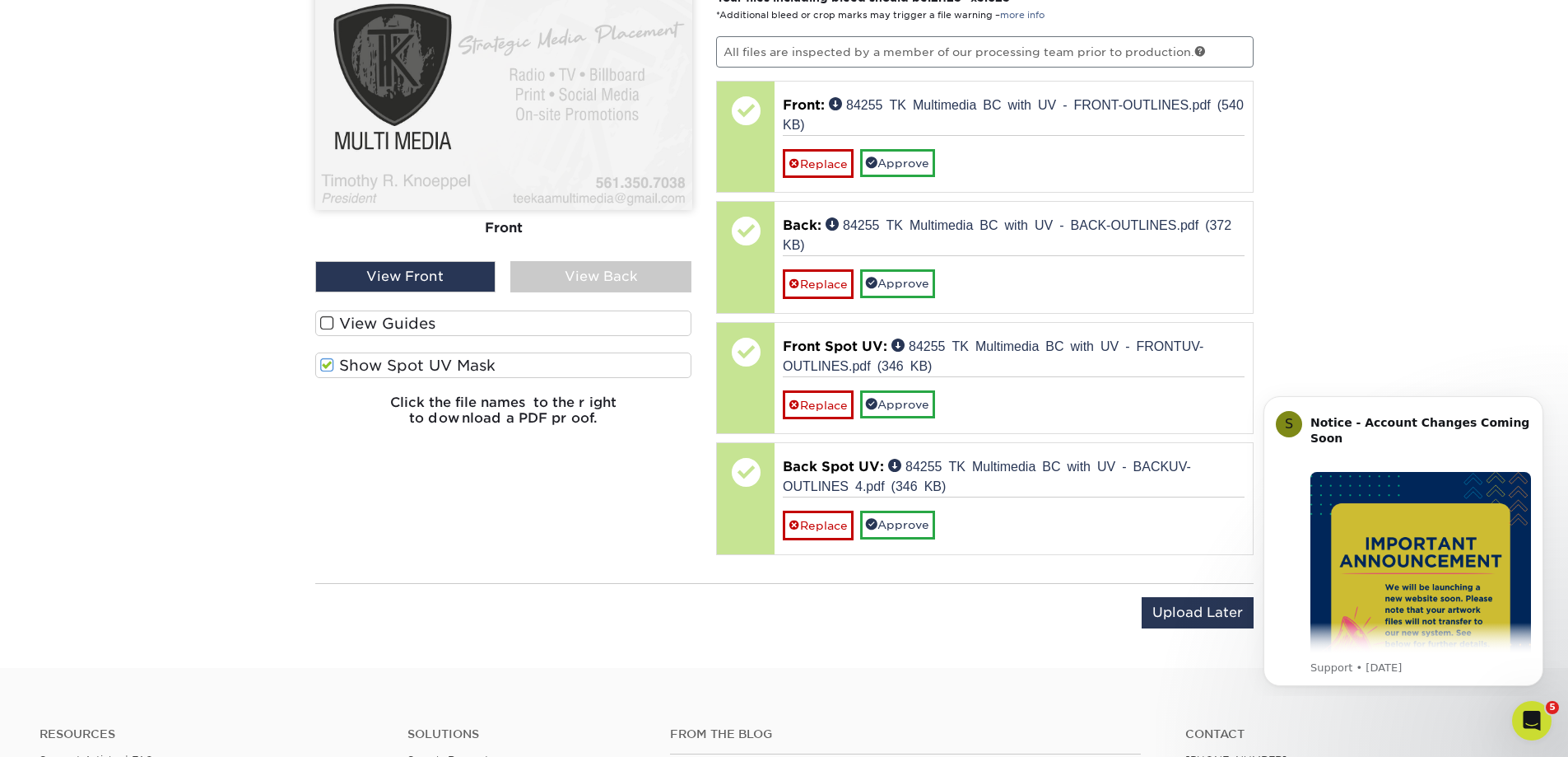
click at [328, 362] on span at bounding box center [327, 365] width 14 height 15
click at [0, 0] on input "Show Spot UV Mask" at bounding box center [0, 0] width 0 height 0
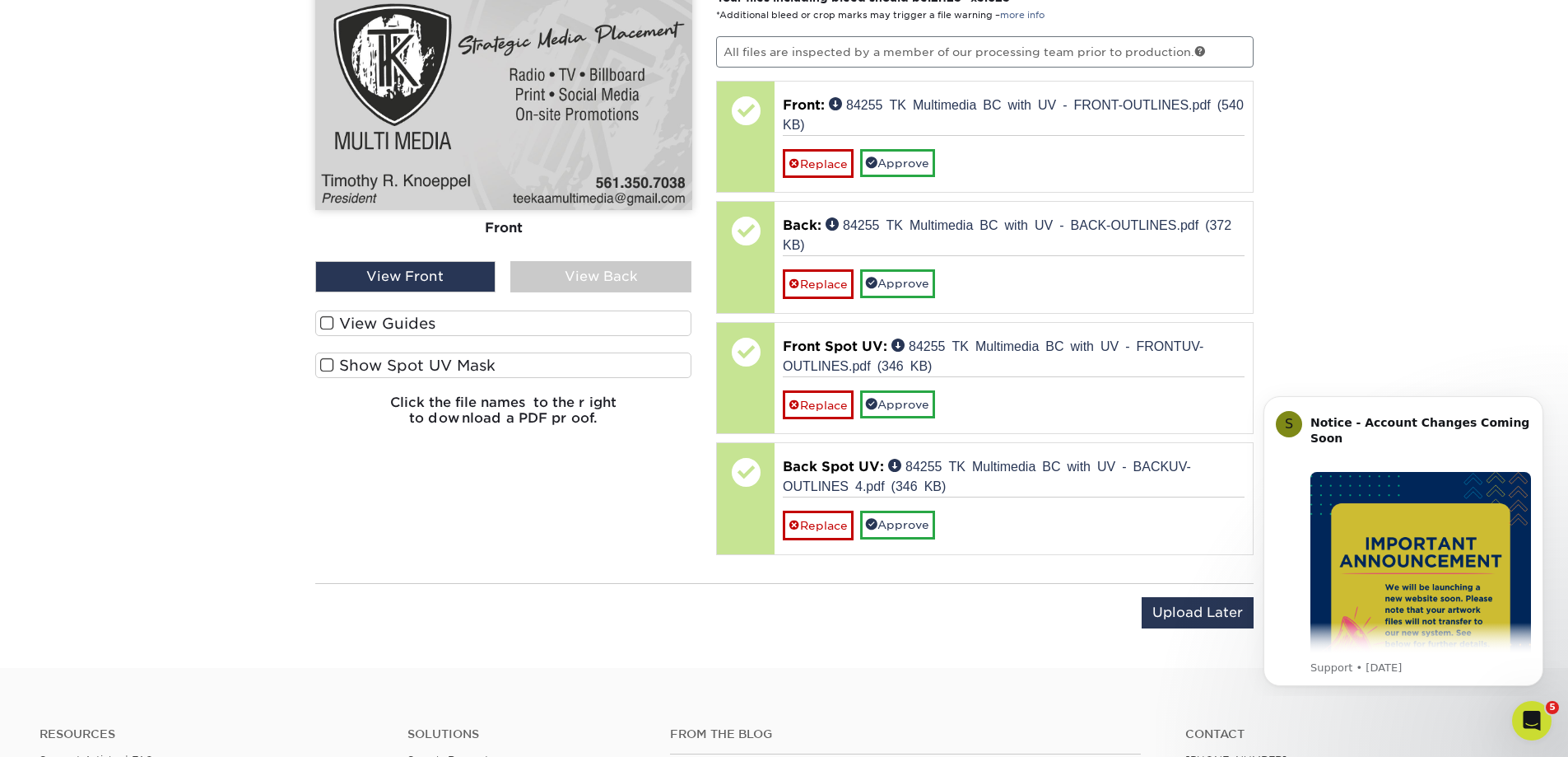
click at [330, 324] on span at bounding box center [327, 323] width 14 height 15
click at [0, 0] on input "View Guides" at bounding box center [0, 0] width 0 height 0
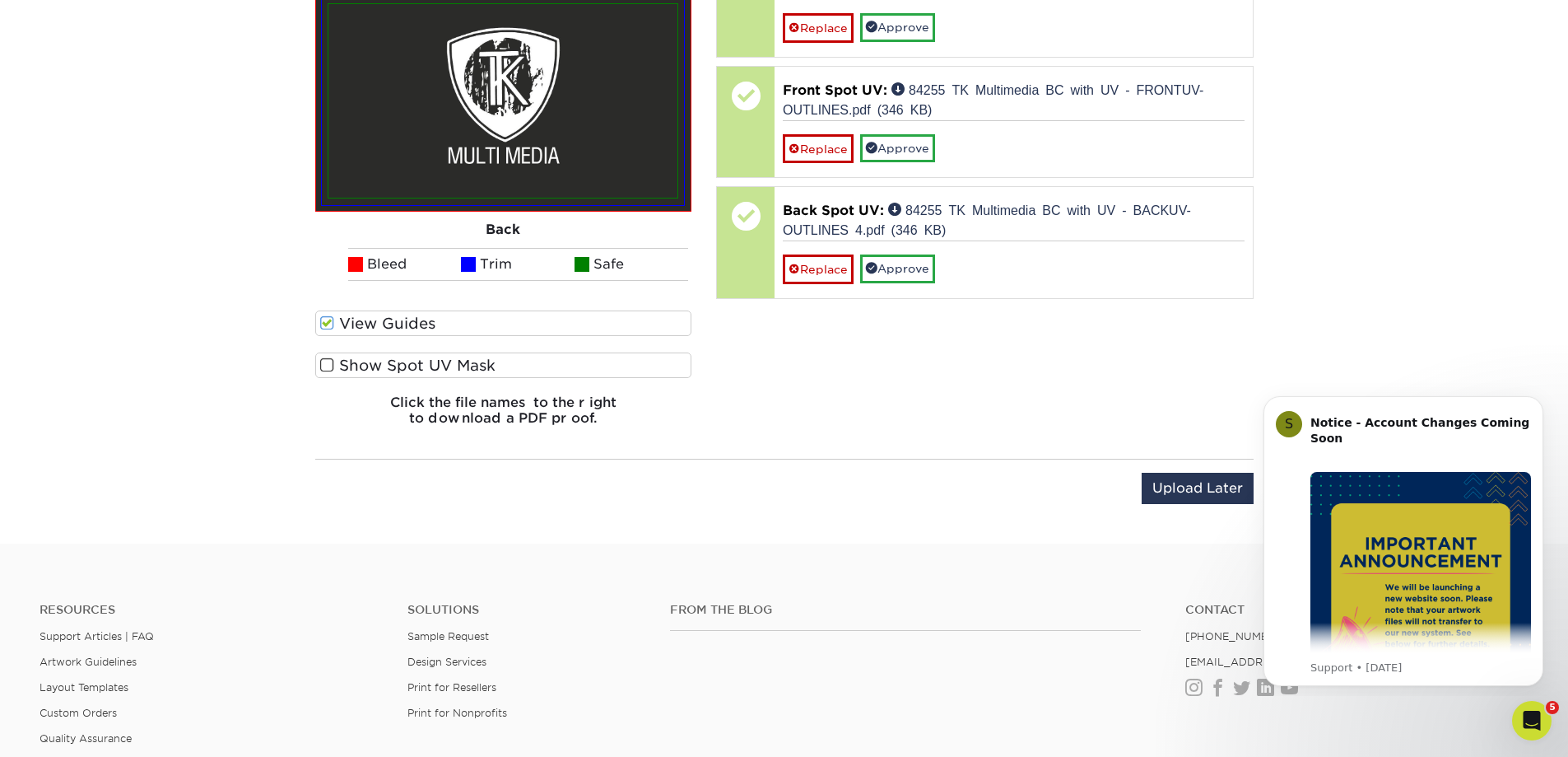
click at [328, 321] on span at bounding box center [327, 323] width 14 height 15
click at [0, 0] on input "View Guides" at bounding box center [0, 0] width 0 height 0
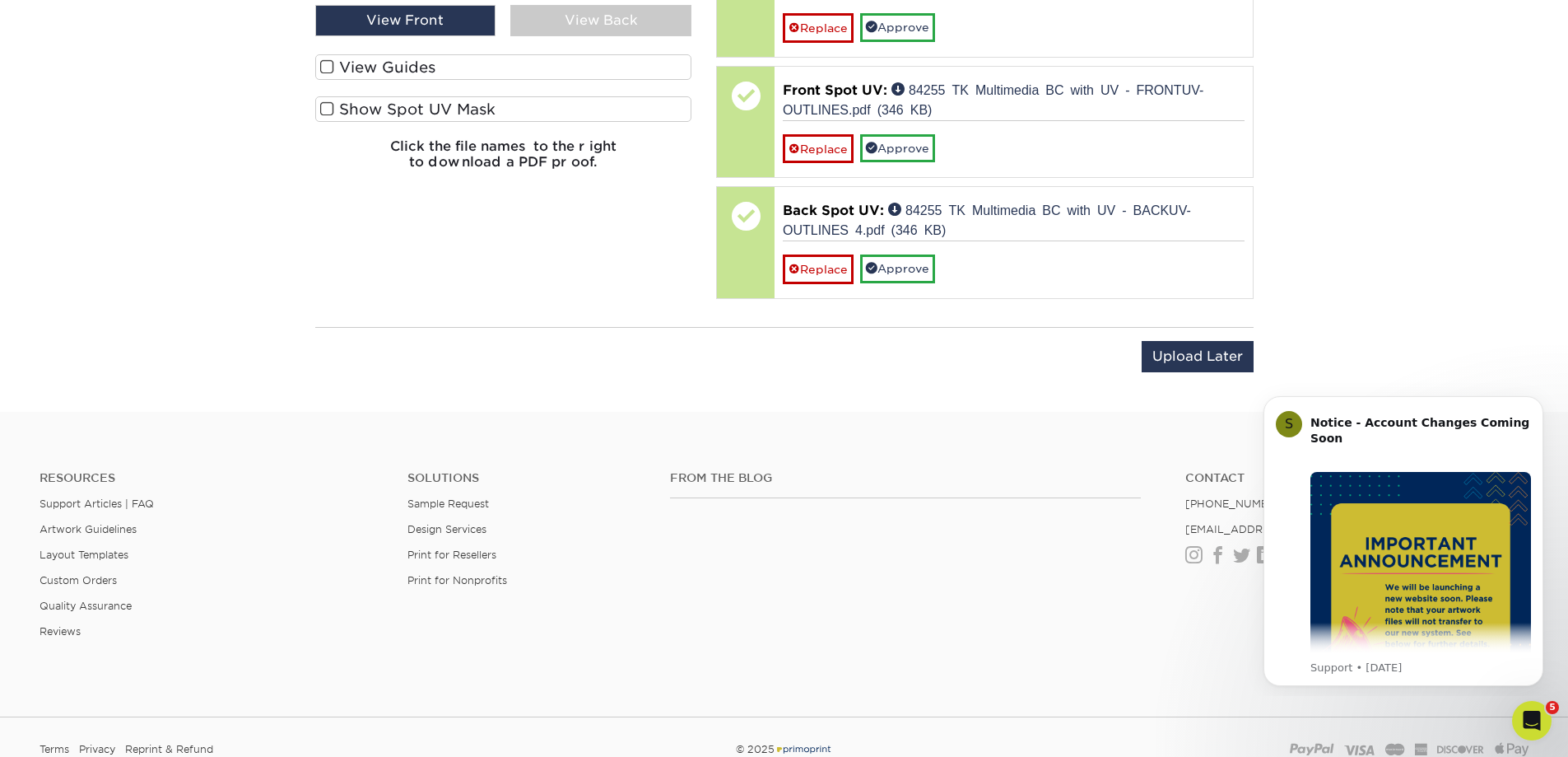
scroll to position [1132, 0]
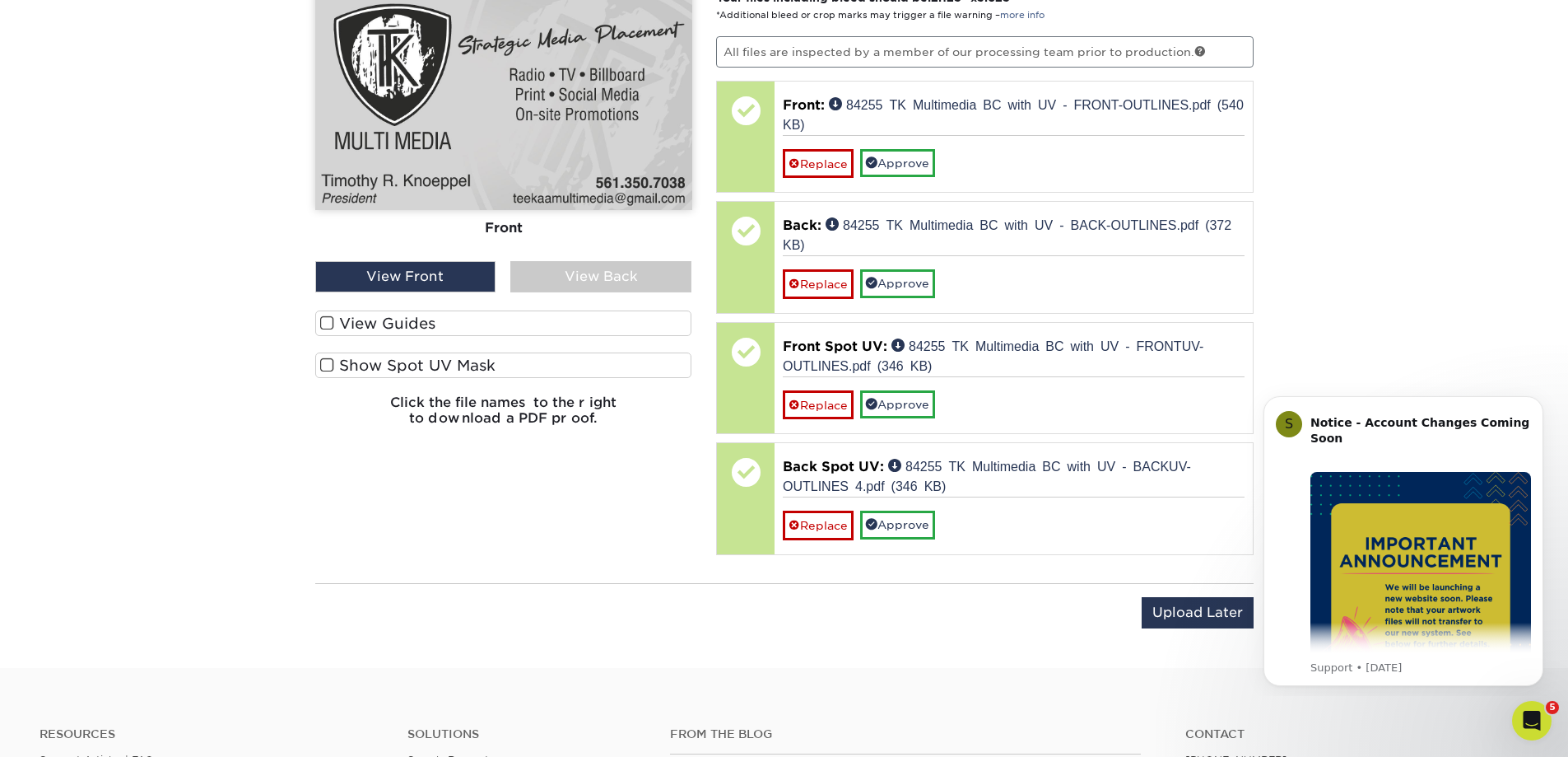
click at [551, 278] on div "View Back" at bounding box center [601, 277] width 181 height 32
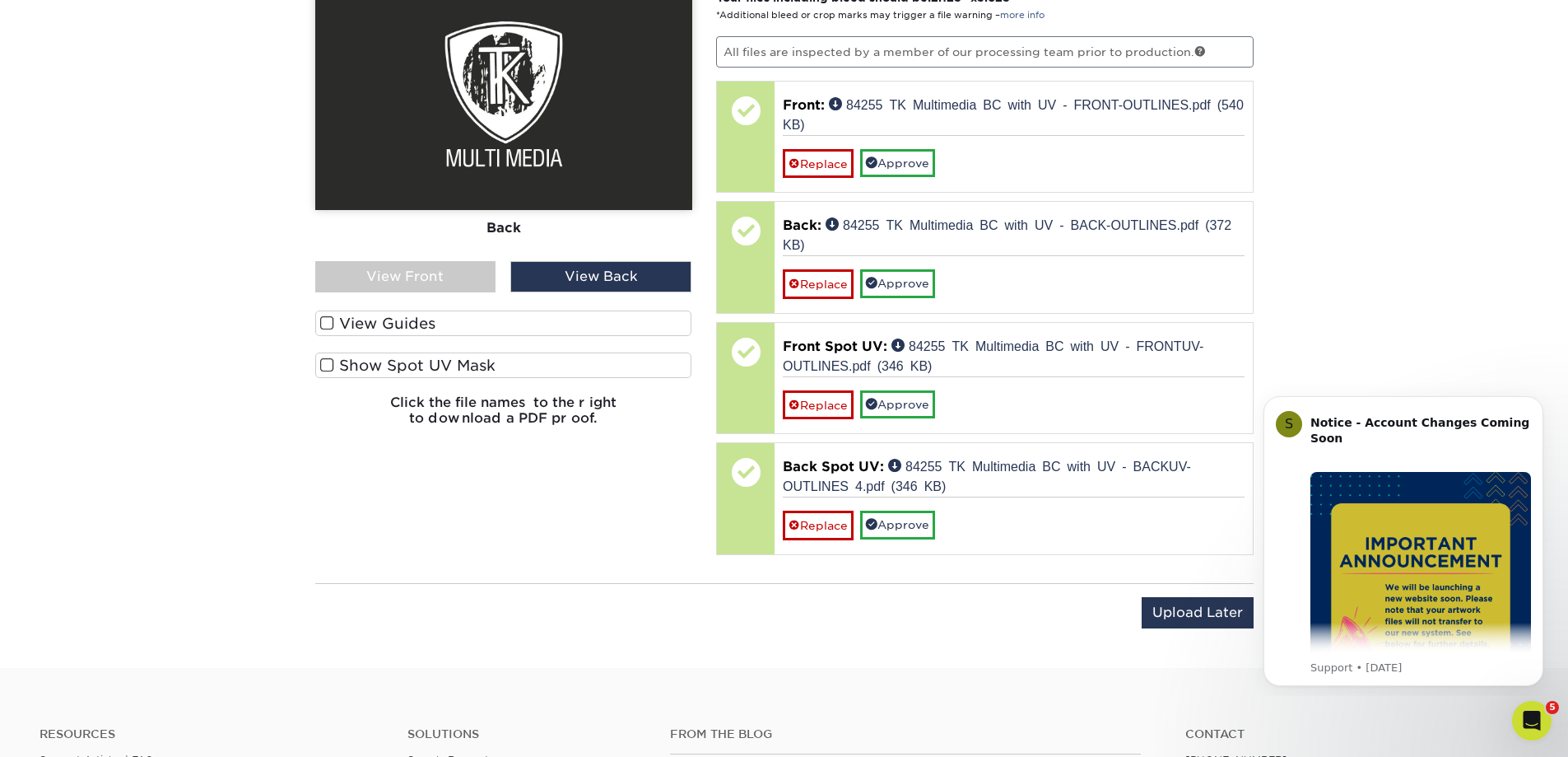
click at [459, 281] on div "View Front" at bounding box center [405, 277] width 181 height 32
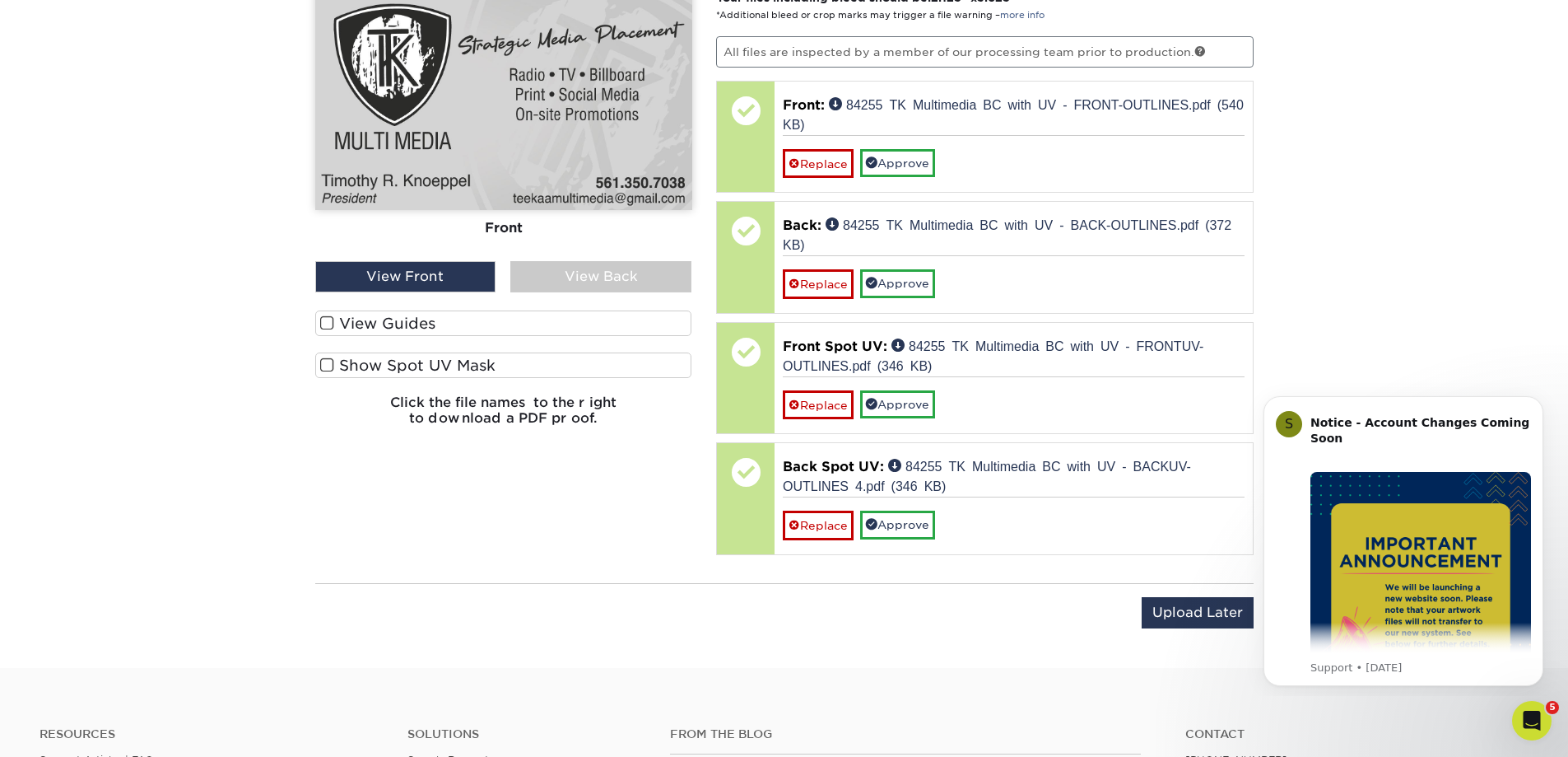
click at [332, 315] on span at bounding box center [327, 323] width 14 height 15
click at [0, 0] on input "View Guides" at bounding box center [0, 0] width 0 height 0
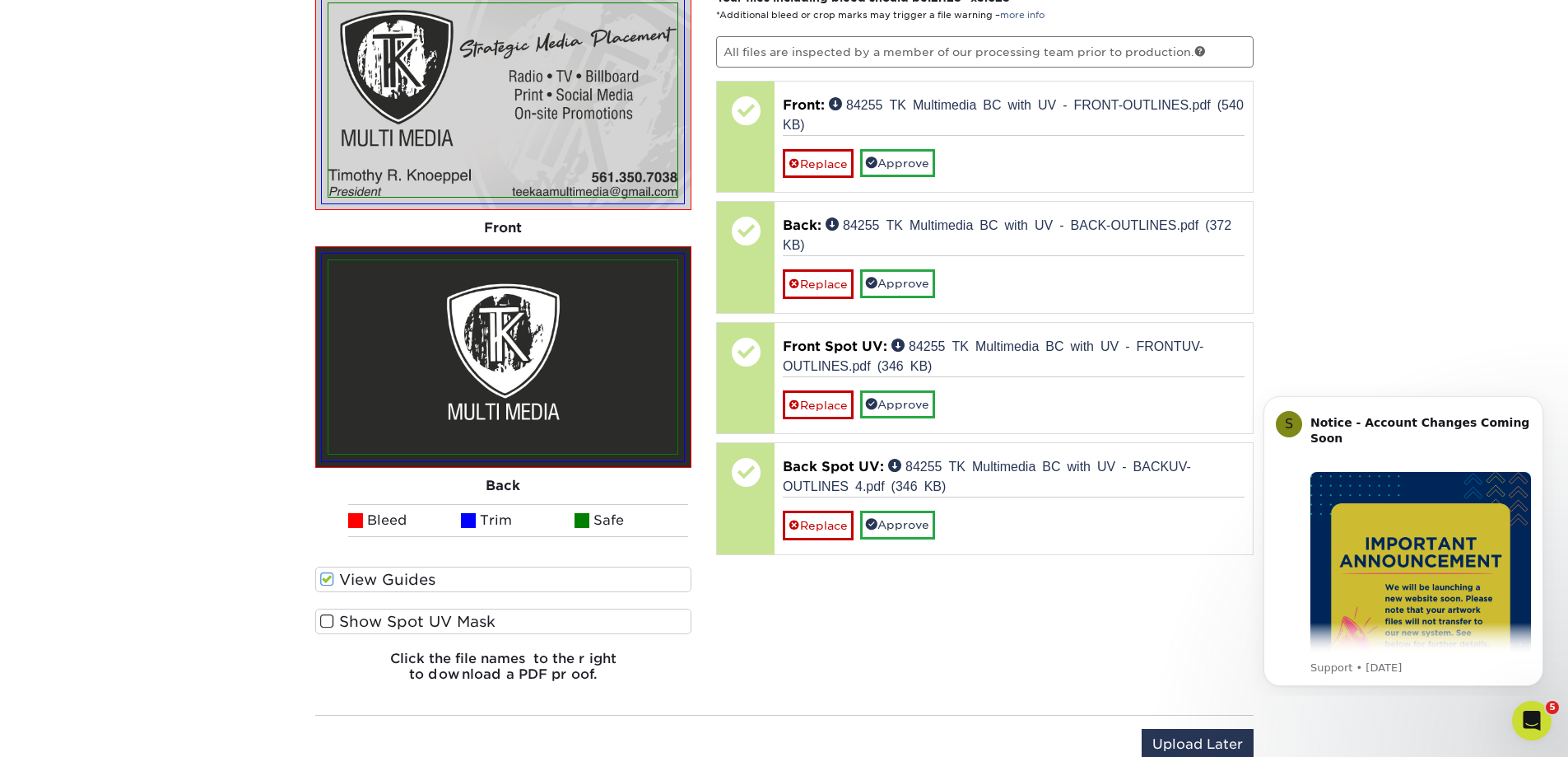
scroll to position [1388, 0]
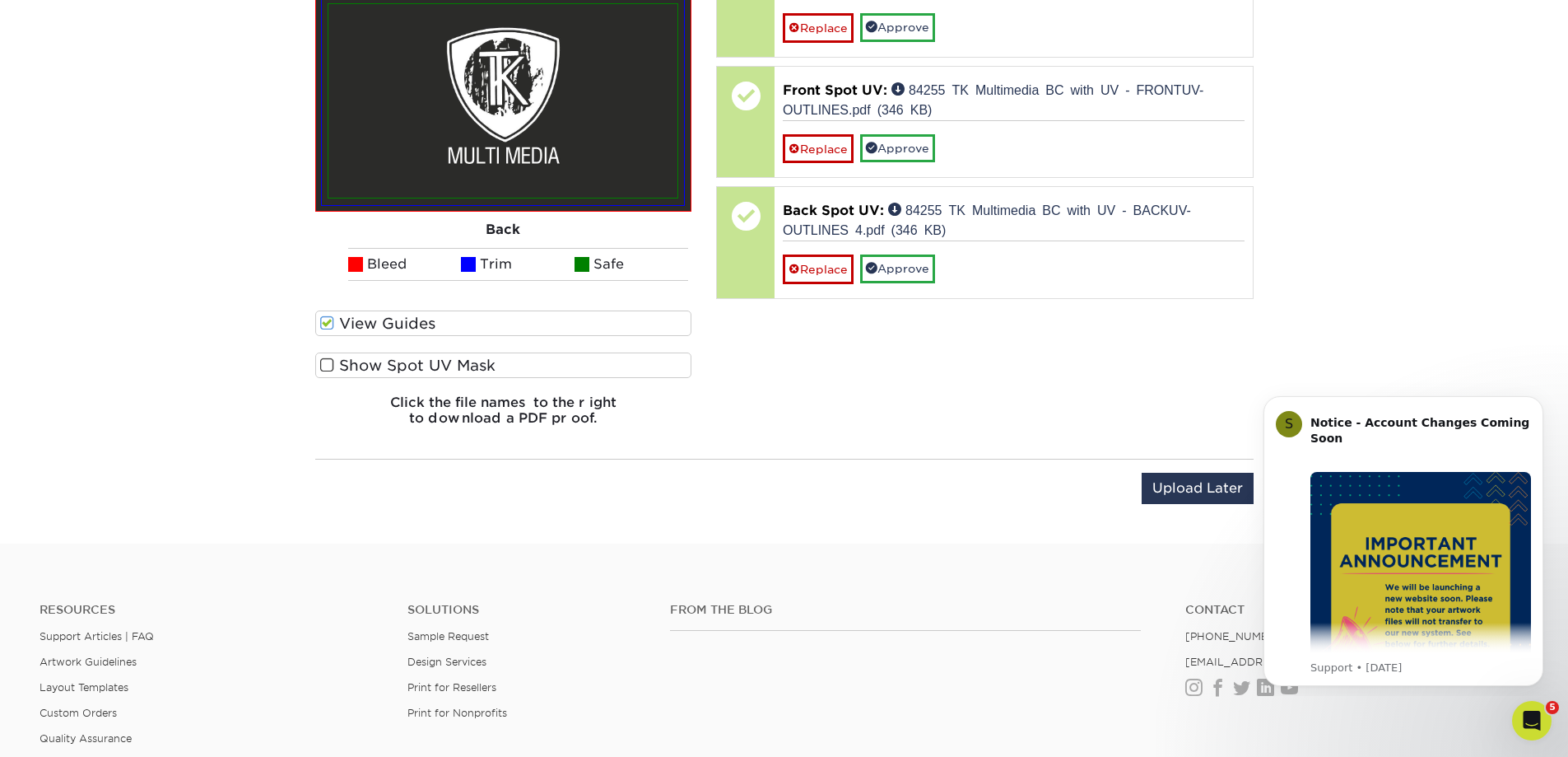
click at [330, 319] on span at bounding box center [327, 323] width 14 height 15
click at [0, 0] on input "View Guides" at bounding box center [0, 0] width 0 height 0
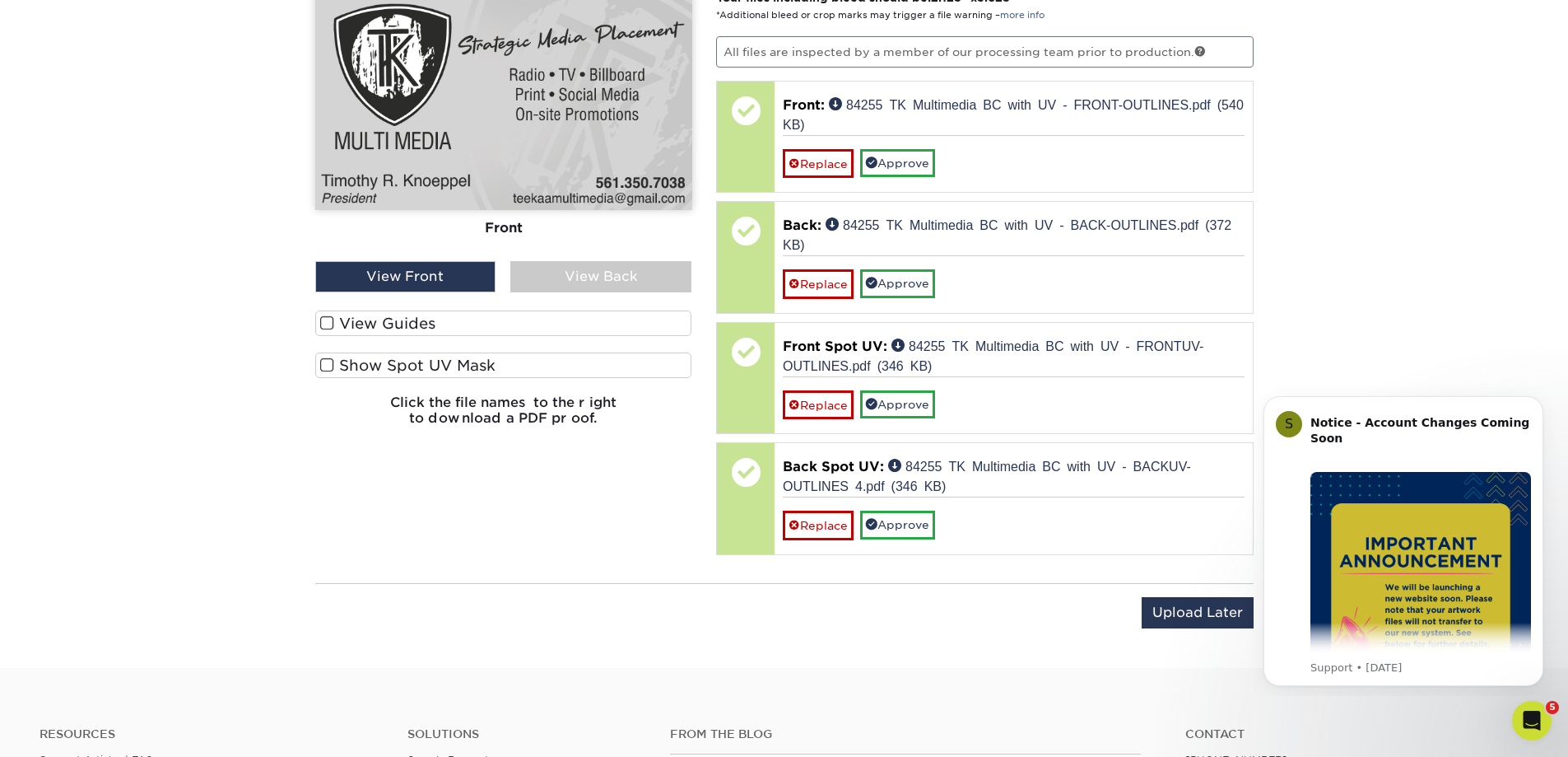
click at [533, 273] on div "View Back" at bounding box center [601, 277] width 181 height 32
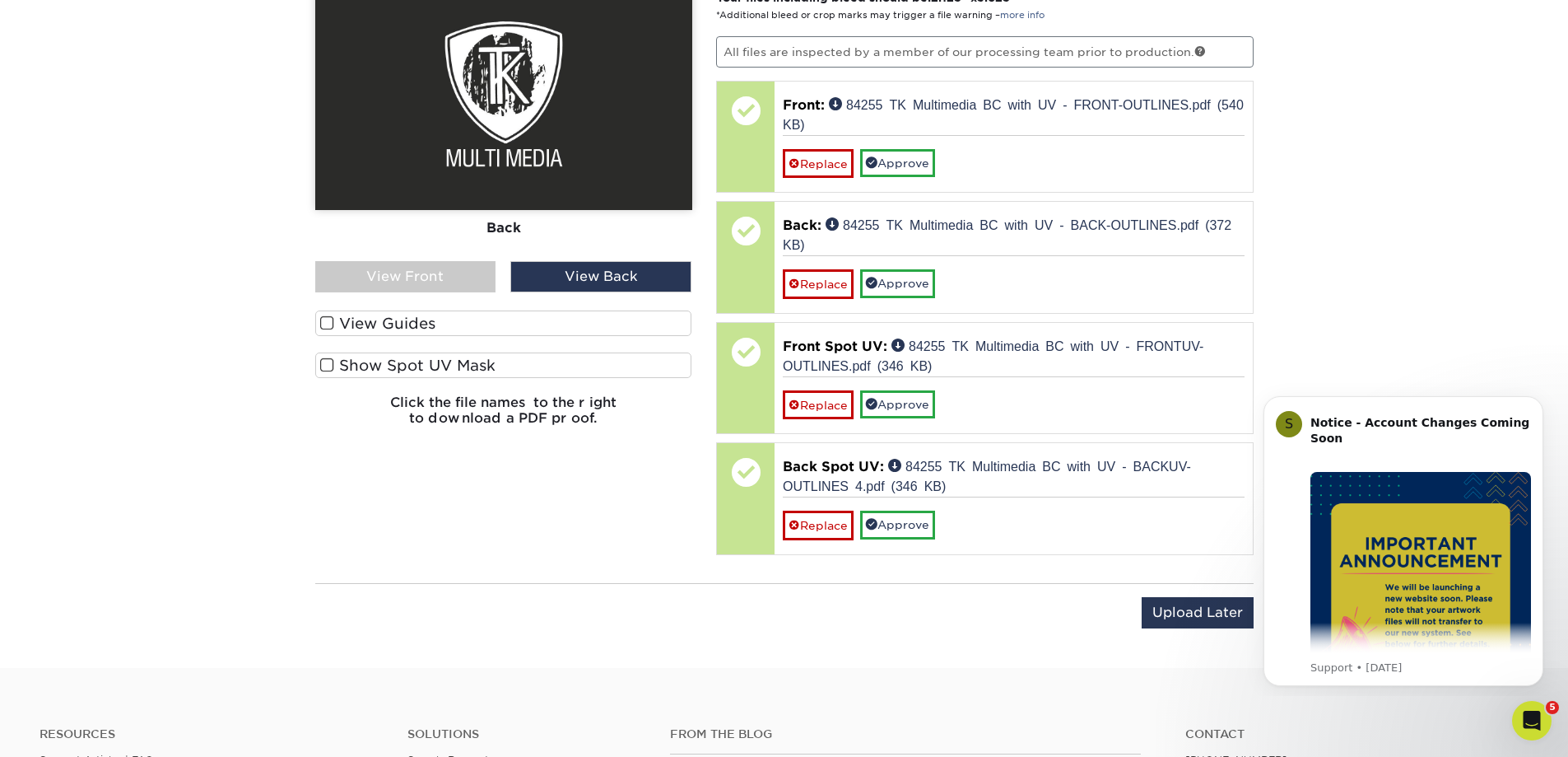
click at [324, 324] on span at bounding box center [327, 323] width 14 height 15
click at [0, 0] on input "View Guides" at bounding box center [0, 0] width 0 height 0
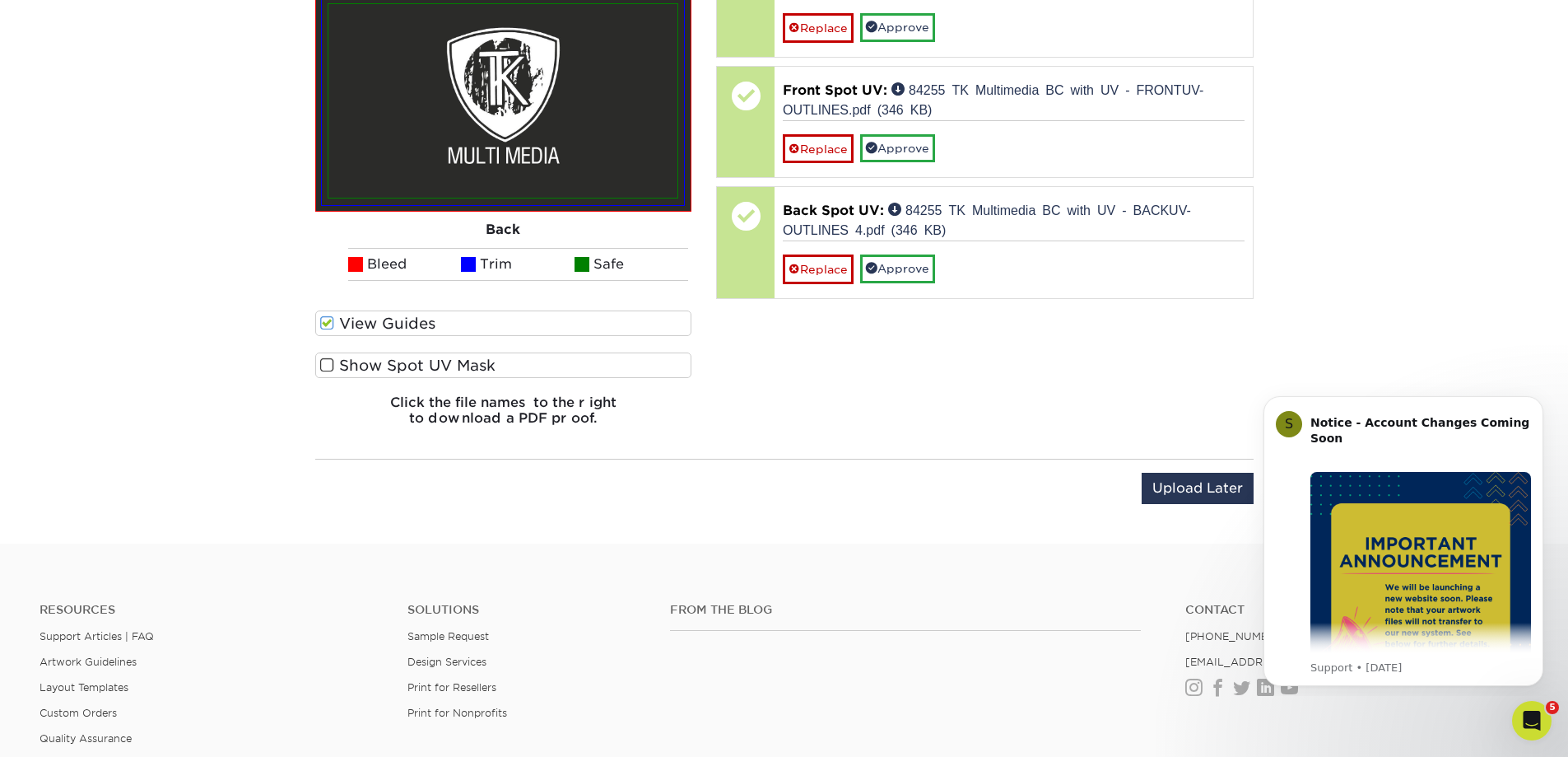
click at [332, 320] on span at bounding box center [327, 323] width 14 height 15
click at [0, 0] on input "View Guides" at bounding box center [0, 0] width 0 height 0
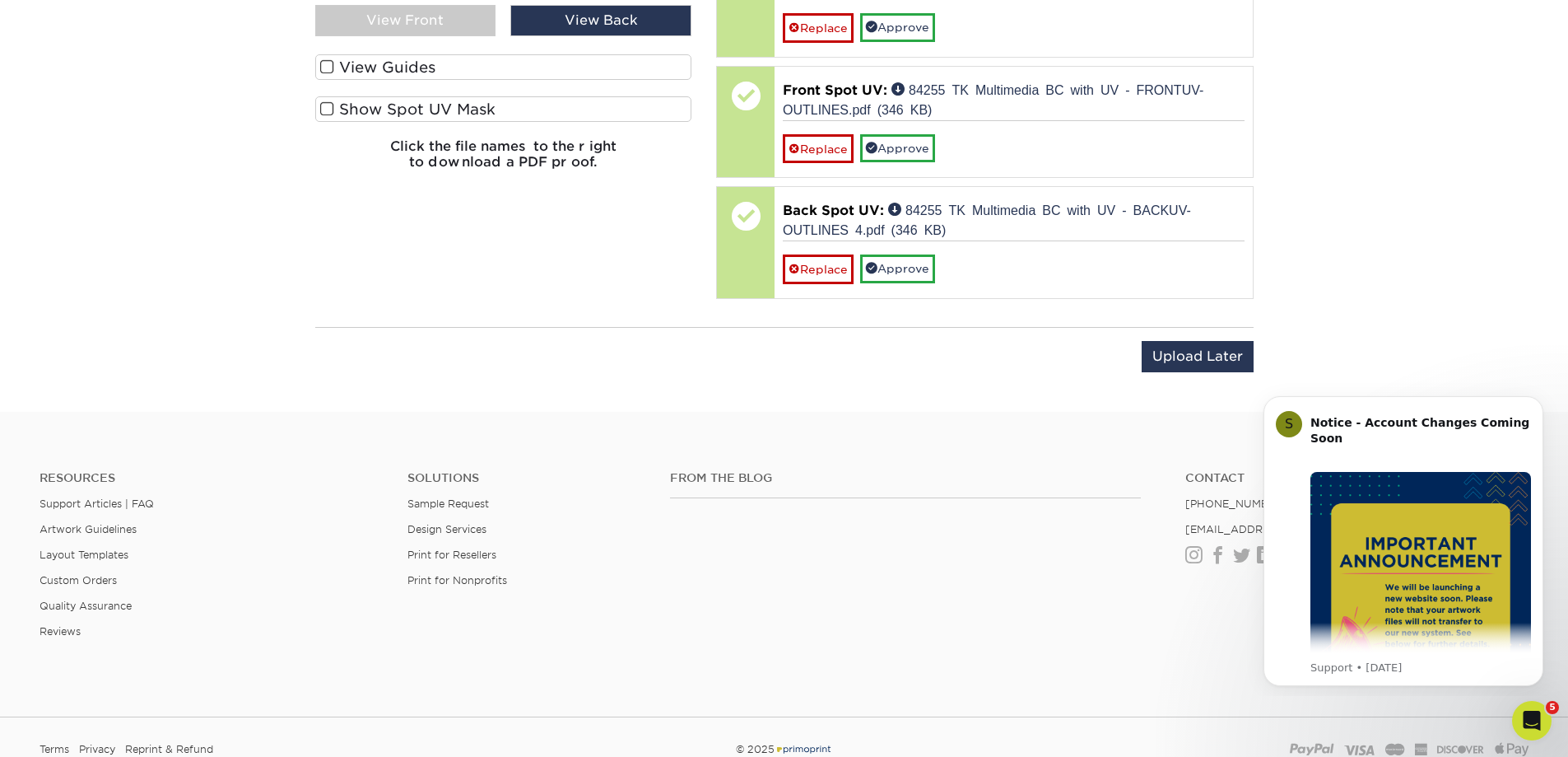
scroll to position [1132, 0]
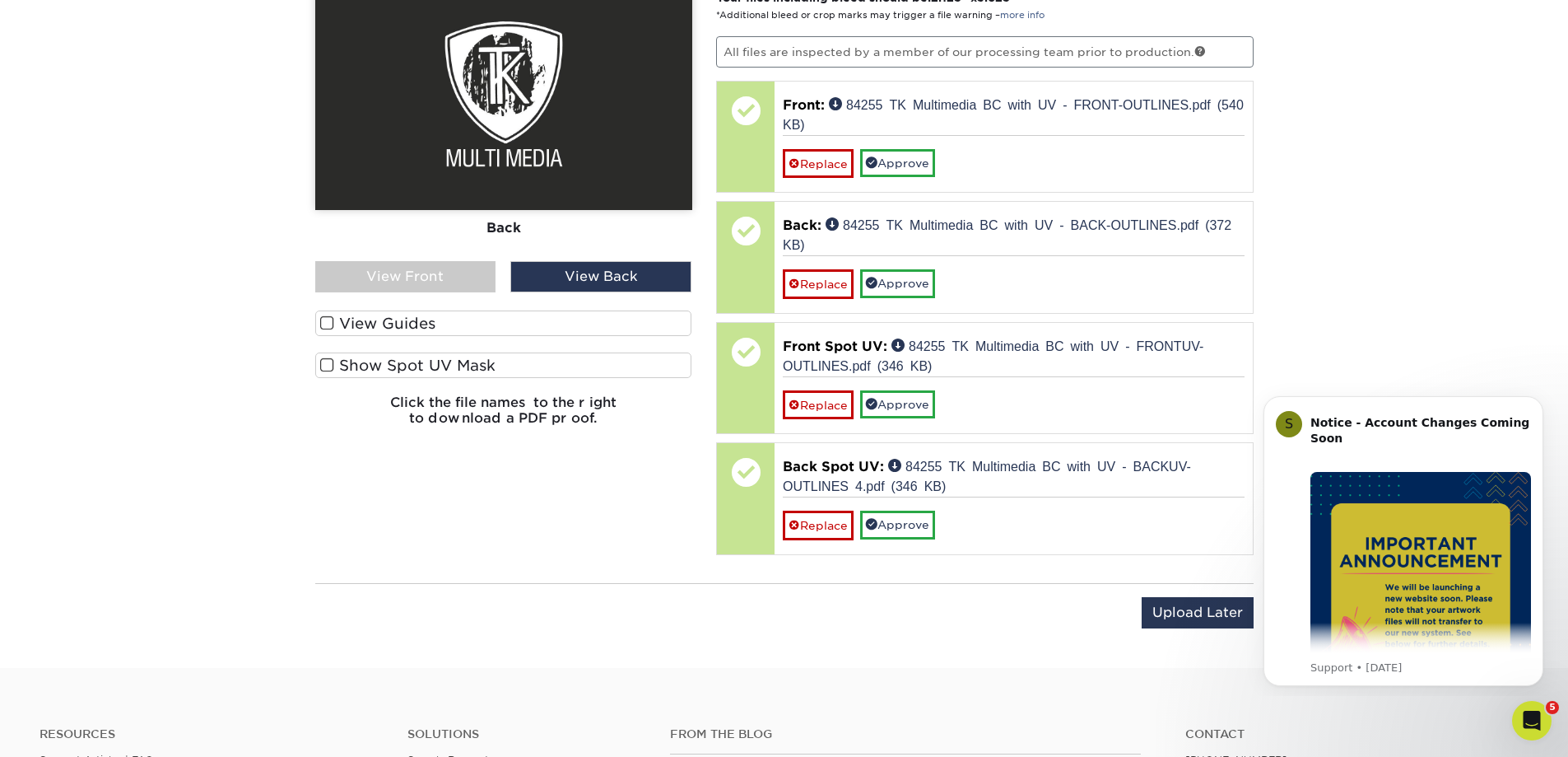
click at [390, 275] on div "View Front" at bounding box center [405, 277] width 181 height 32
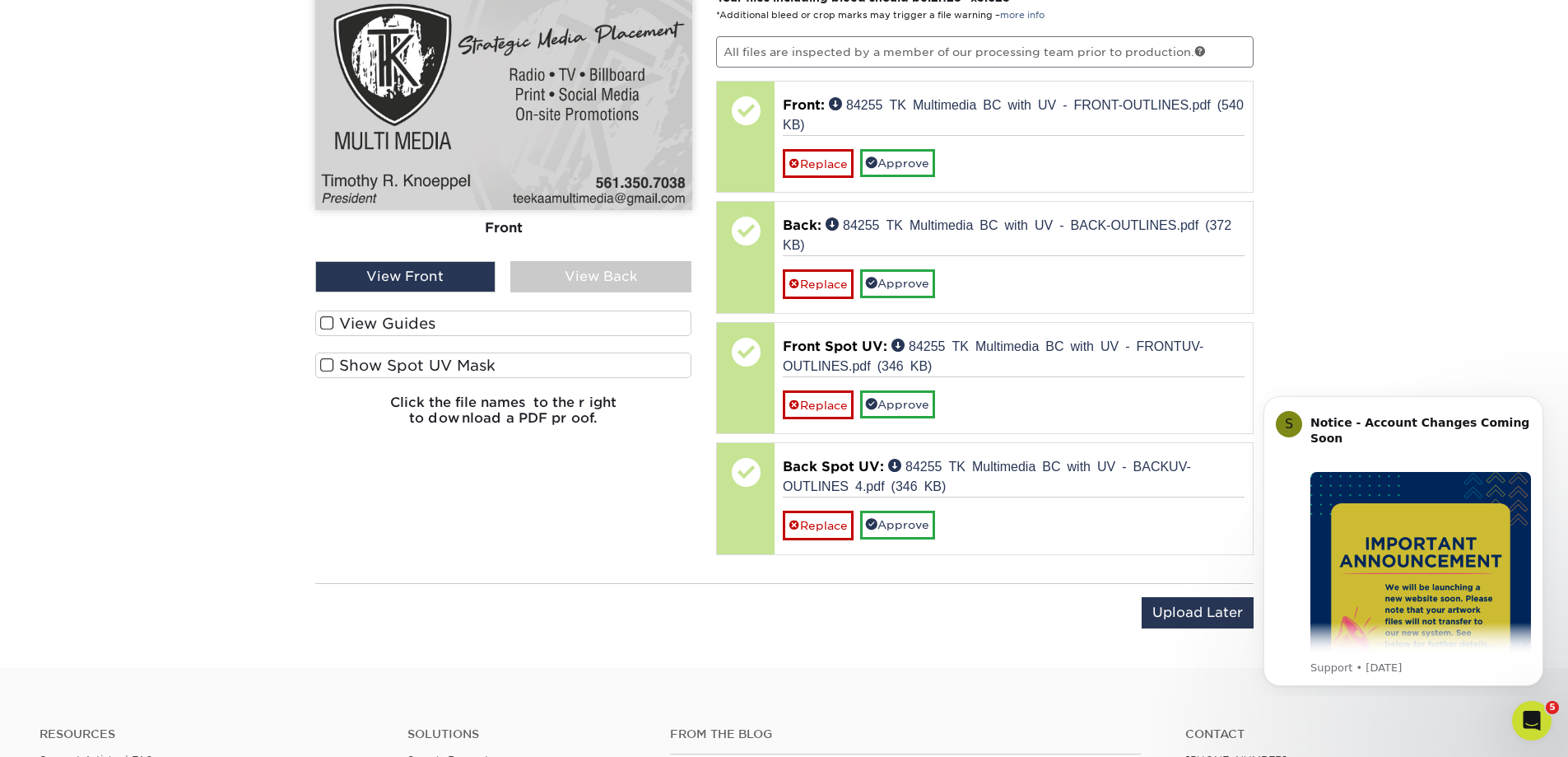
click at [332, 321] on span at bounding box center [327, 323] width 14 height 15
click at [0, 0] on input "View Guides" at bounding box center [0, 0] width 0 height 0
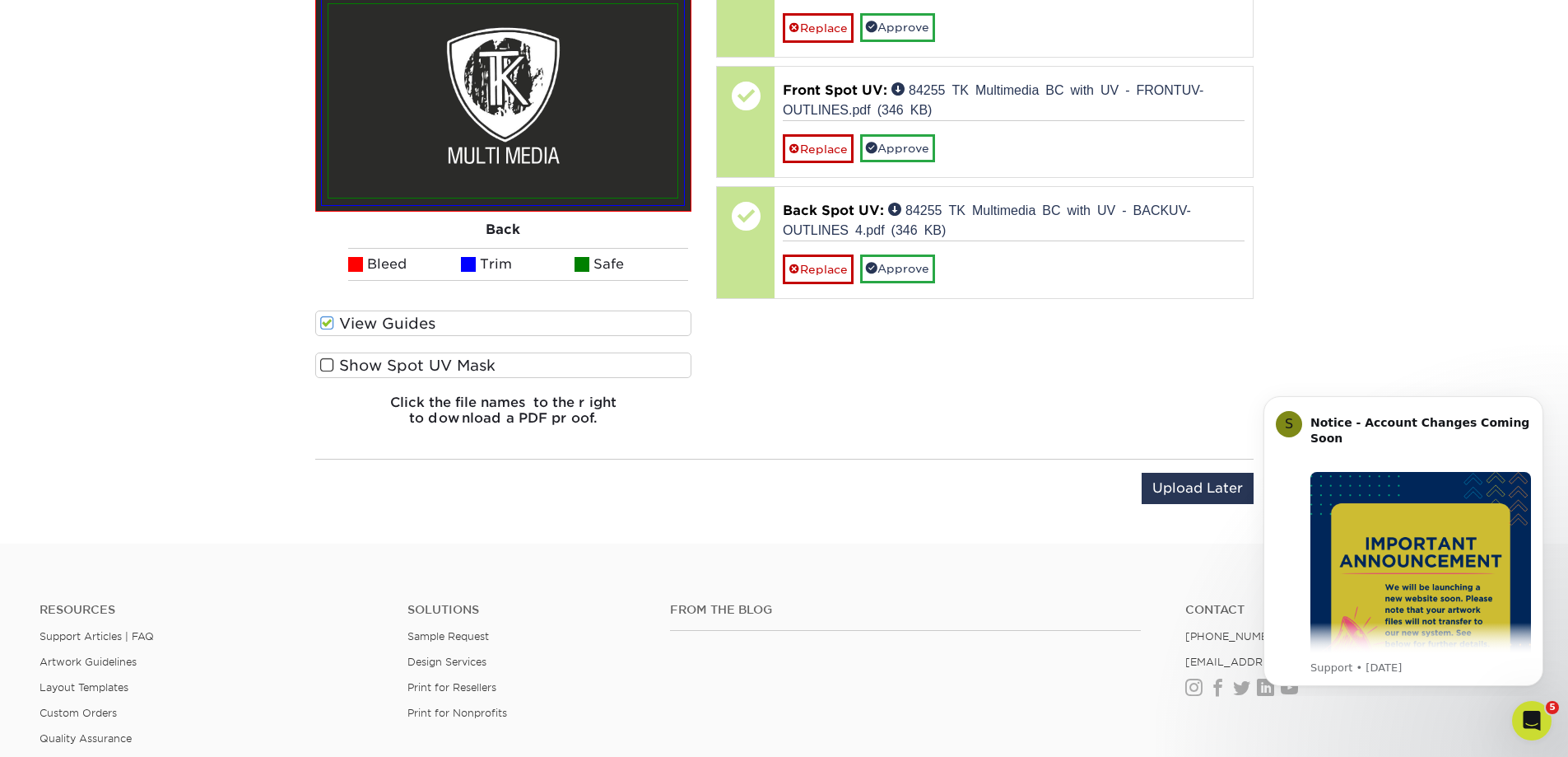
click at [330, 322] on span at bounding box center [327, 323] width 14 height 15
click at [0, 0] on input "View Guides" at bounding box center [0, 0] width 0 height 0
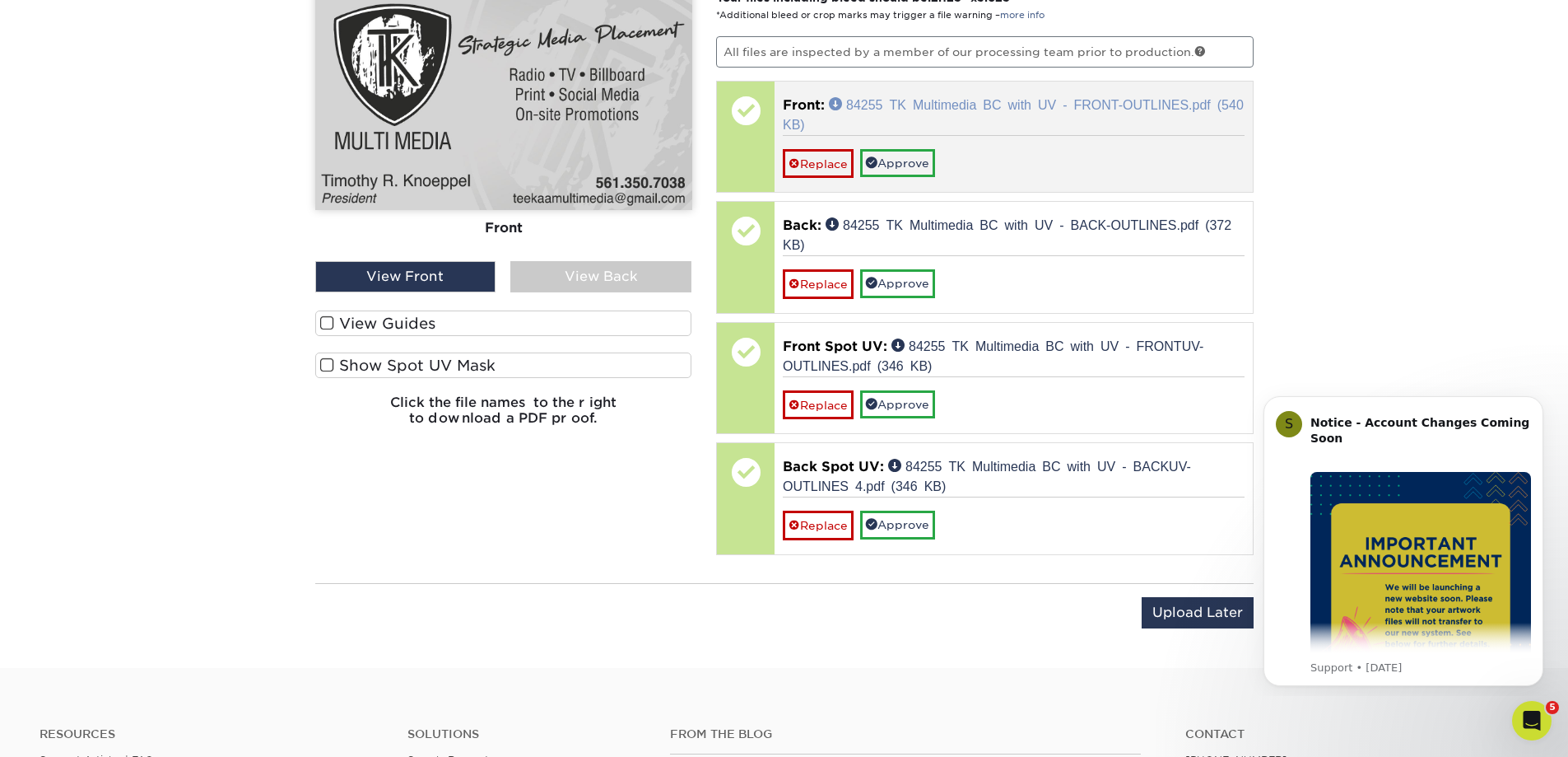
click at [953, 107] on link "84255 TK Multimedia BC with UV - FRONT-OUTLINES.pdf (540 KB)" at bounding box center [1013, 113] width 461 height 33
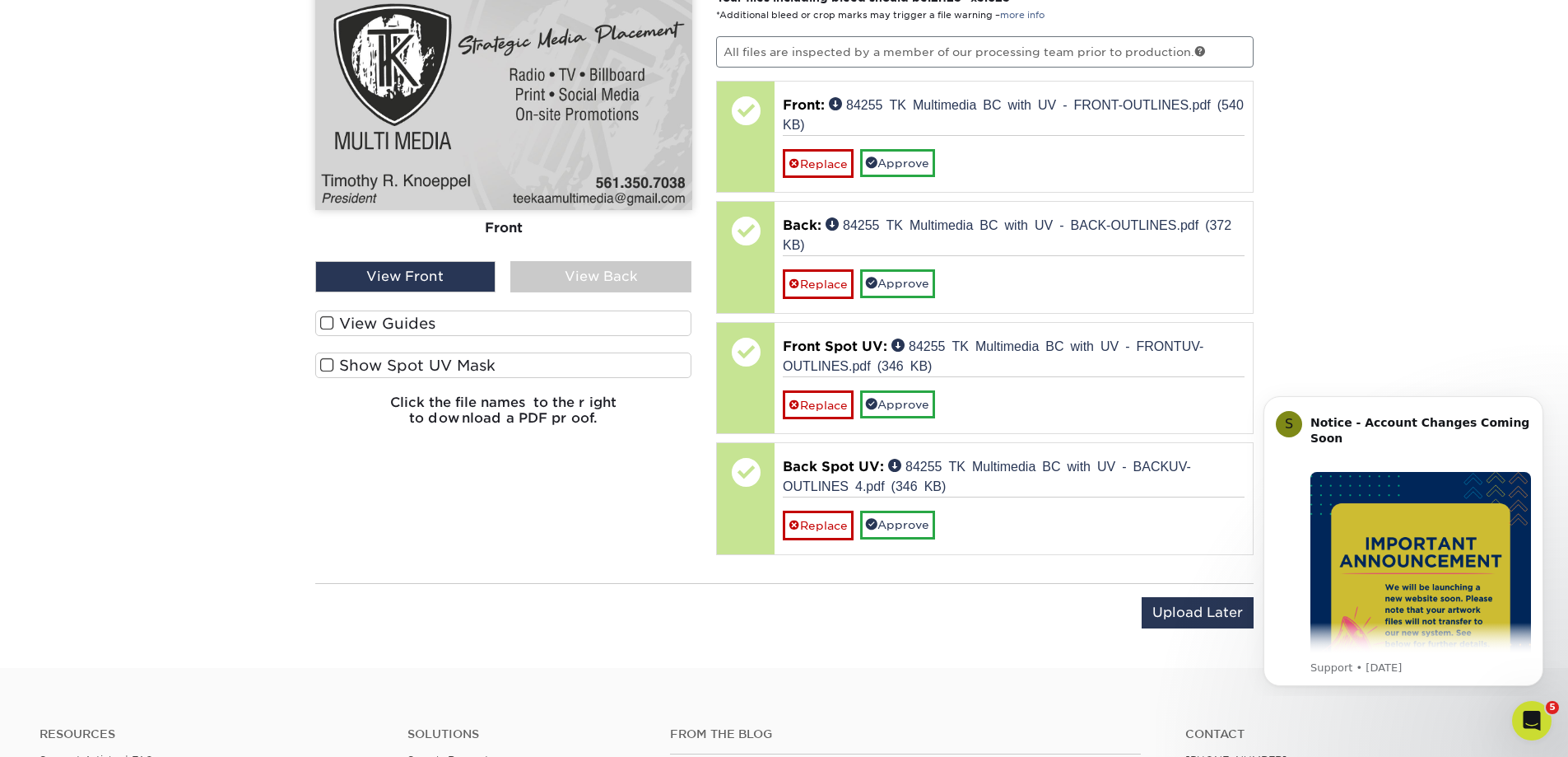
click at [563, 269] on div "View Back" at bounding box center [601, 277] width 181 height 32
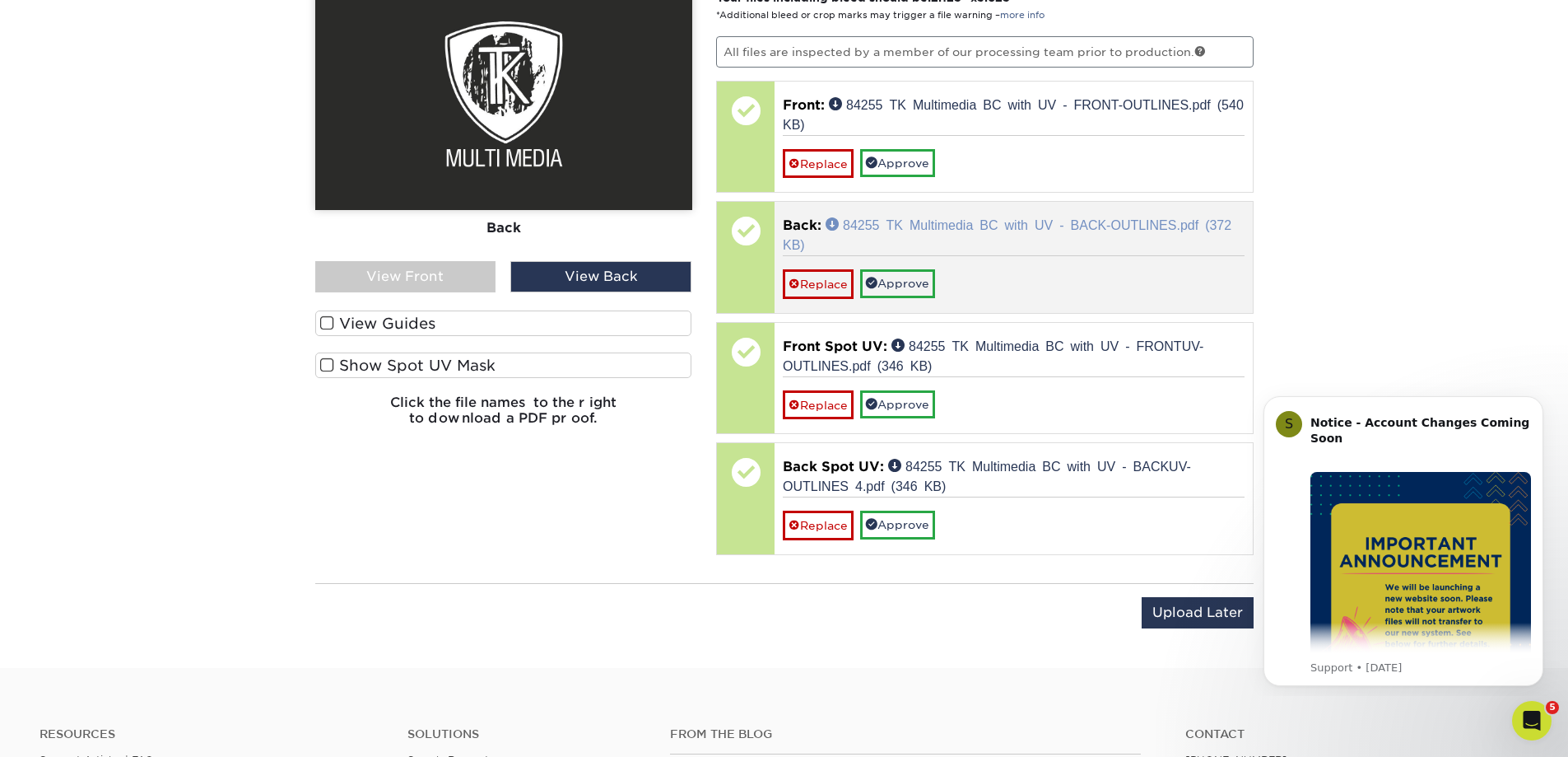
click at [1019, 222] on link "84255 TK Multimedia BC with UV - BACK-OUTLINES.pdf (372 KB)" at bounding box center [1006, 233] width 448 height 33
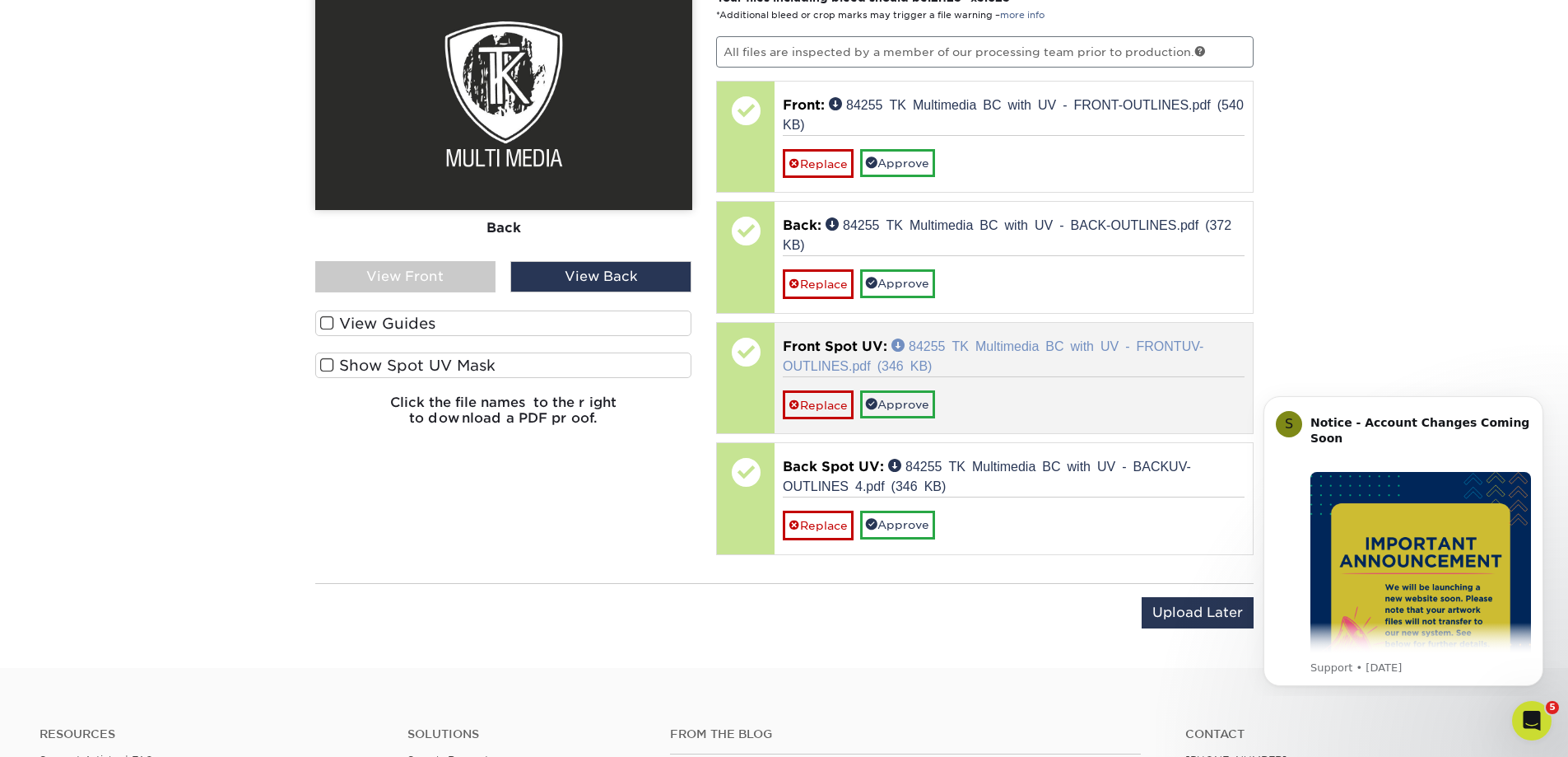
click at [965, 338] on link "84255 TK Multimedia BC with UV - FRONTUV-OUTLINES.pdf (346 KB)" at bounding box center [993, 354] width 421 height 33
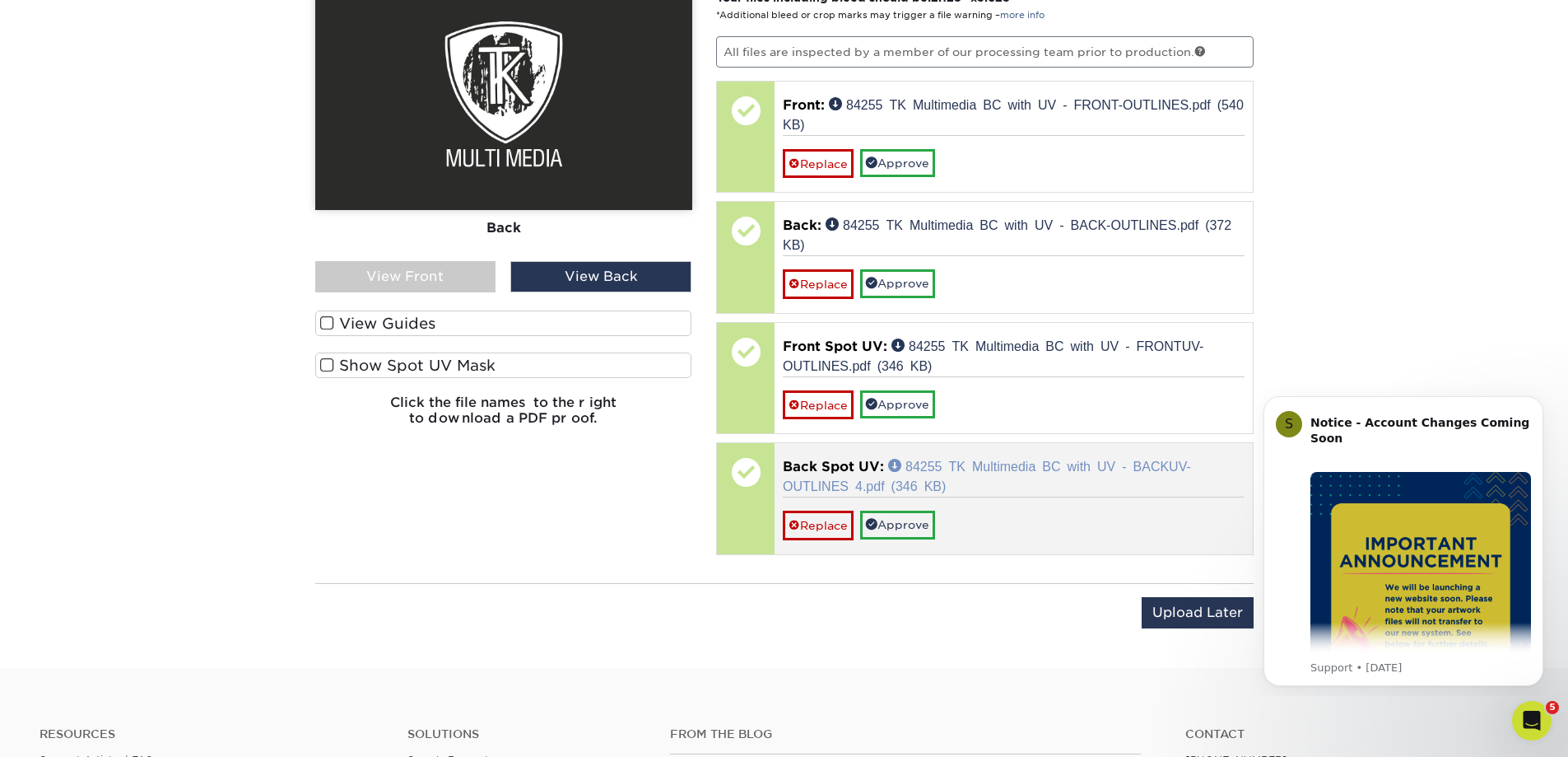
click at [961, 465] on link "84255 TK Multimedia BC with UV - BACKUV-OUTLINES 4.pdf (346 KB)" at bounding box center [986, 476] width 408 height 33
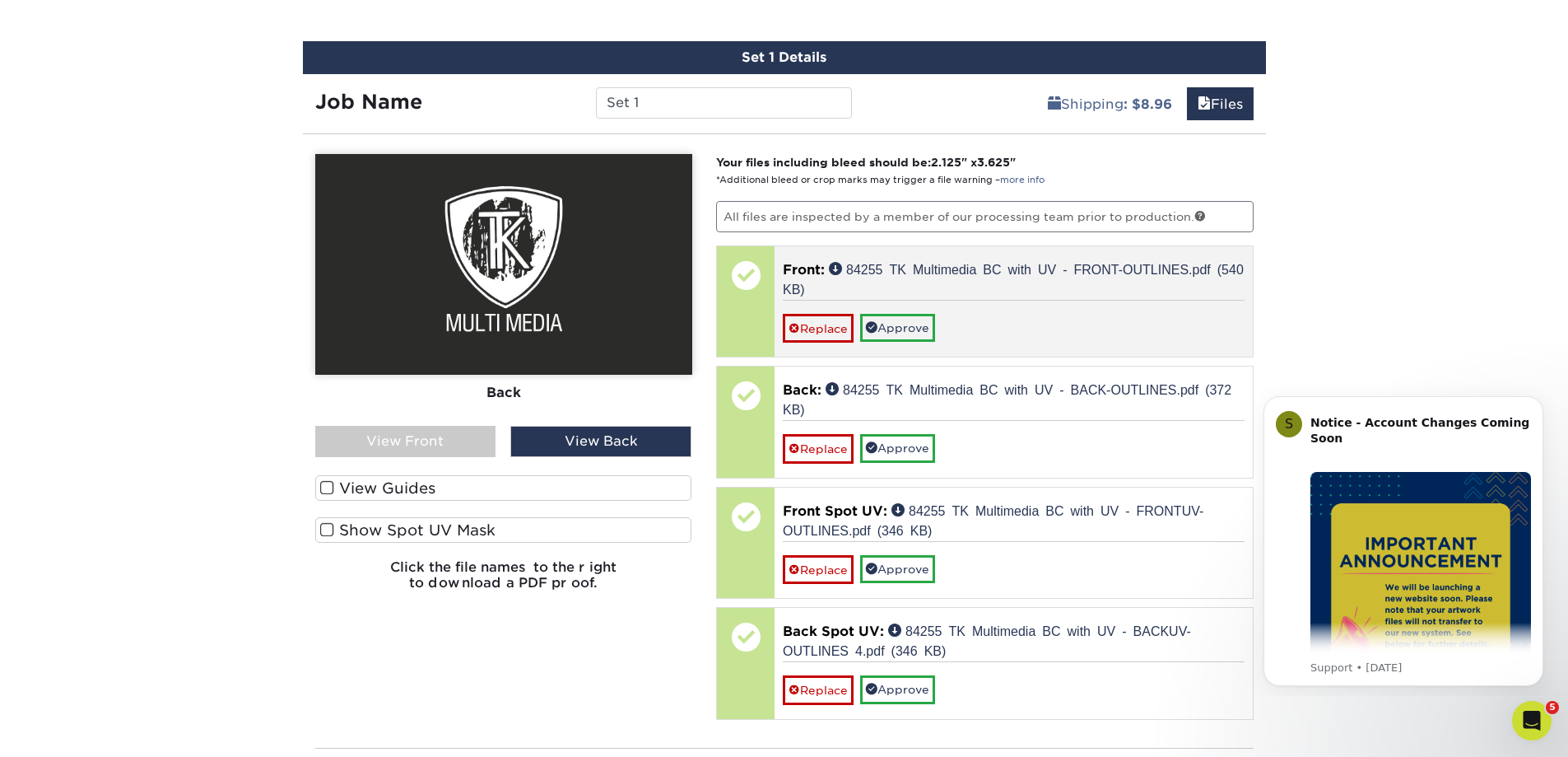
scroll to position [1049, 0]
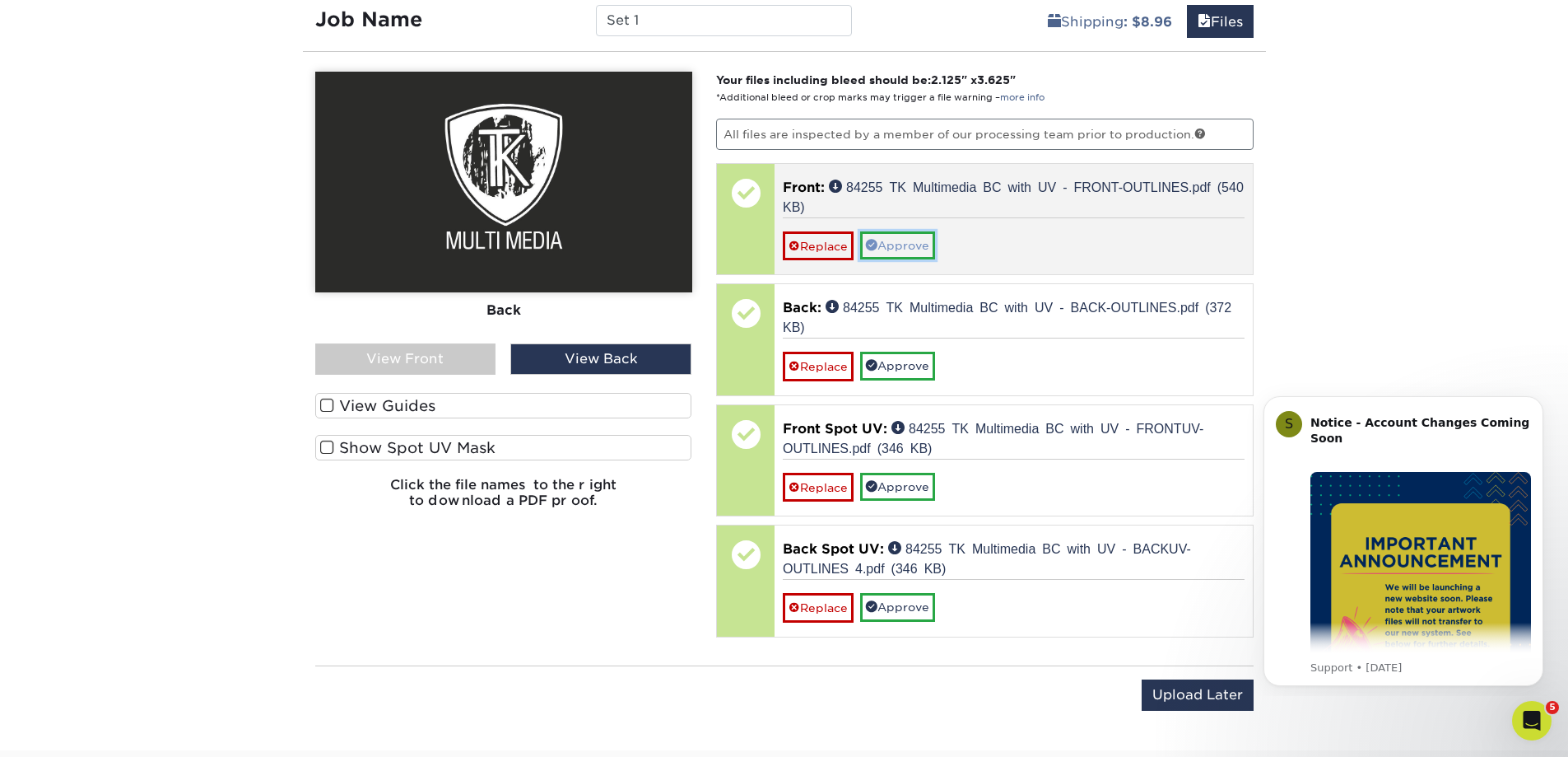
click at [896, 245] on link "Approve" at bounding box center [898, 245] width 75 height 28
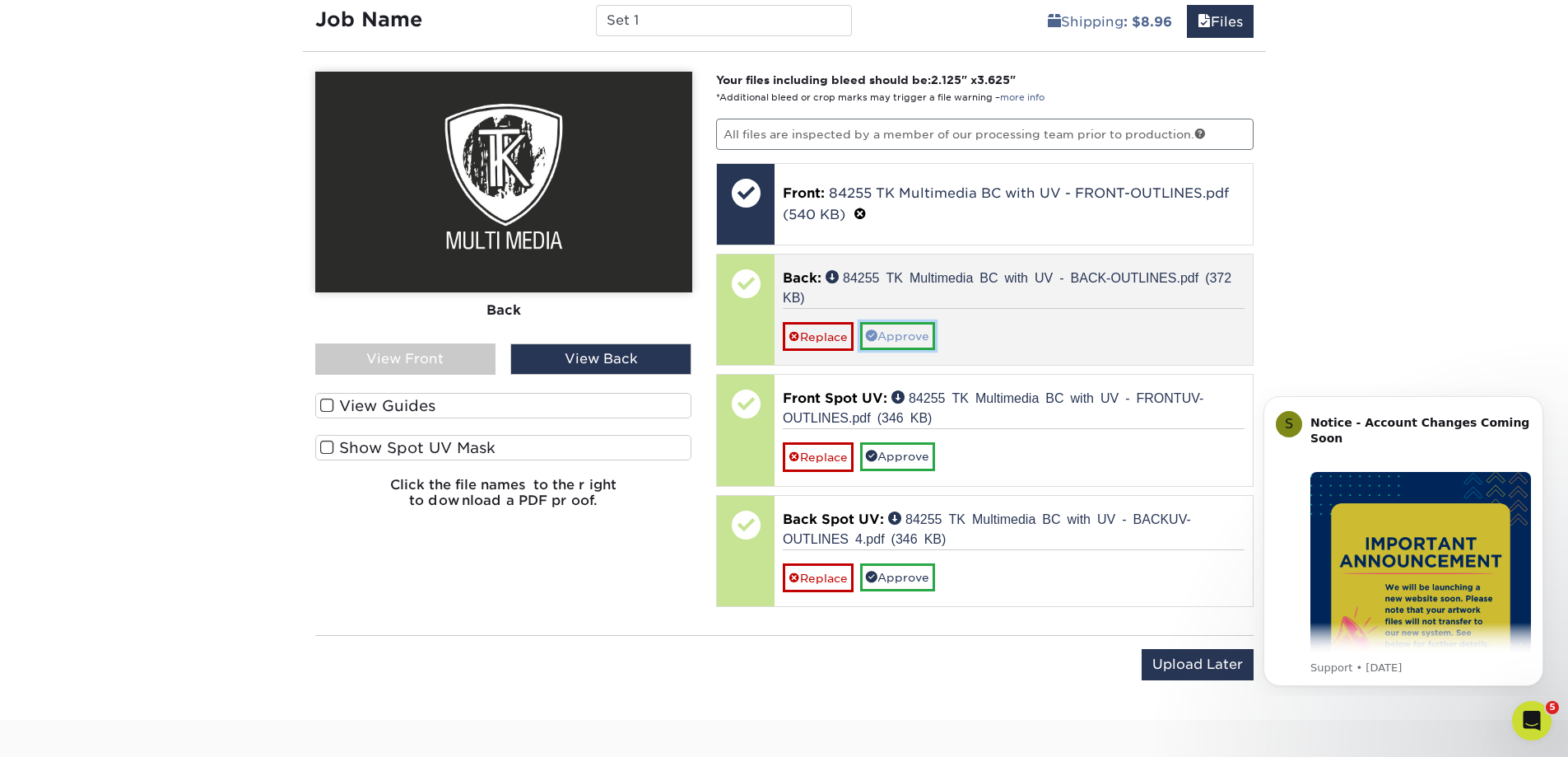
click at [895, 331] on link "Approve" at bounding box center [898, 335] width 75 height 28
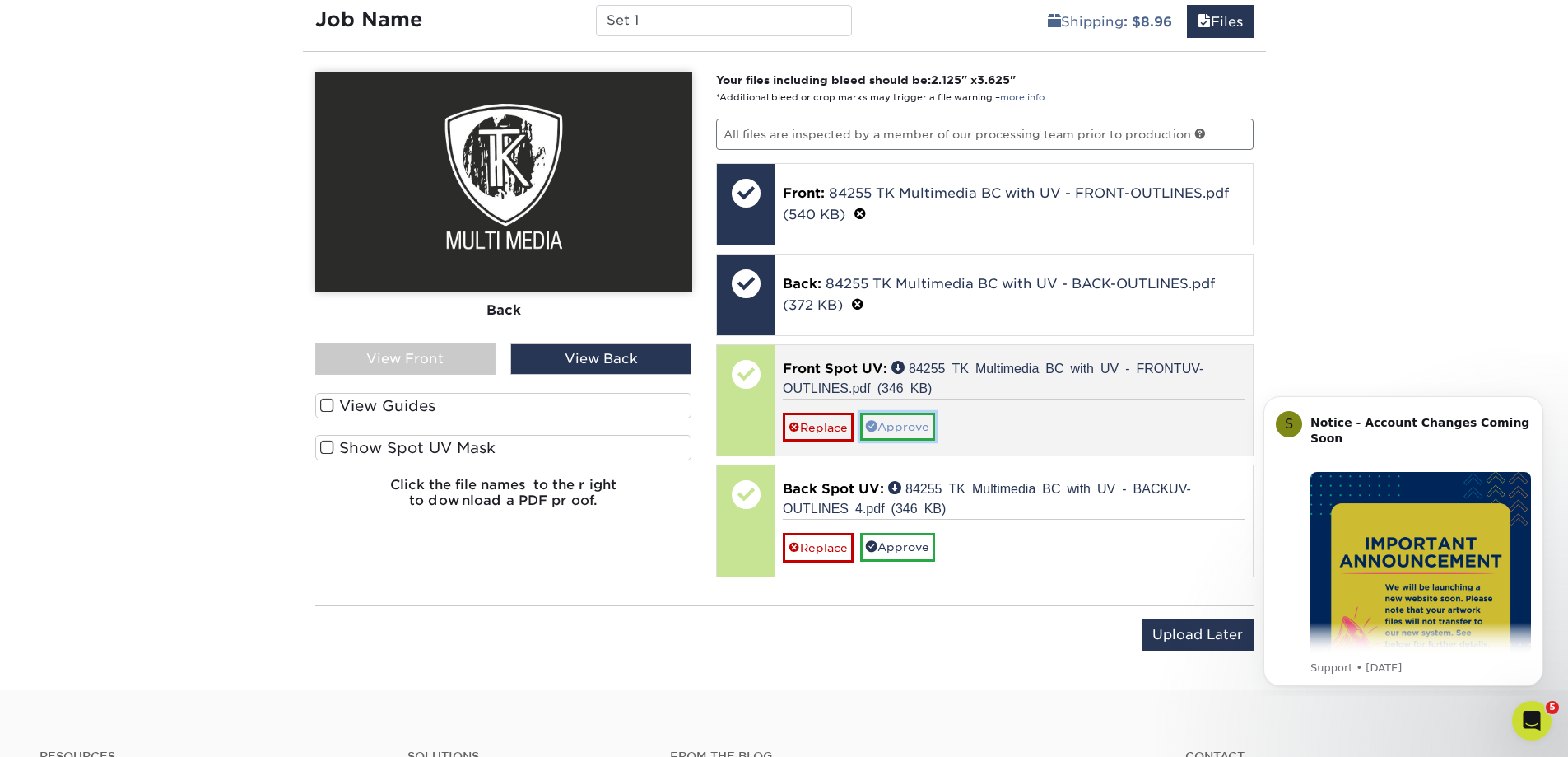
click at [901, 422] on link "Approve" at bounding box center [898, 427] width 75 height 28
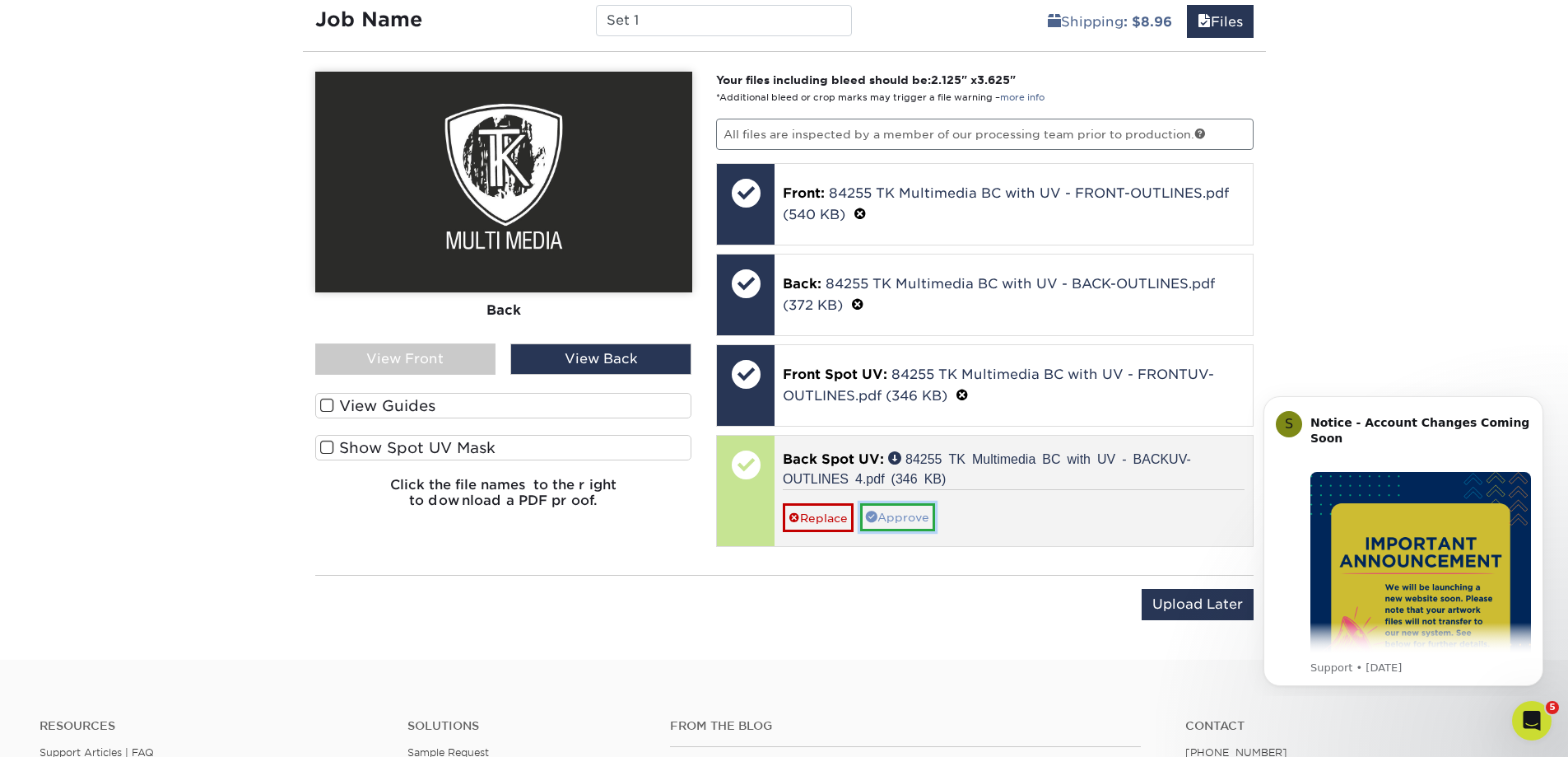
click at [904, 515] on link "Approve" at bounding box center [898, 517] width 75 height 28
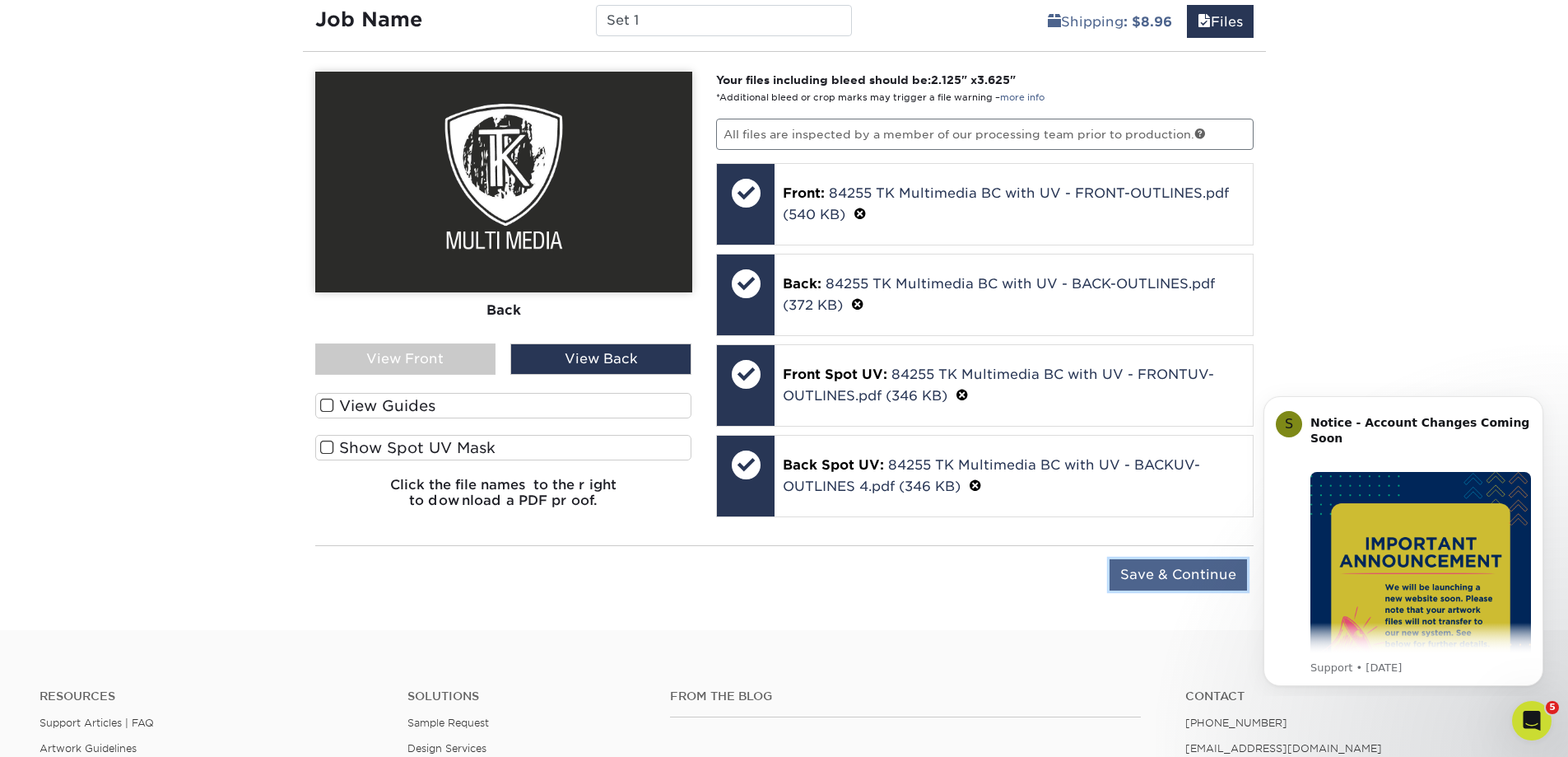
click at [1138, 574] on input "Save & Continue" at bounding box center [1178, 574] width 137 height 32
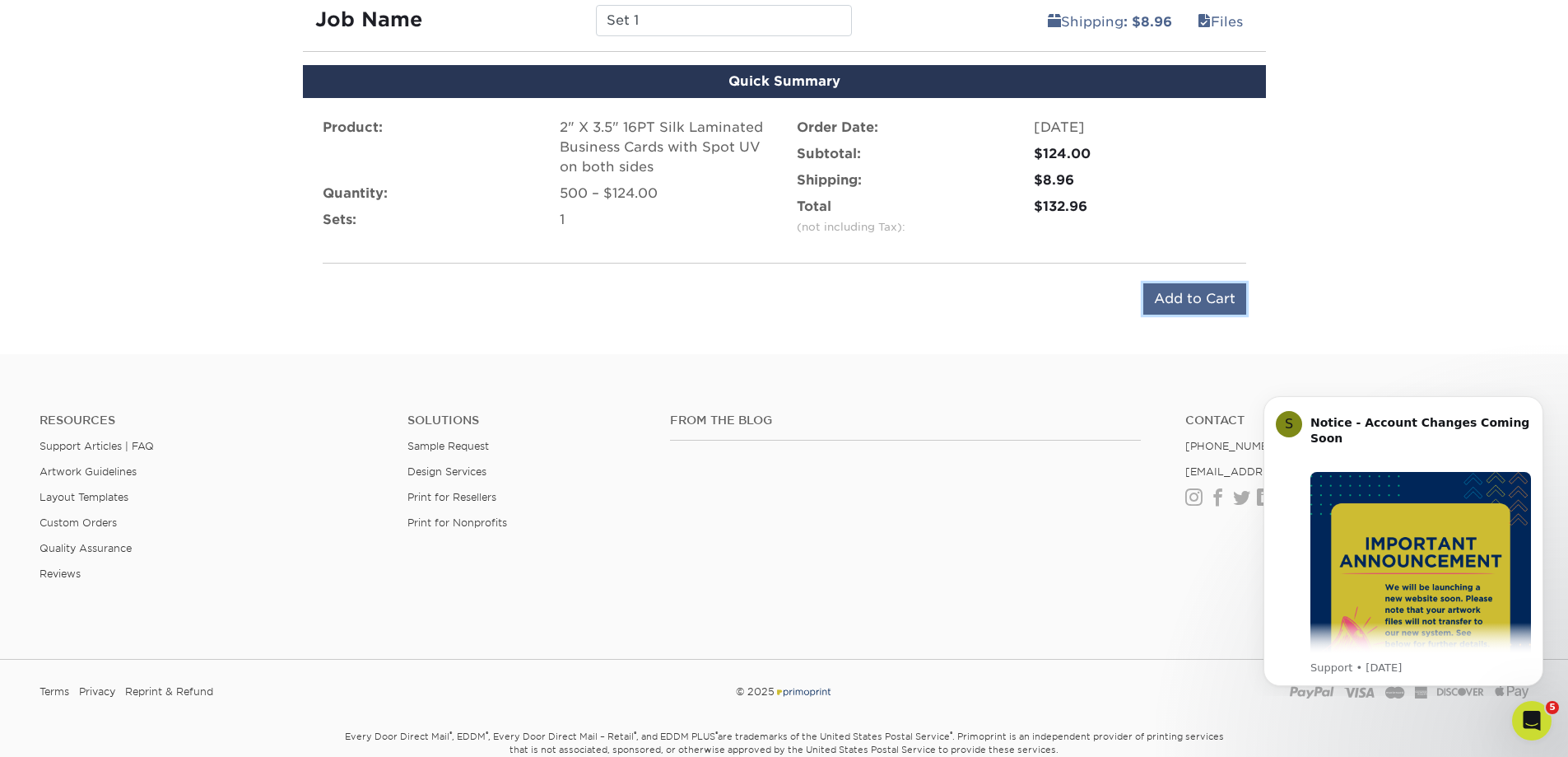
click at [1196, 294] on input "Add to Cart" at bounding box center [1194, 299] width 103 height 32
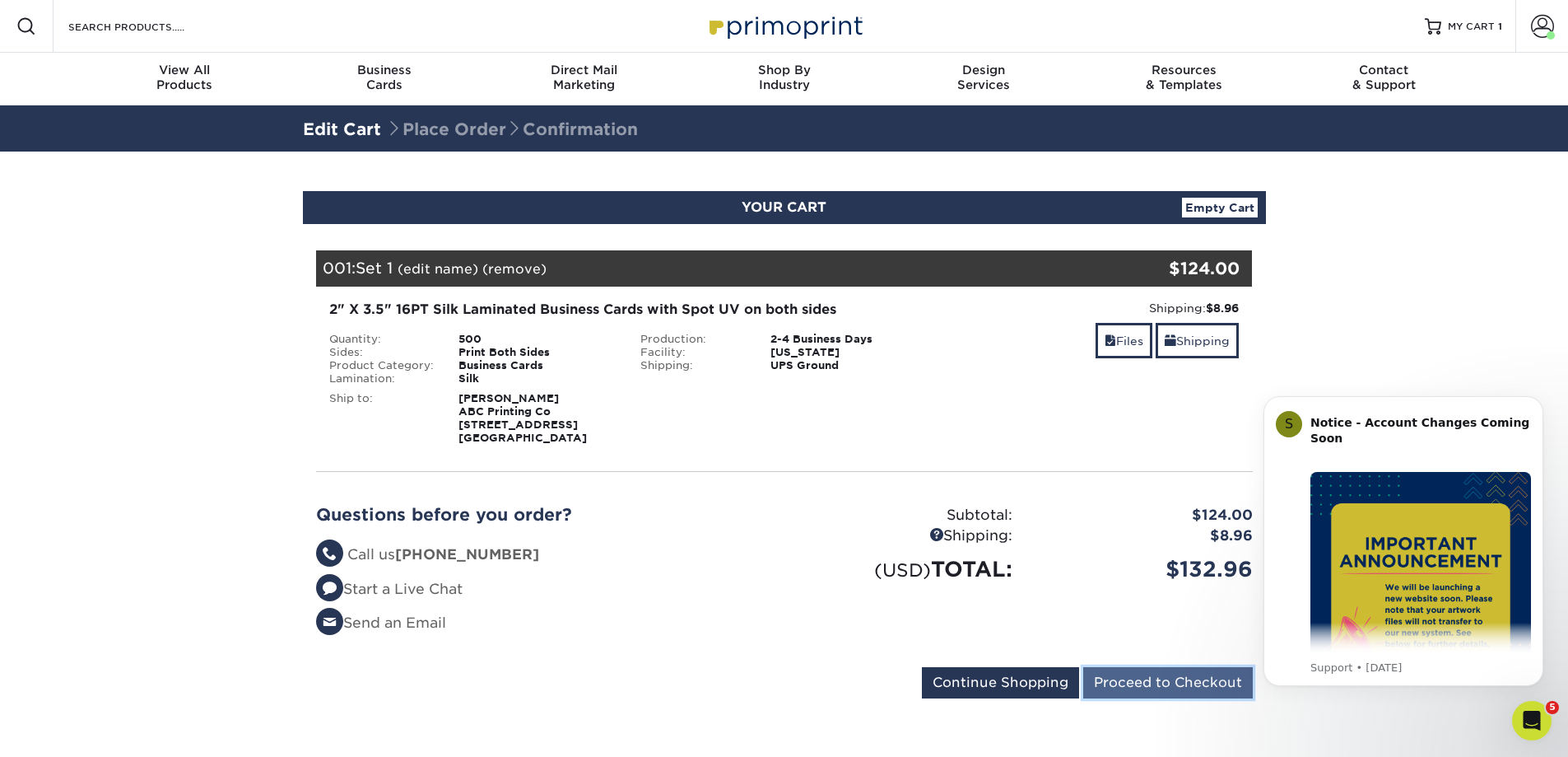
click at [1121, 675] on input "Proceed to Checkout" at bounding box center [1168, 682] width 170 height 32
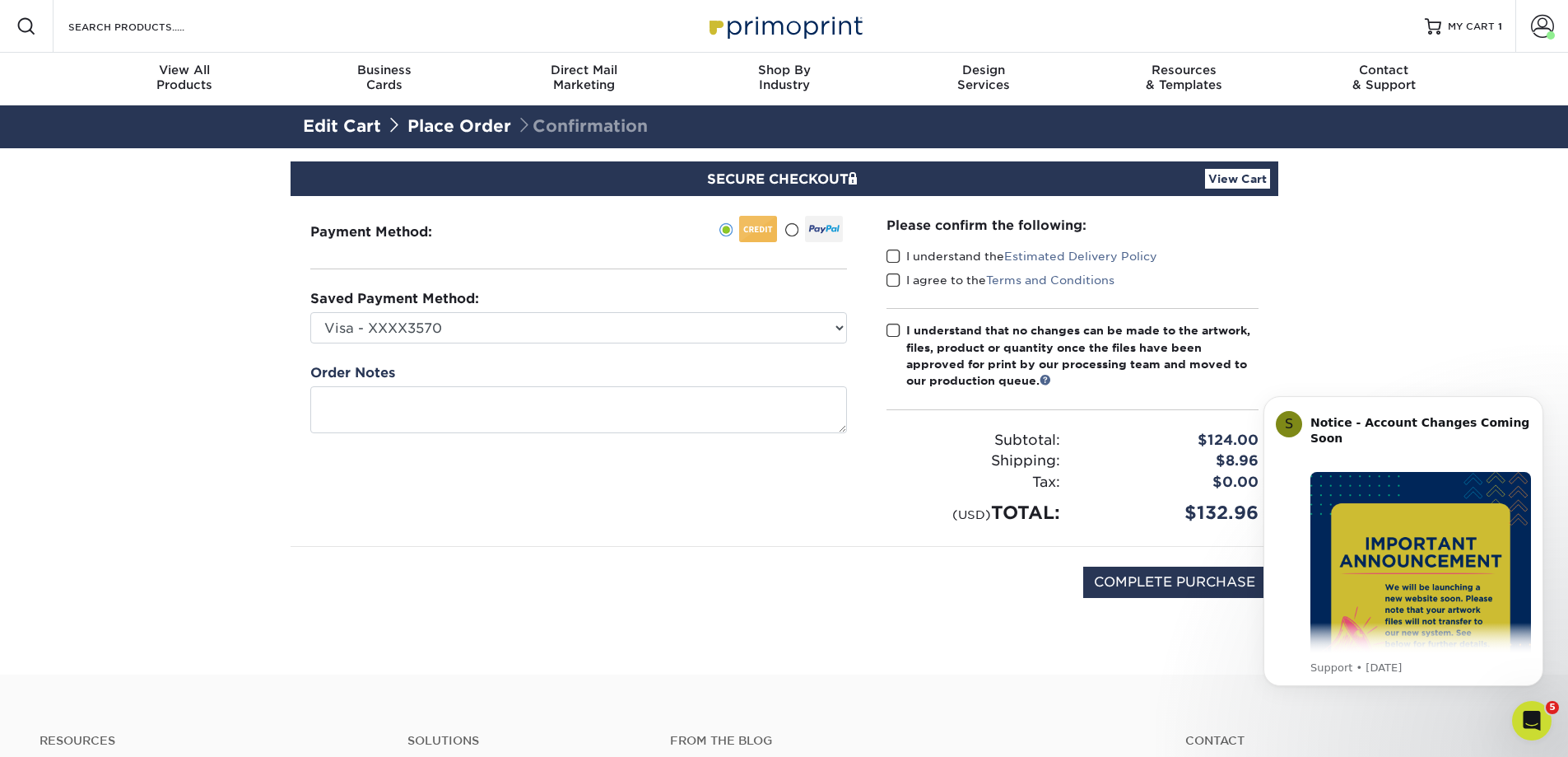
click at [892, 256] on span at bounding box center [893, 256] width 14 height 15
click at [0, 0] on input "I understand the Estimated Delivery Policy" at bounding box center [0, 0] width 0 height 0
click at [892, 279] on span at bounding box center [893, 281] width 14 height 15
click at [0, 0] on input "I agree to the Terms and Conditions" at bounding box center [0, 0] width 0 height 0
click at [894, 329] on span at bounding box center [893, 330] width 14 height 15
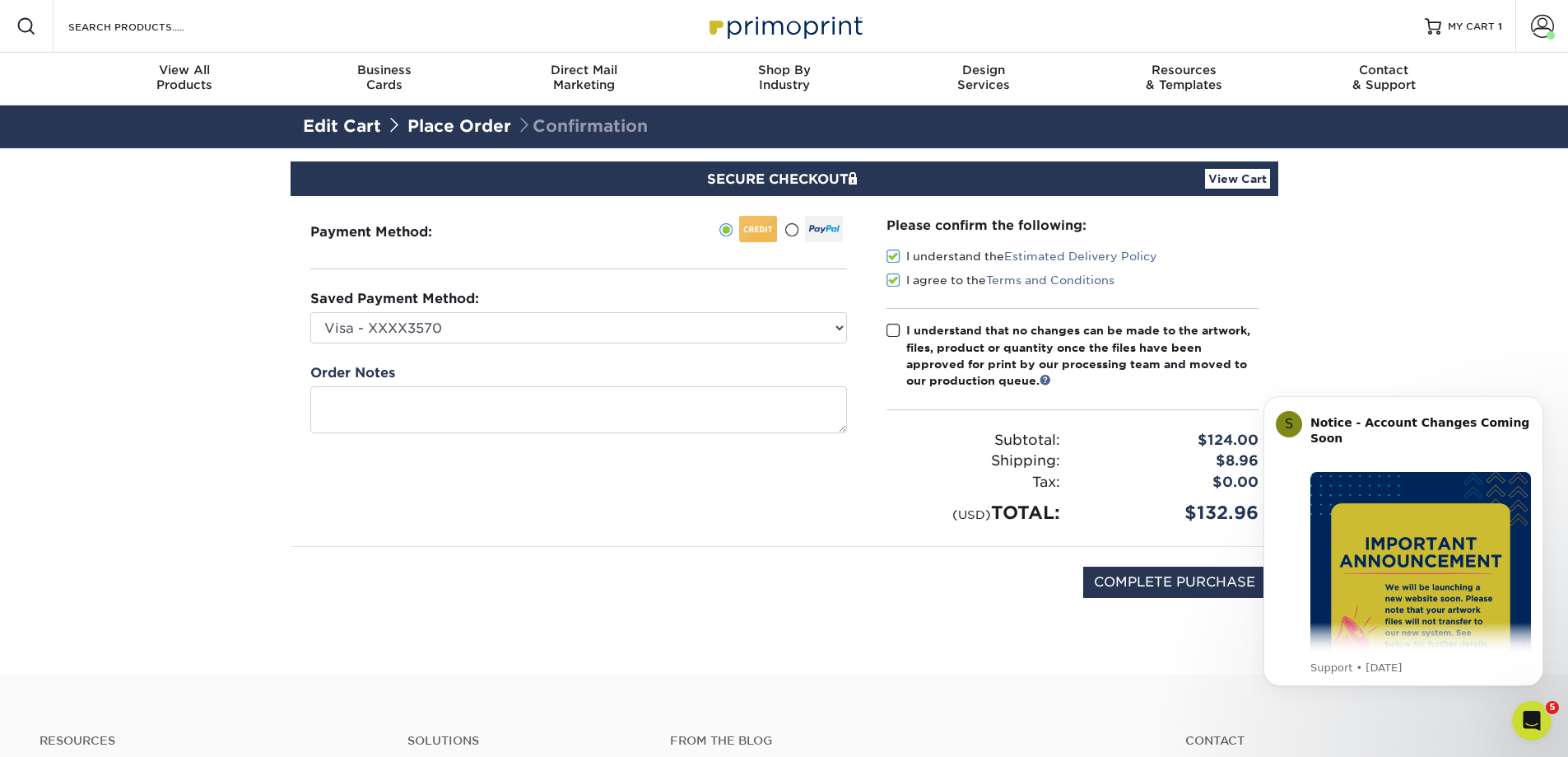
click at [0, 0] on input "I understand that no changes can be made to the artwork, files, product or quan…" at bounding box center [0, 0] width 0 height 0
click at [1128, 579] on input "COMPLETE PURCHASE" at bounding box center [1174, 582] width 182 height 32
type input "PROCESSING, PLEASE WAIT..."
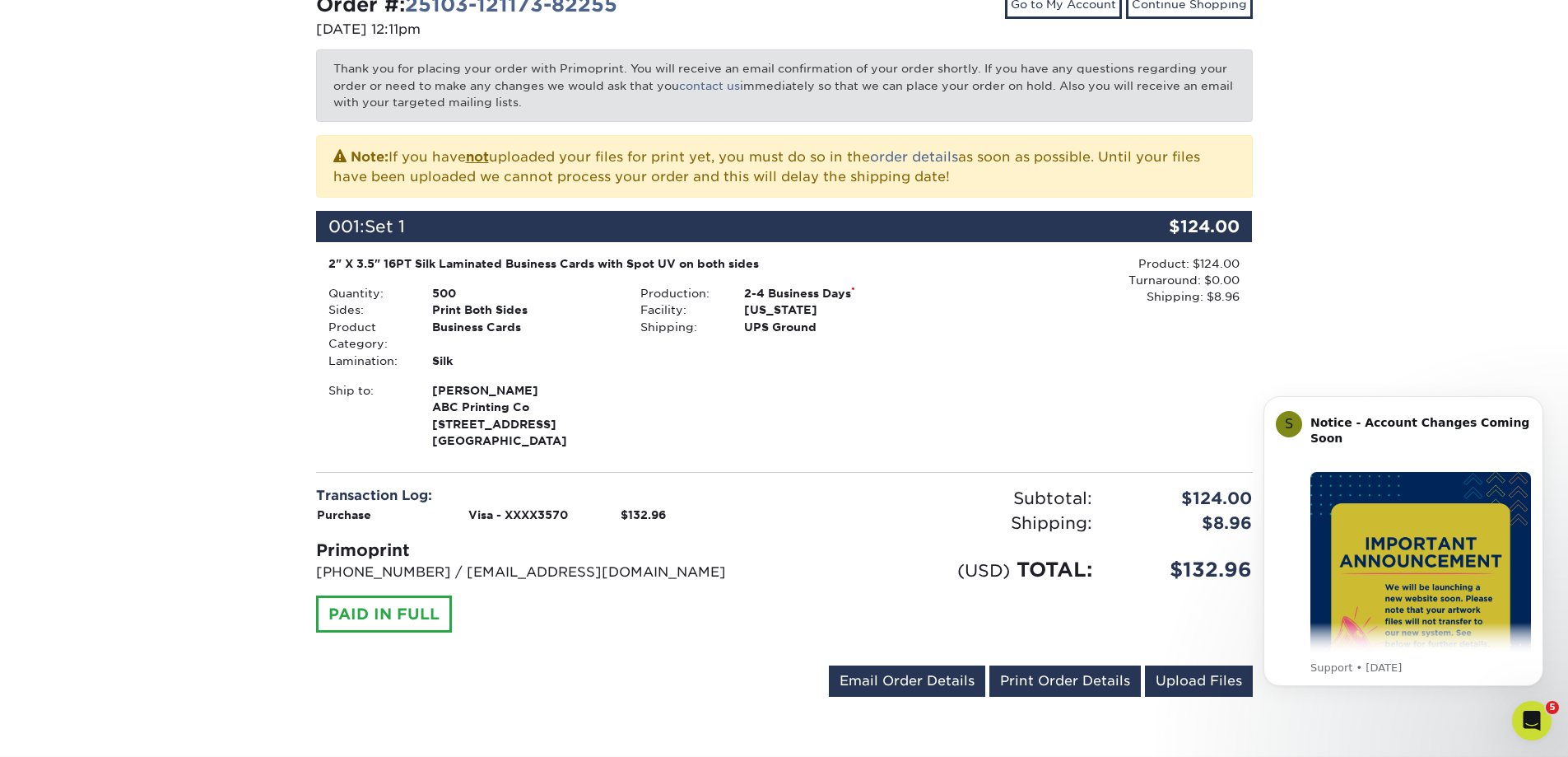
scroll to position [330, 0]
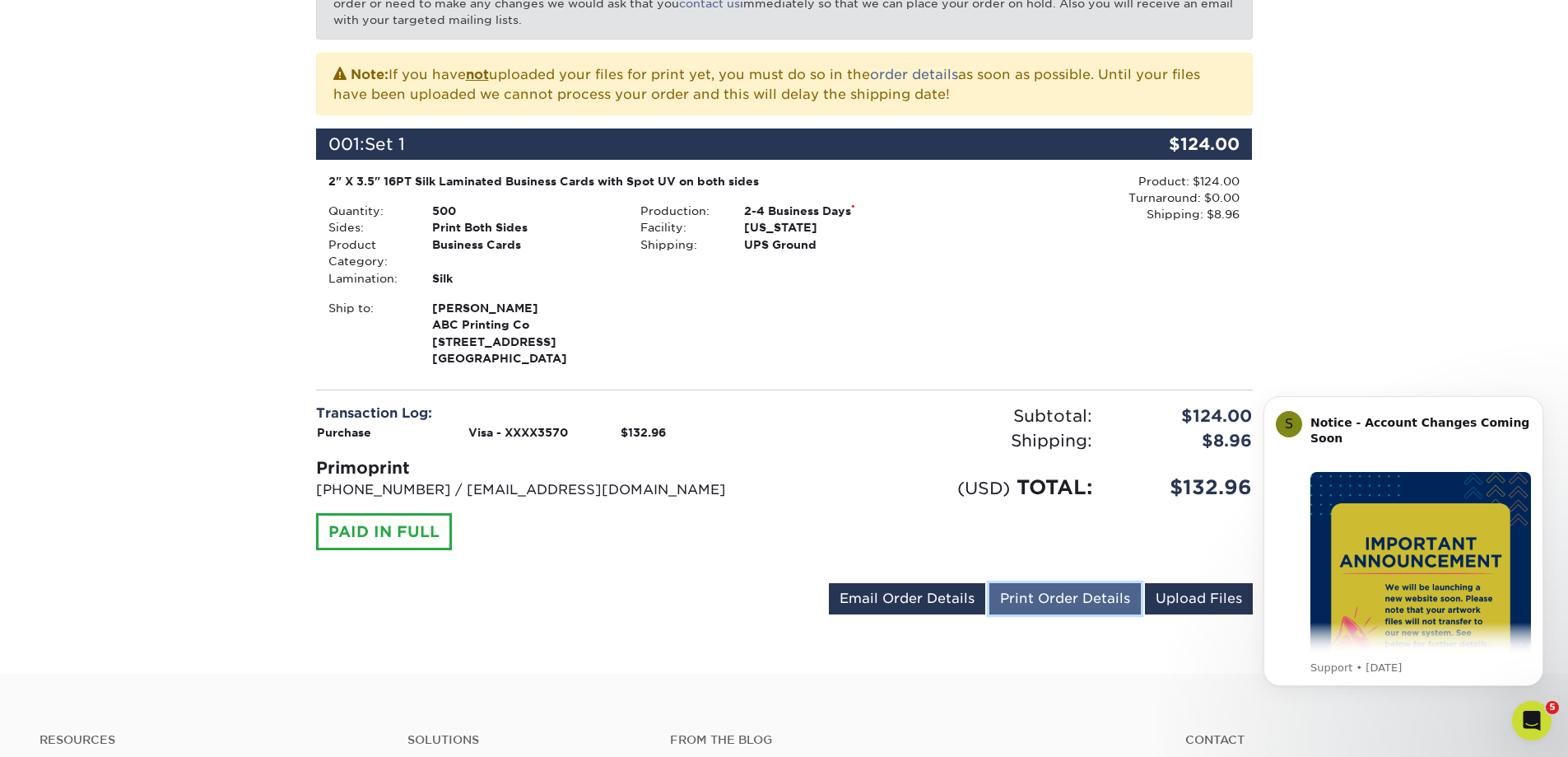
click at [1043, 598] on link "Print Order Details" at bounding box center [1066, 598] width 152 height 32
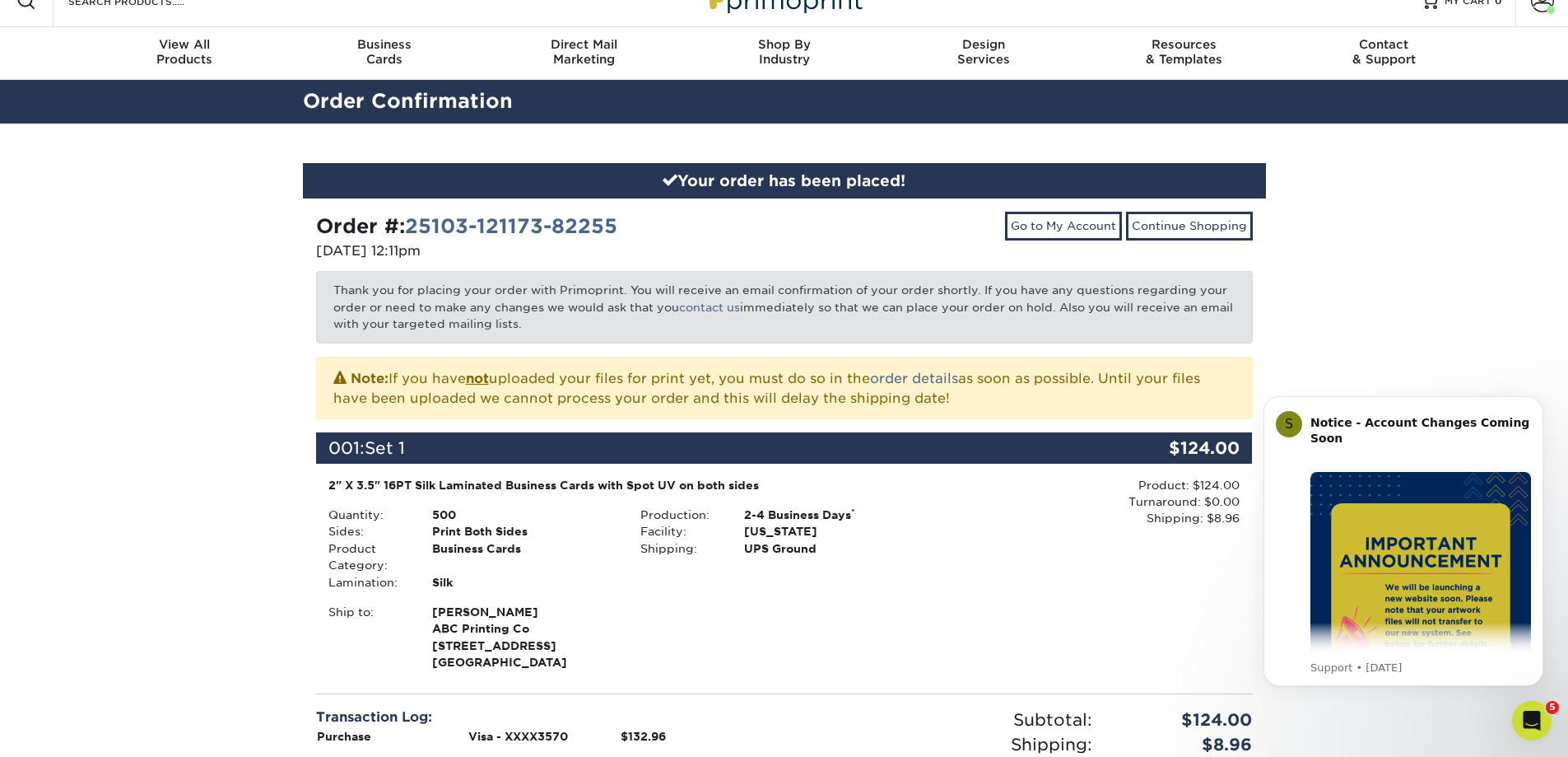
scroll to position [0, 0]
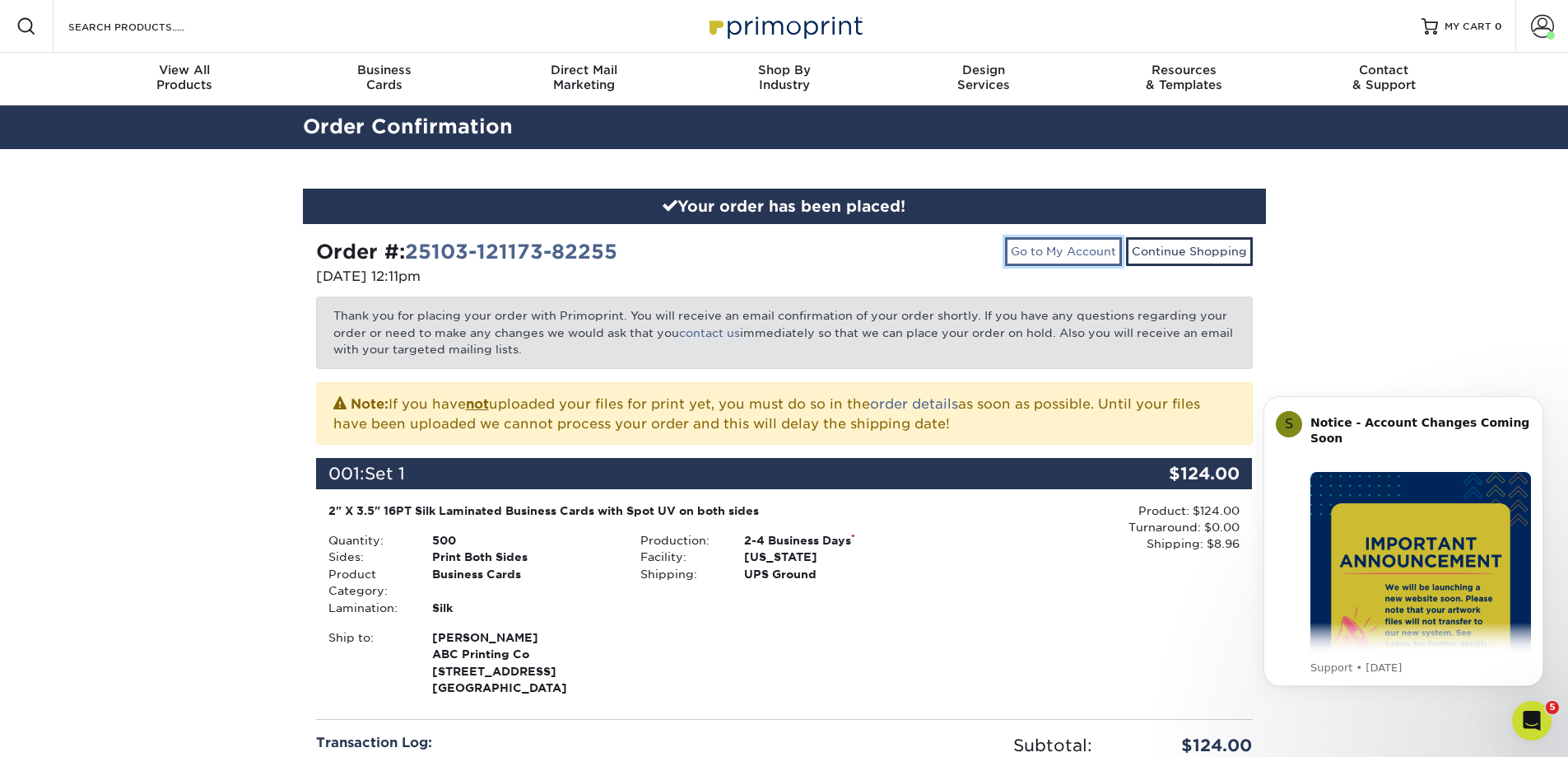
click at [1082, 246] on link "Go to My Account" at bounding box center [1064, 251] width 117 height 28
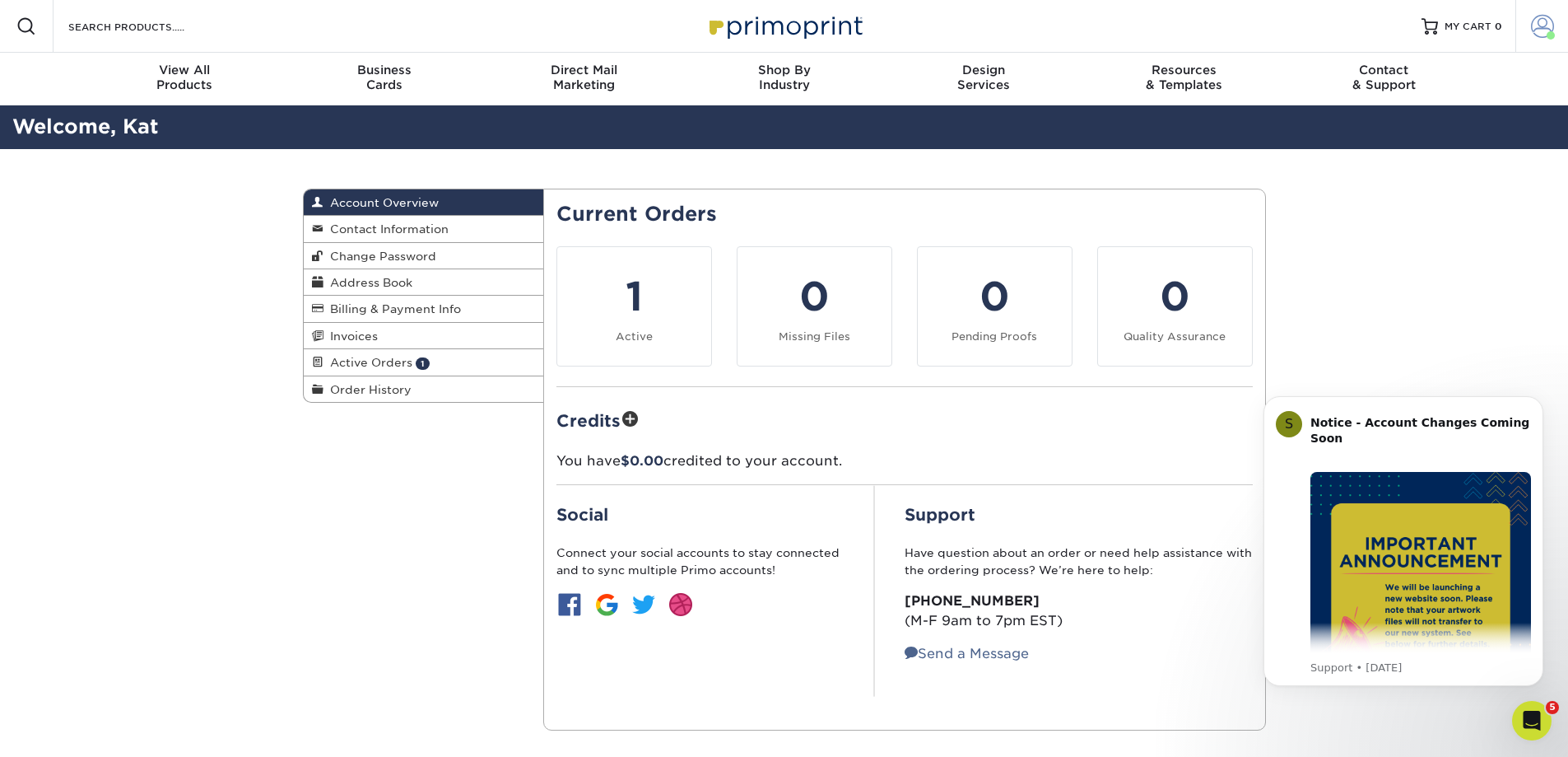
click at [1536, 25] on span at bounding box center [1543, 26] width 23 height 23
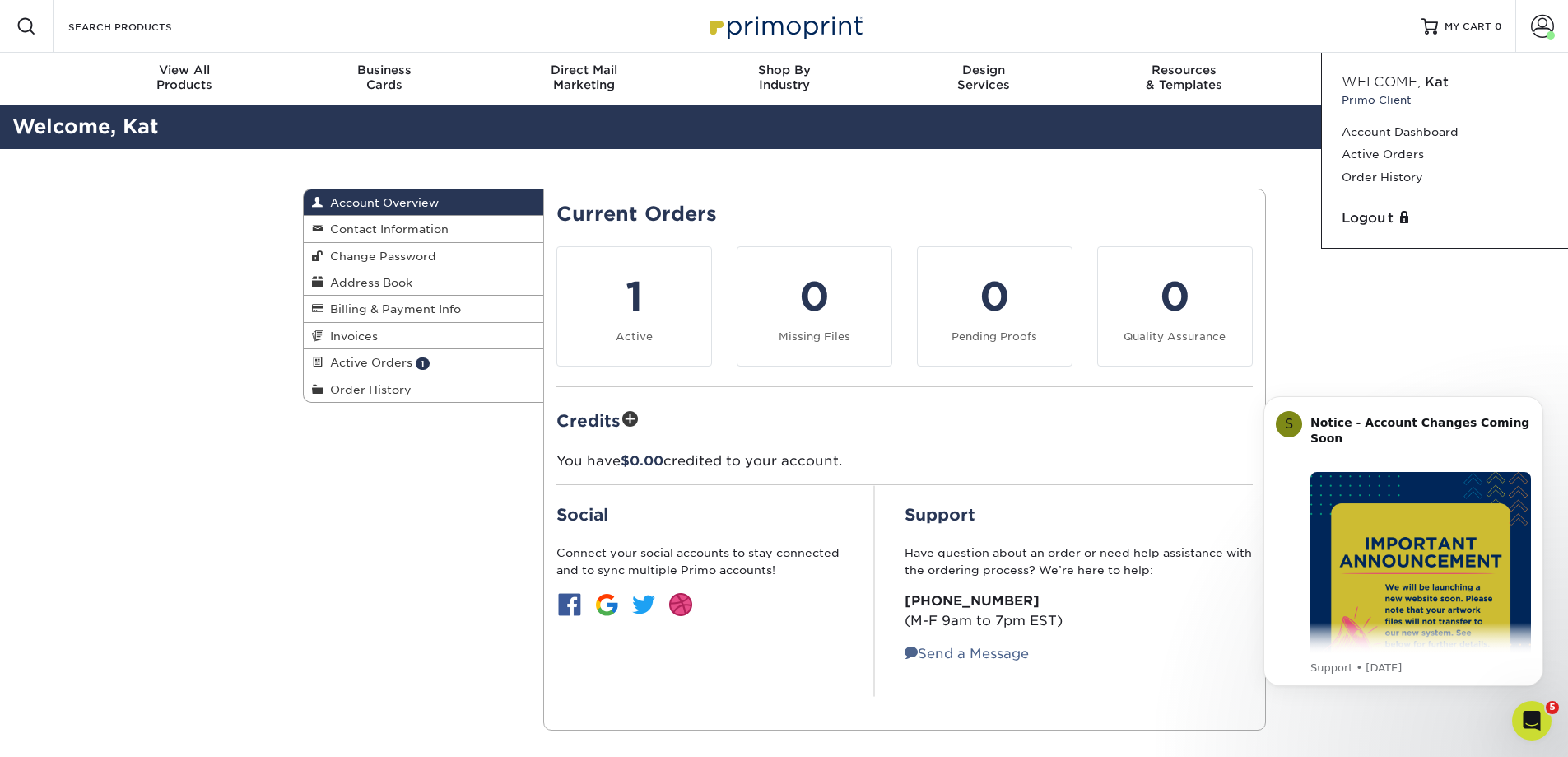
click at [1042, 27] on div "Resources Menu Search Products Account Welcome, Kat Primo Client Account Dashbo…" at bounding box center [784, 26] width 1568 height 53
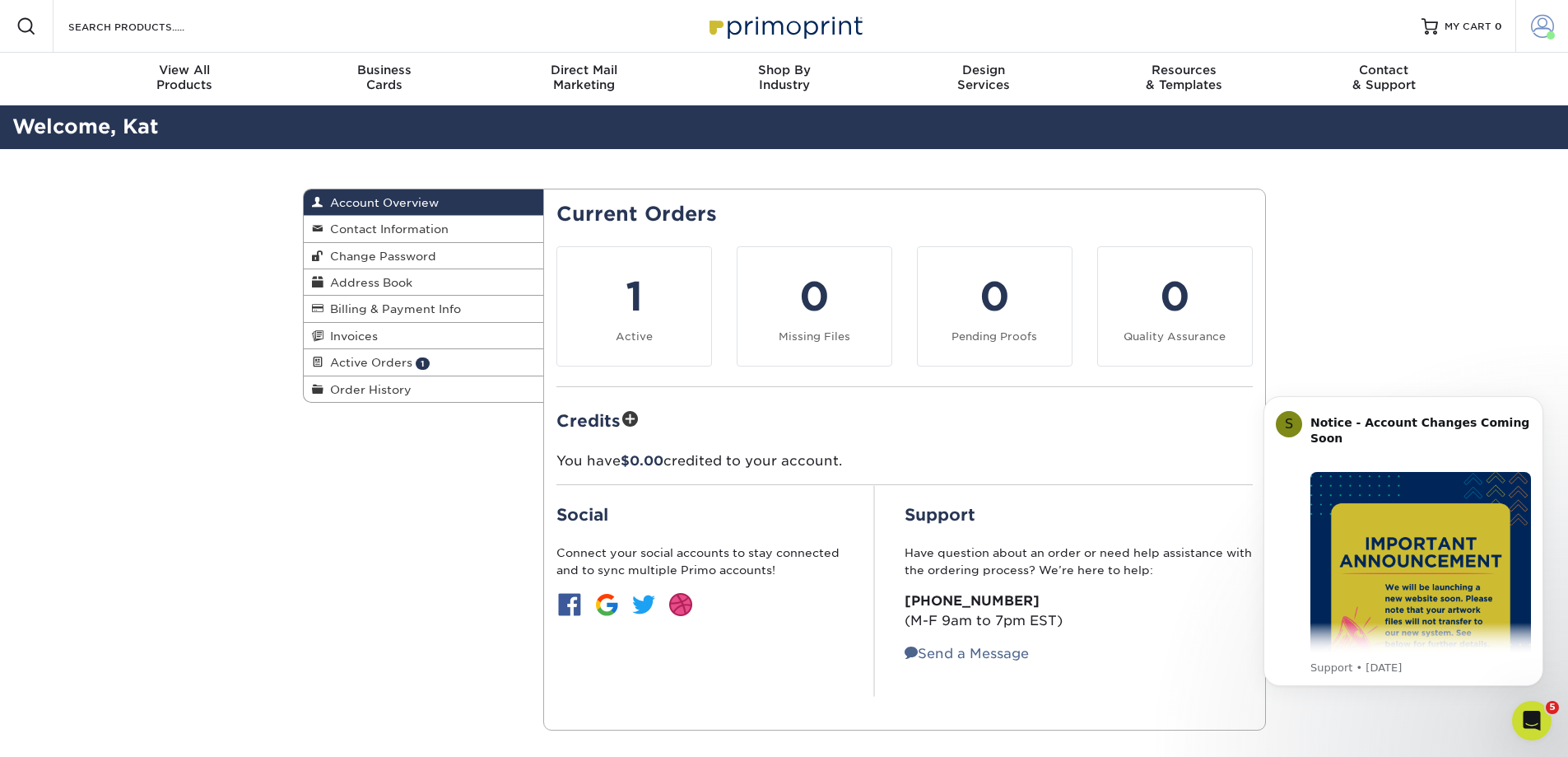
click at [1539, 20] on span at bounding box center [1543, 26] width 23 height 23
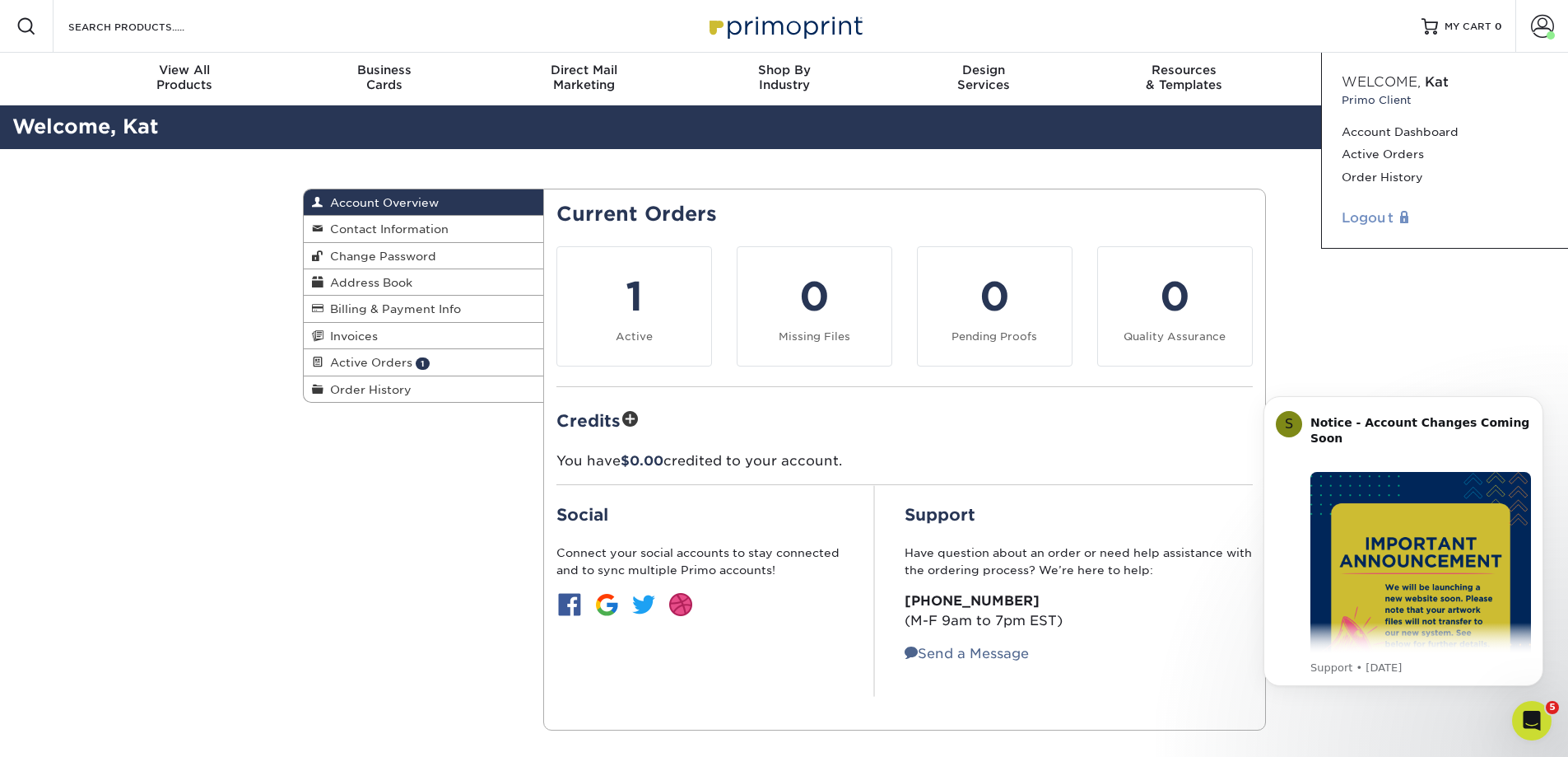
click at [1363, 216] on link "Logout" at bounding box center [1445, 218] width 206 height 20
